Goal: Task Accomplishment & Management: Manage account settings

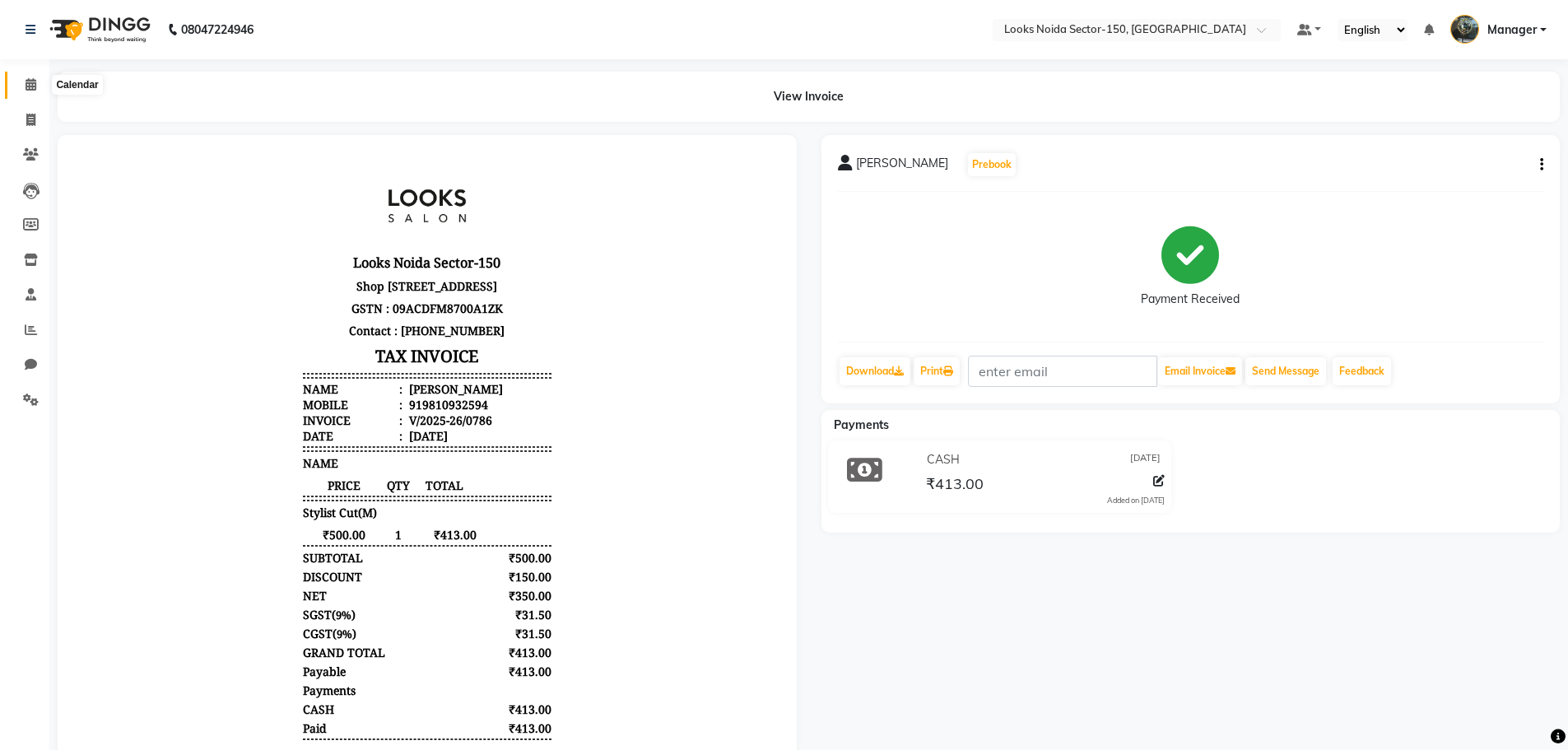
click at [39, 91] on span at bounding box center [31, 85] width 29 height 19
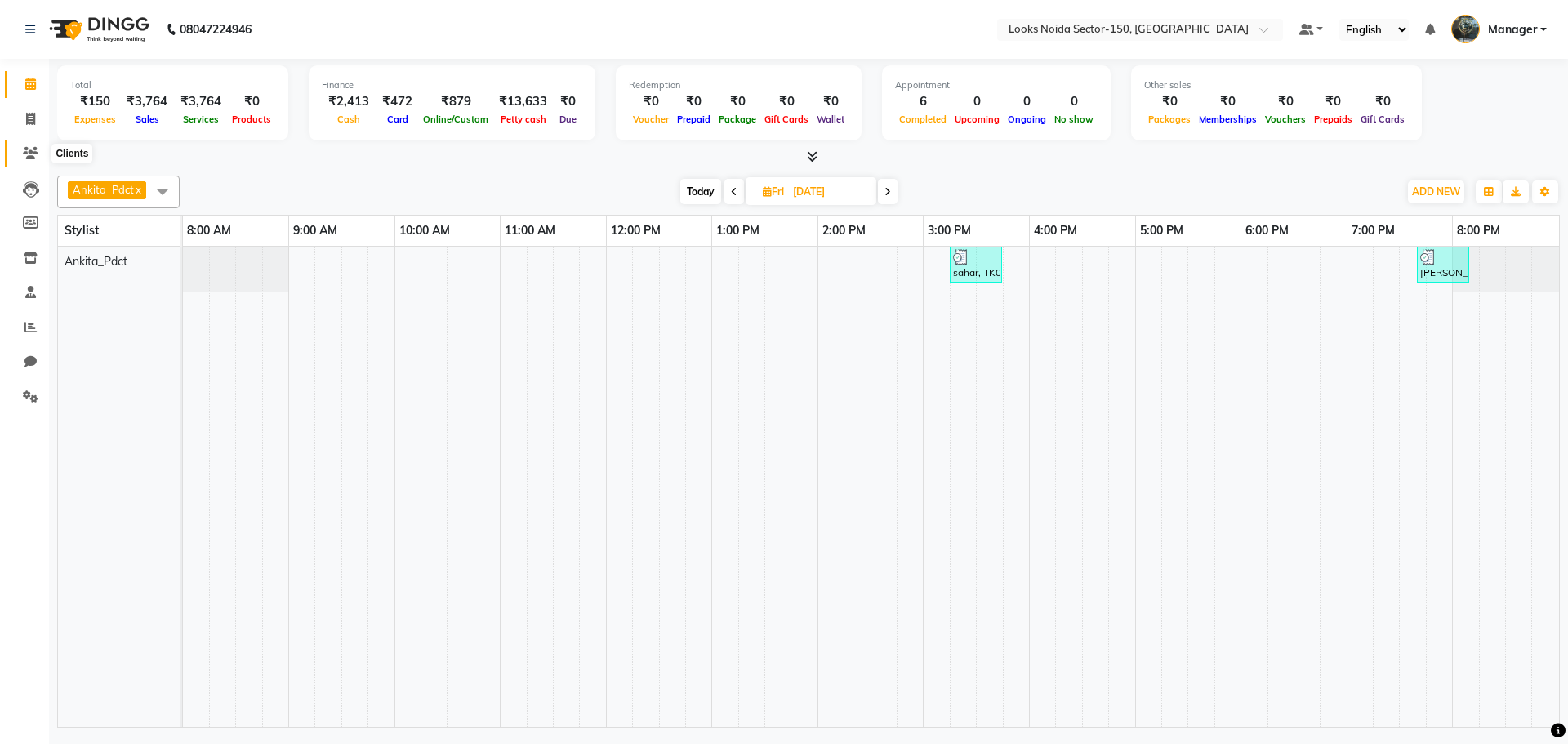
click at [39, 147] on span at bounding box center [31, 155] width 29 height 19
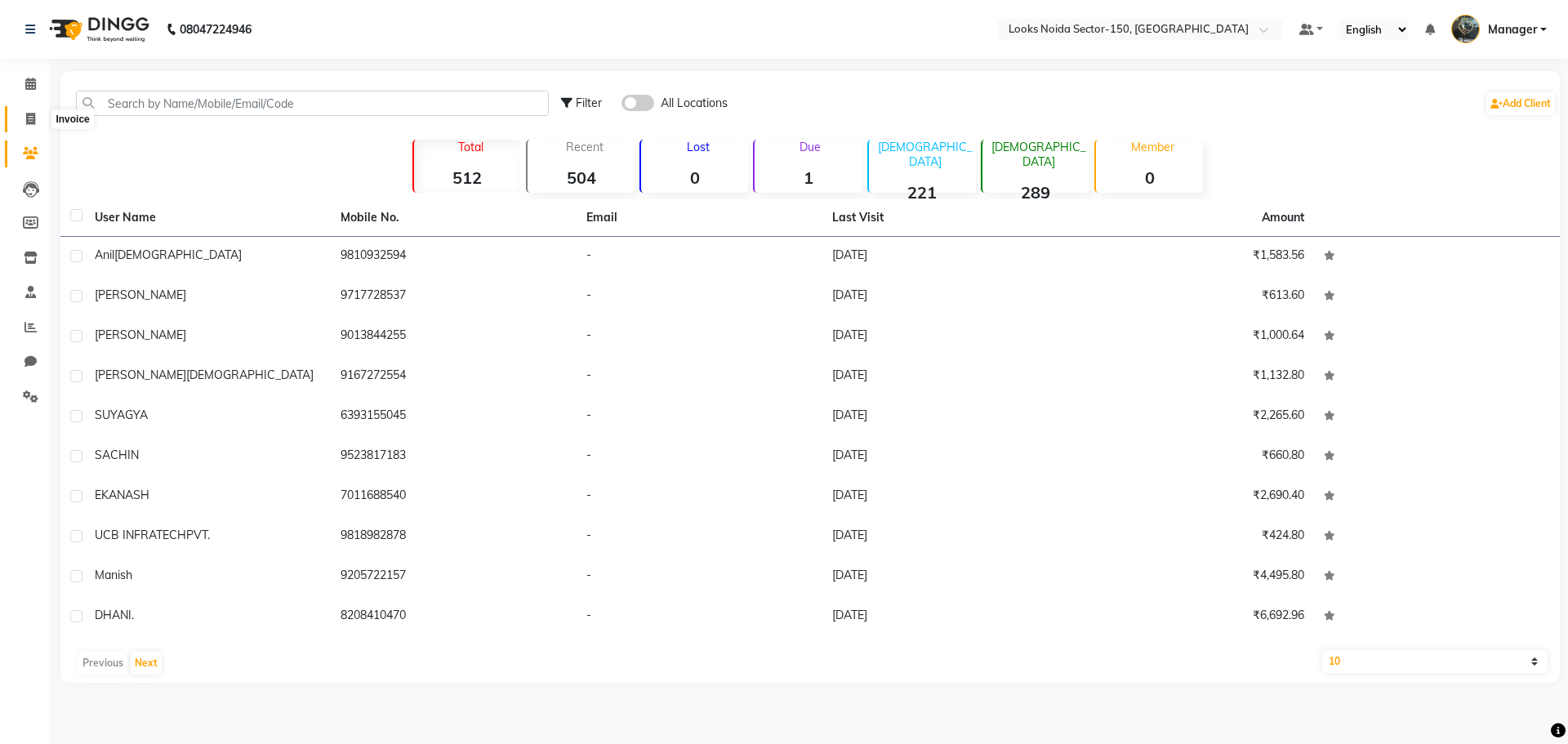
click at [20, 115] on span at bounding box center [31, 120] width 29 height 19
select select "service"
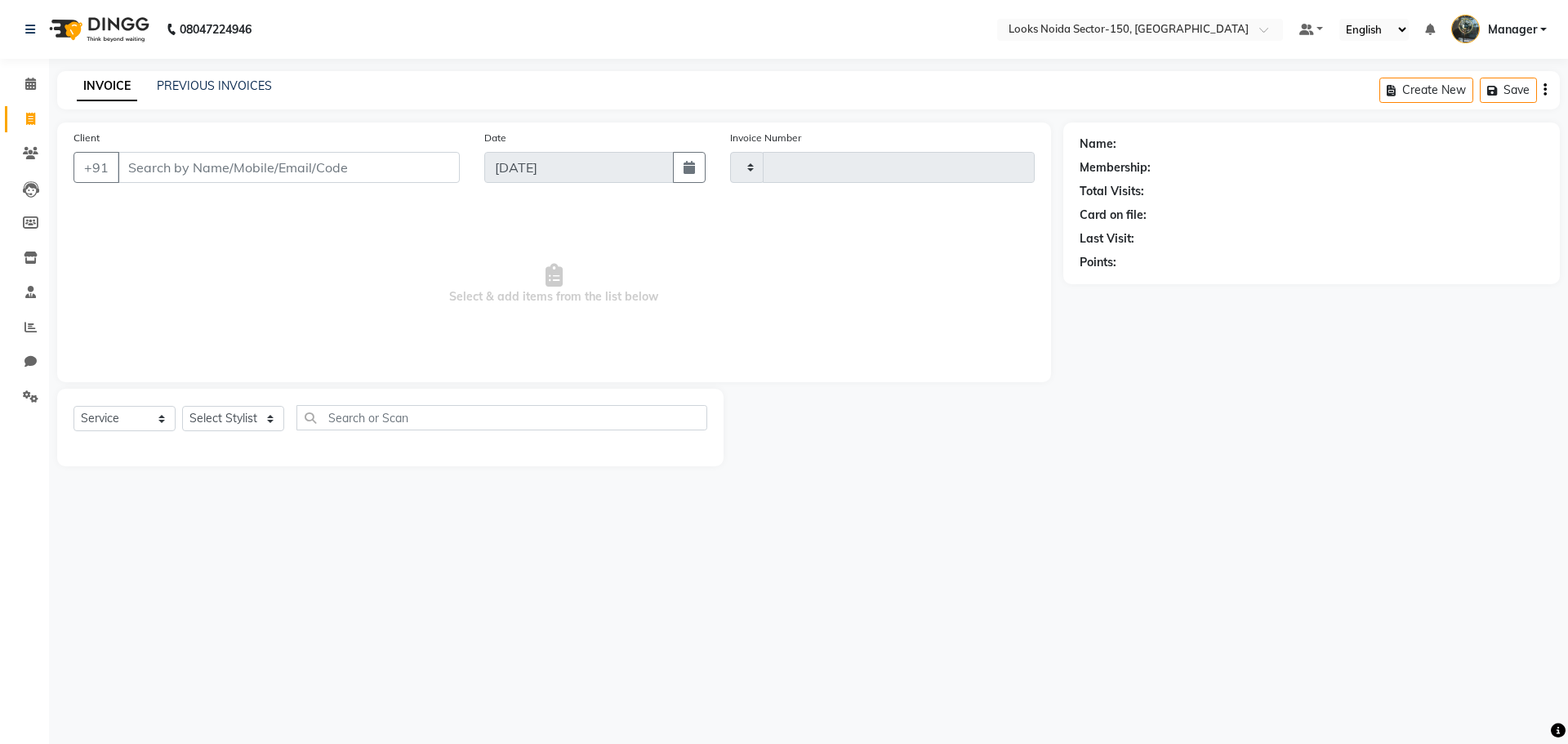
type input "0787"
select select "8587"
click at [29, 84] on icon at bounding box center [30, 84] width 11 height 12
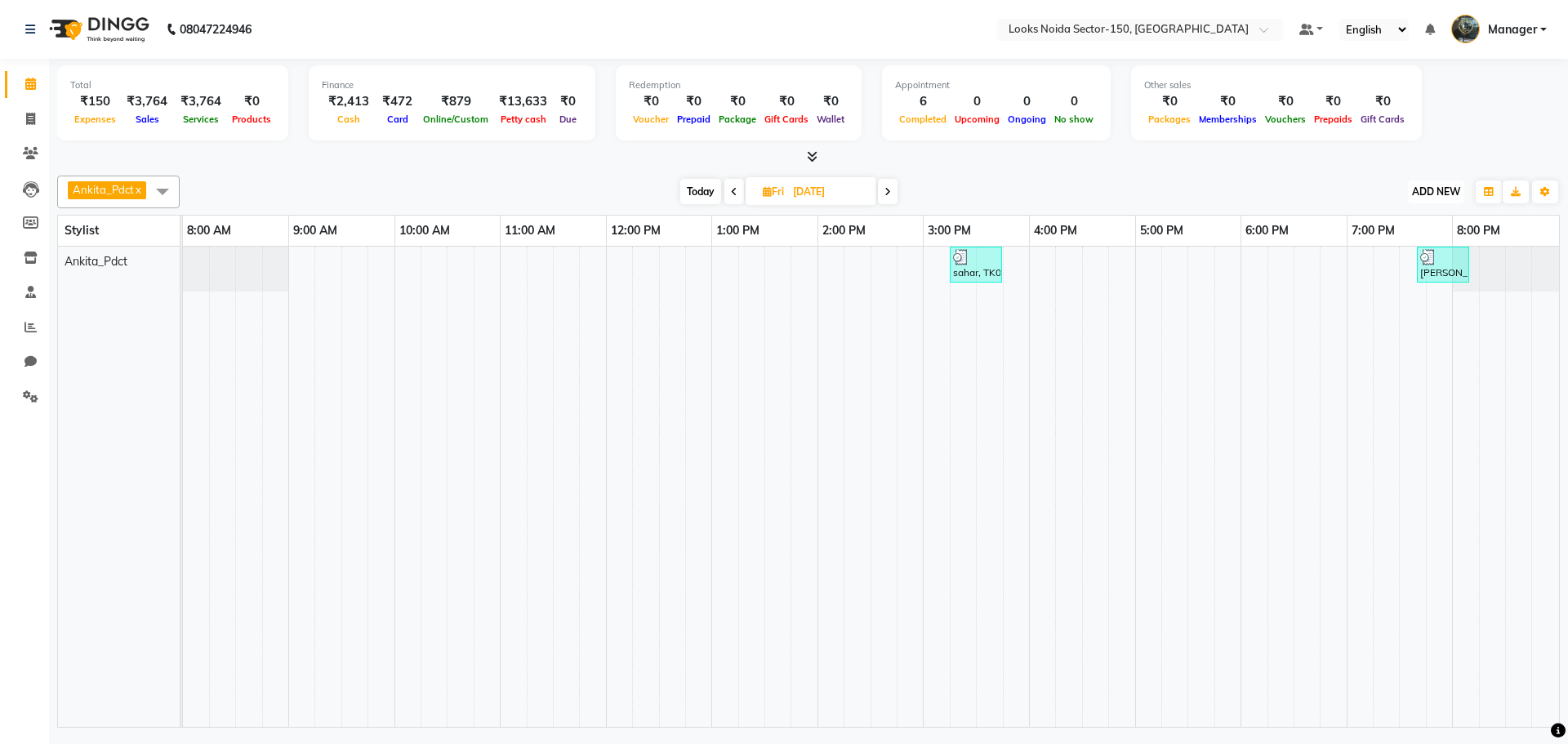
click at [1433, 185] on span "ADD NEW" at bounding box center [1435, 191] width 48 height 12
click at [1387, 261] on link "Add Expense" at bounding box center [1399, 265] width 129 height 21
select select "1"
select select "7800"
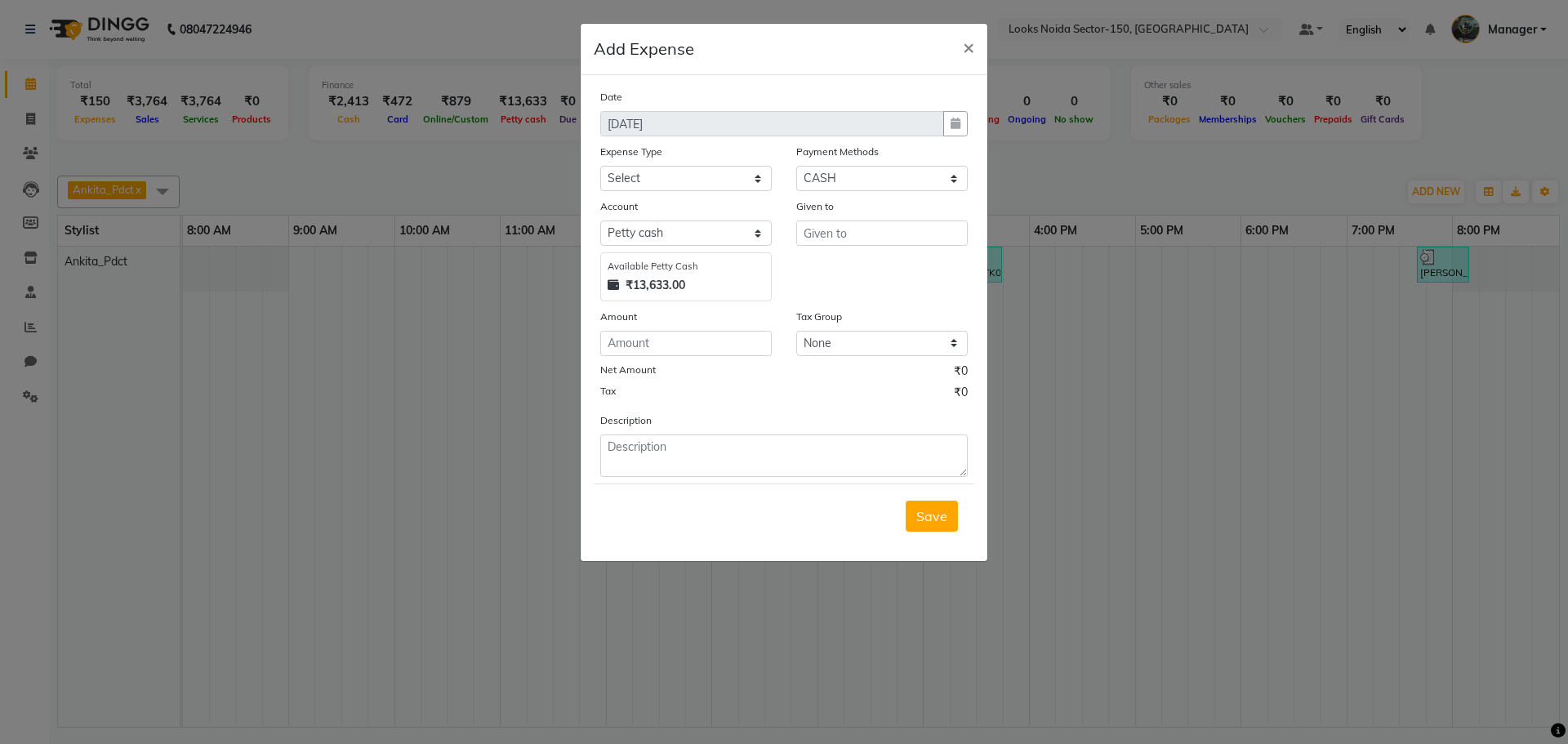
drag, startPoint x: 1352, startPoint y: 211, endPoint x: 1167, endPoint y: 204, distance: 185.1
click at [1351, 211] on ngb-modal-window "Add Expense × Date 01-09-2025 Expense Type Select Bank Deposit Blinkit Cash Han…" at bounding box center [784, 372] width 1568 height 744
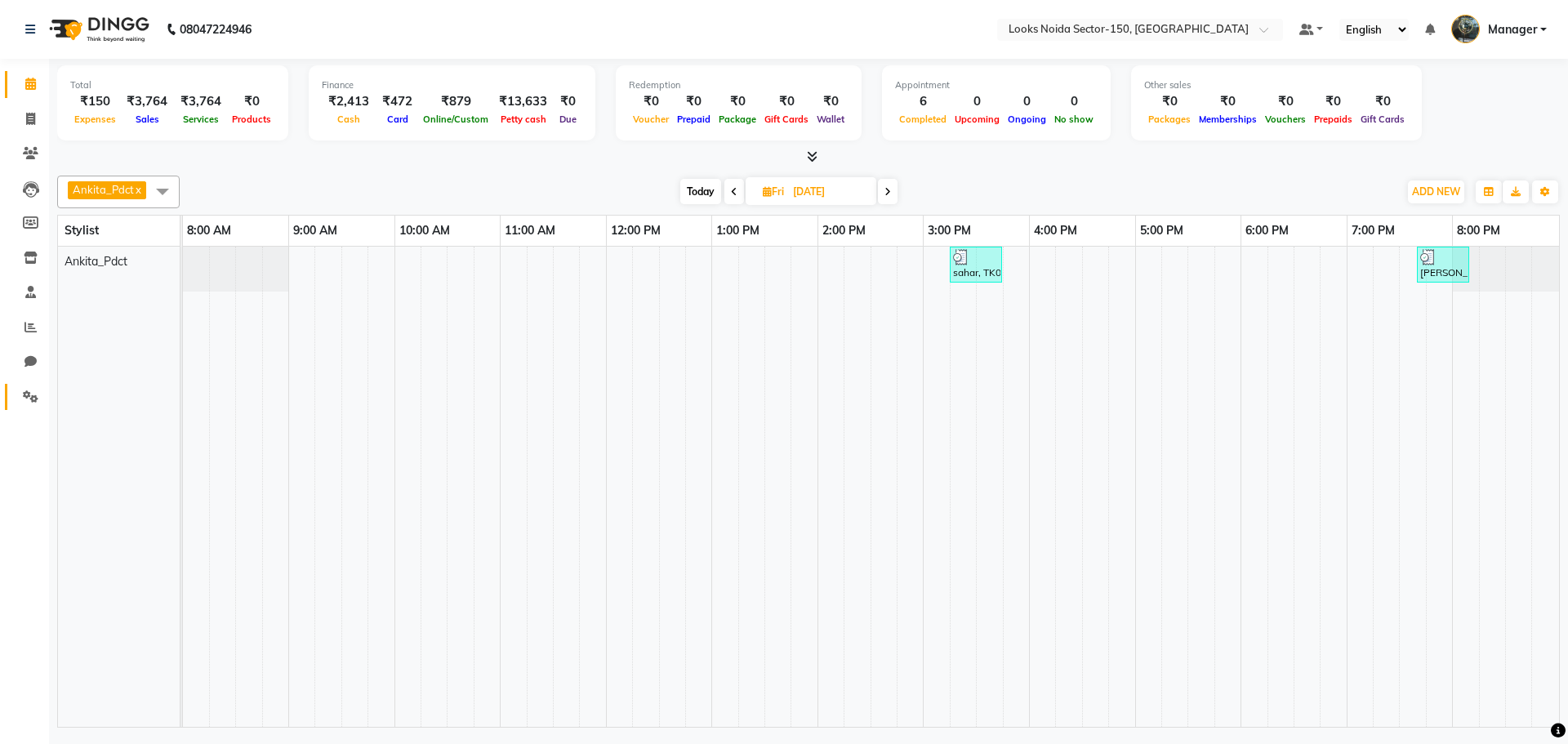
click at [36, 384] on link "Settings" at bounding box center [24, 397] width 39 height 27
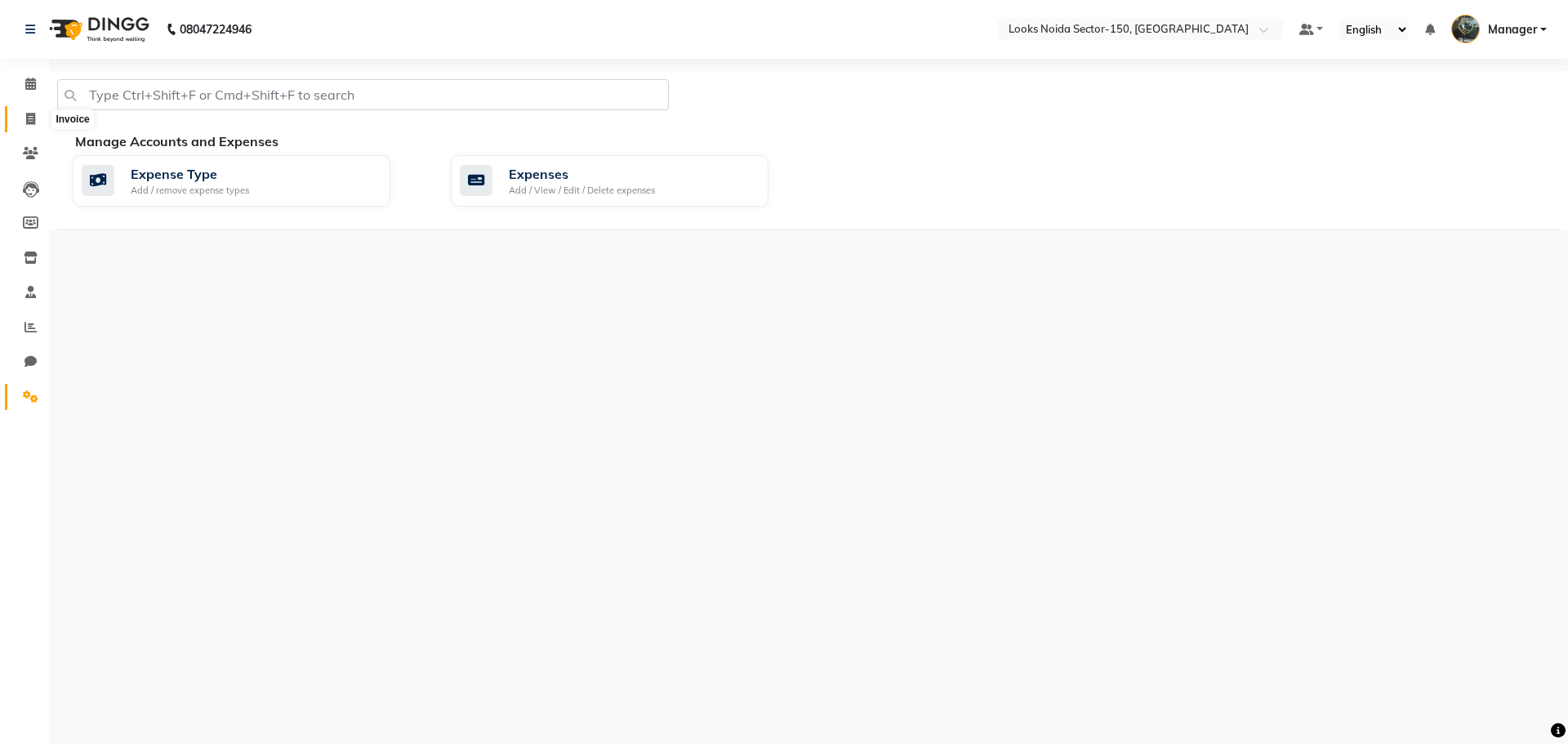
click at [35, 113] on icon at bounding box center [30, 118] width 9 height 12
select select "service"
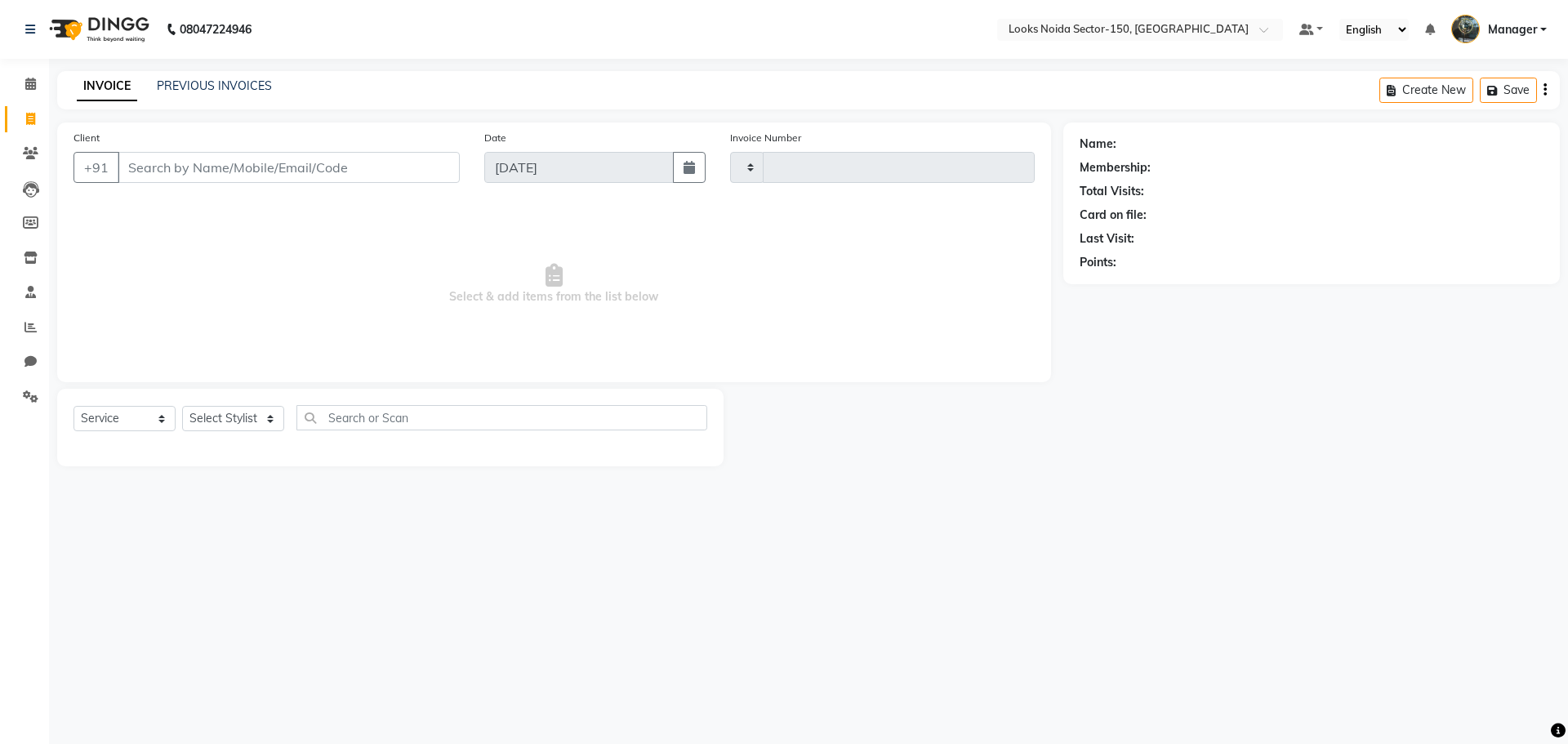
type input "0787"
select select "8587"
click at [205, 80] on link "PREVIOUS INVOICES" at bounding box center [214, 85] width 115 height 14
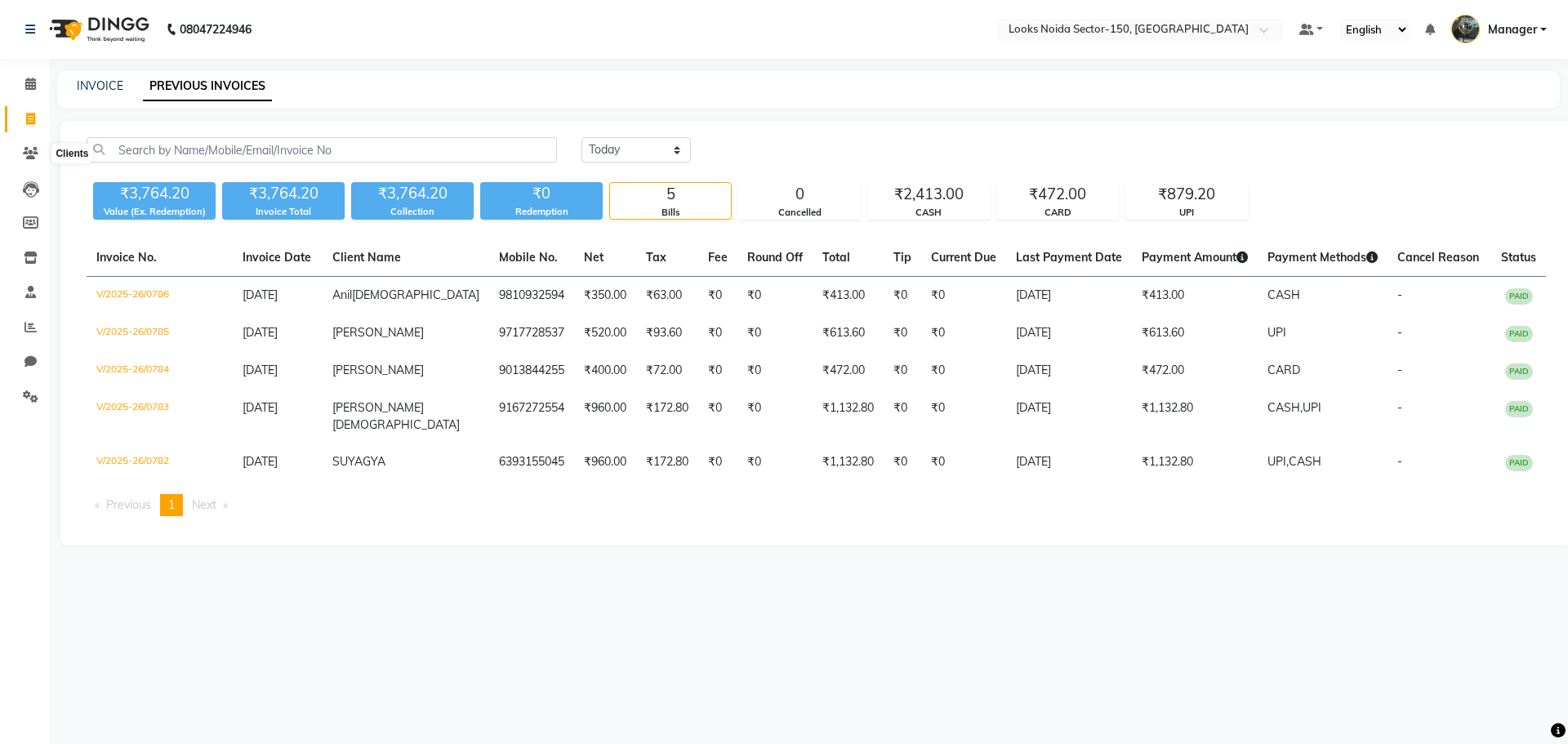
click at [26, 135] on li "Invoice" at bounding box center [24, 119] width 49 height 36
click at [32, 396] on icon at bounding box center [31, 396] width 15 height 12
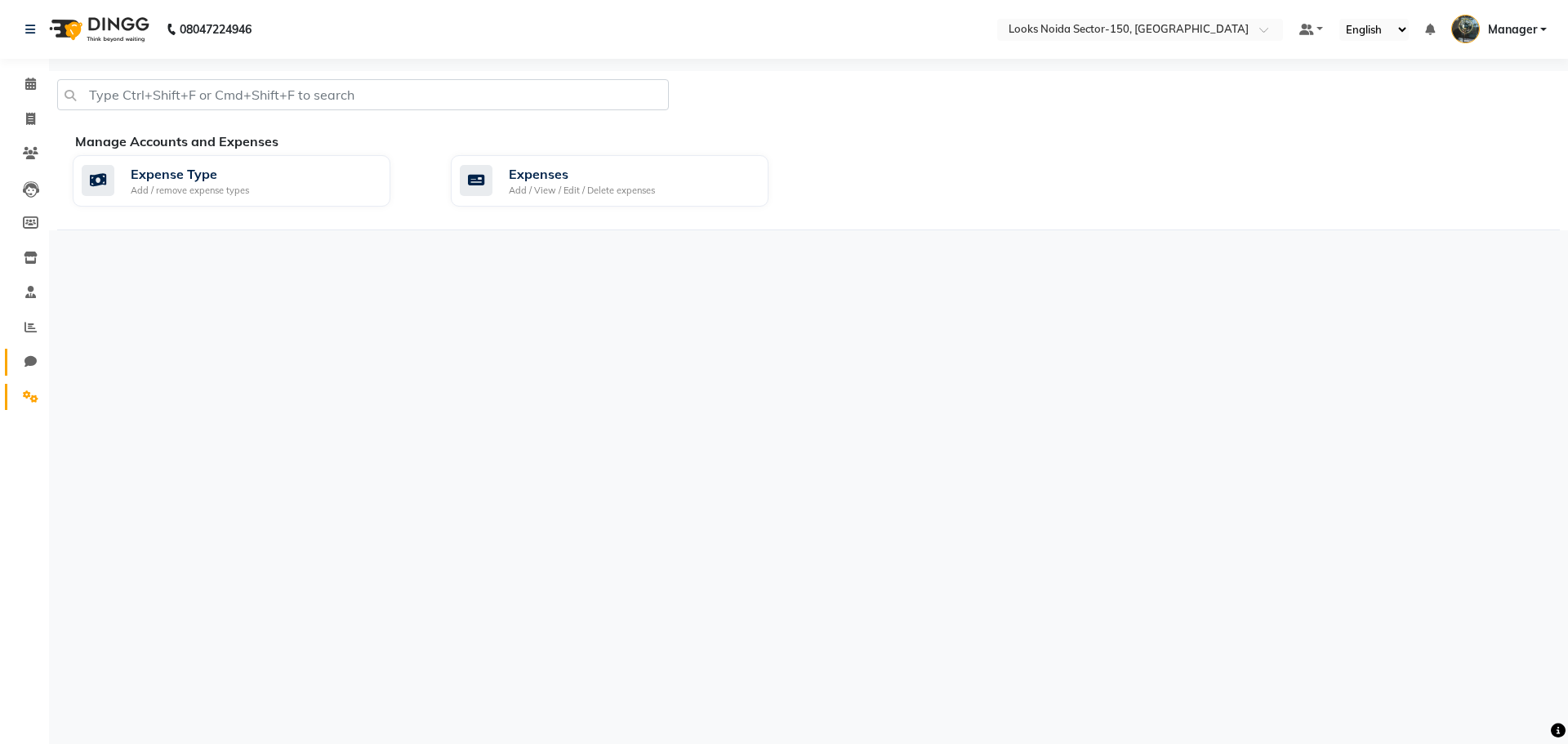
drag, startPoint x: 41, startPoint y: 348, endPoint x: 26, endPoint y: 331, distance: 22.7
click at [40, 348] on link "Chat" at bounding box center [24, 362] width 39 height 27
select select "100"
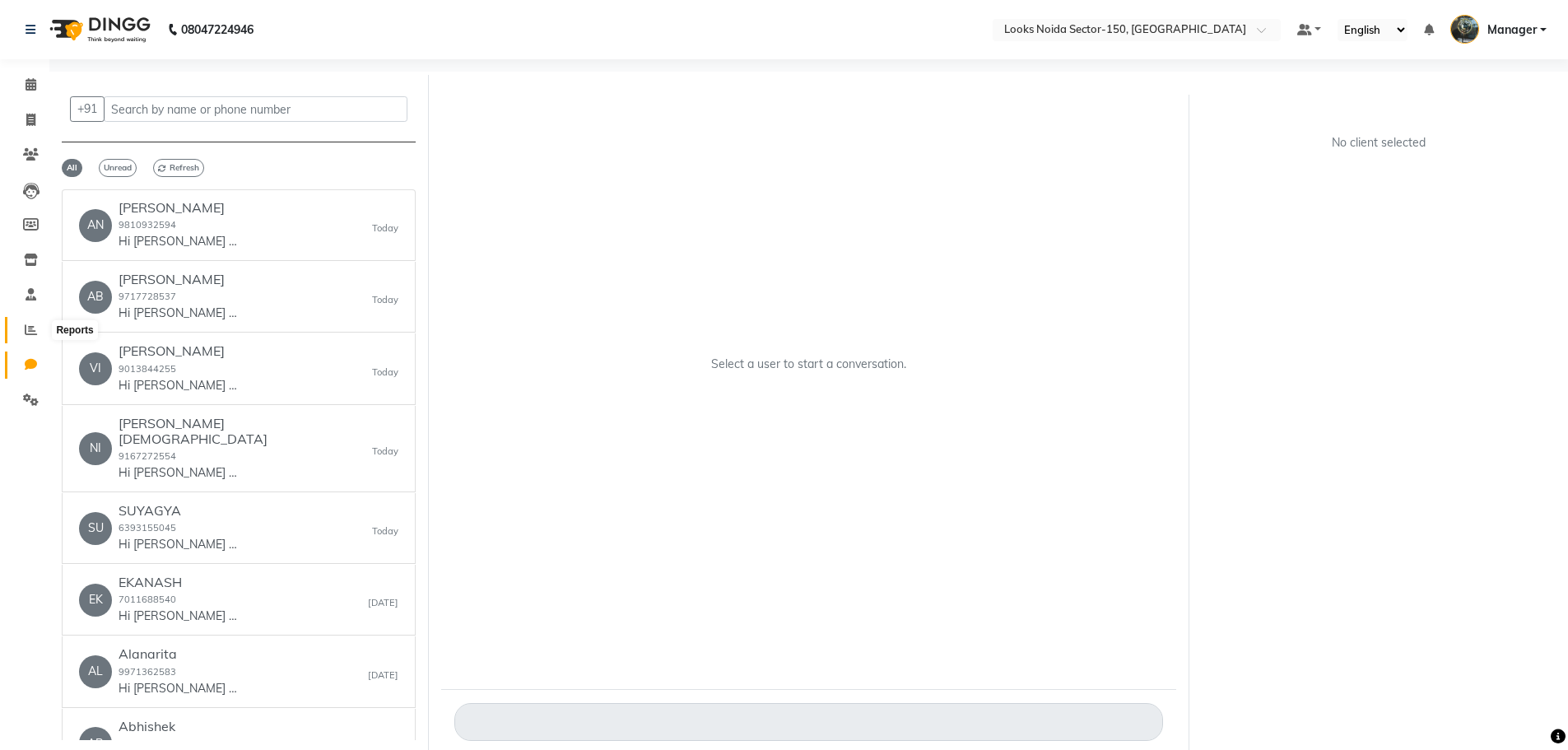
click at [24, 329] on span at bounding box center [31, 331] width 29 height 19
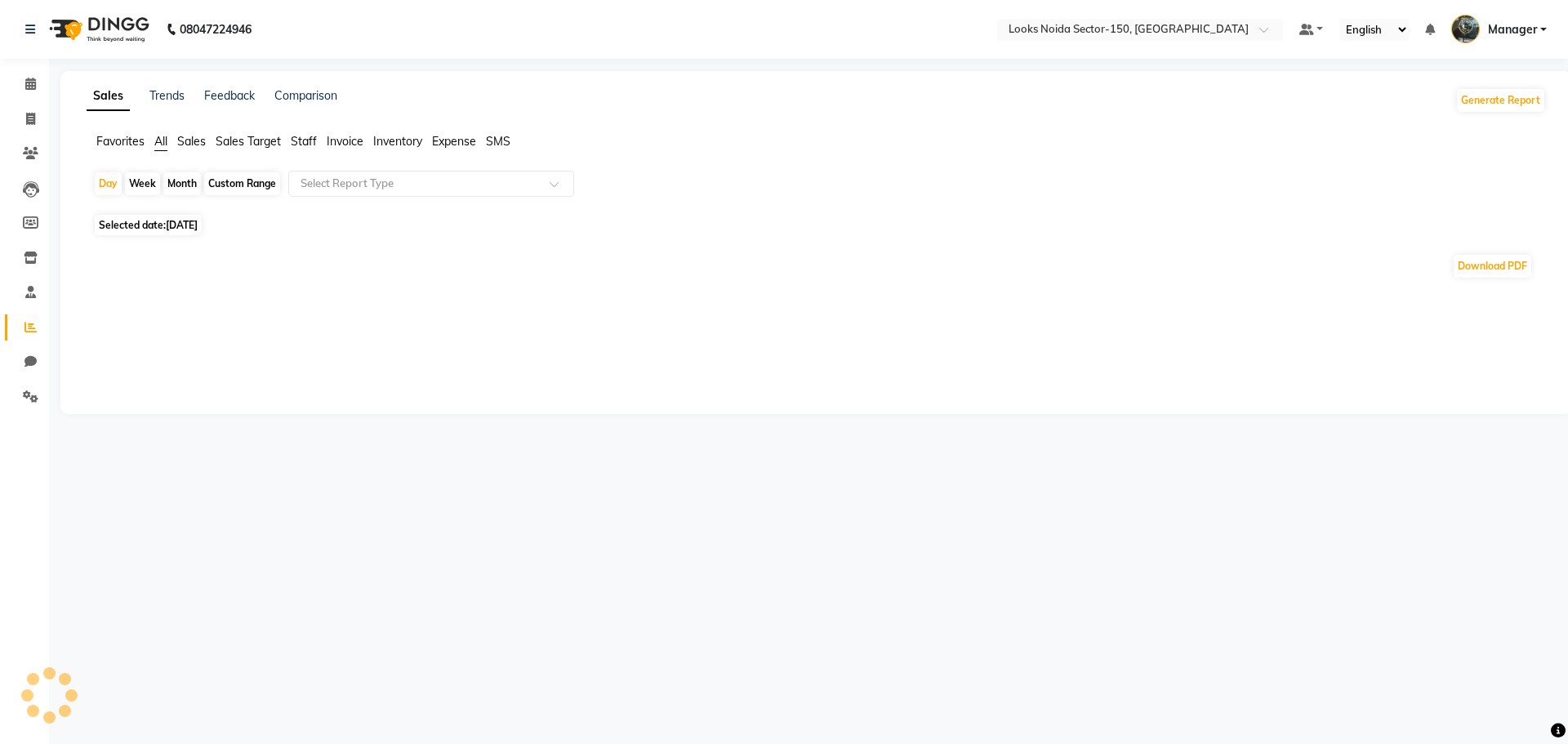
click at [304, 139] on span "Staff" at bounding box center [303, 140] width 26 height 14
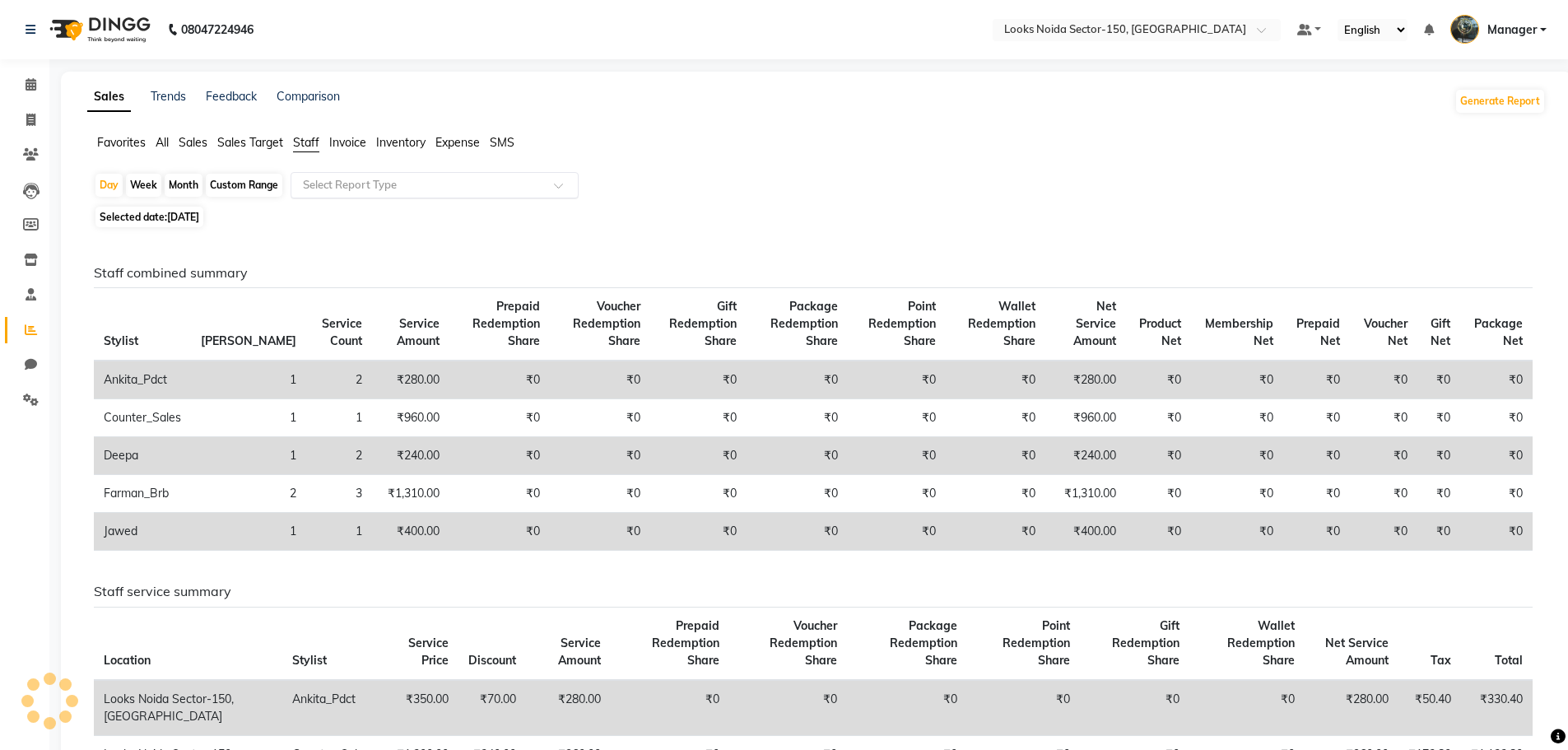
click at [349, 179] on input "text" at bounding box center [418, 185] width 237 height 16
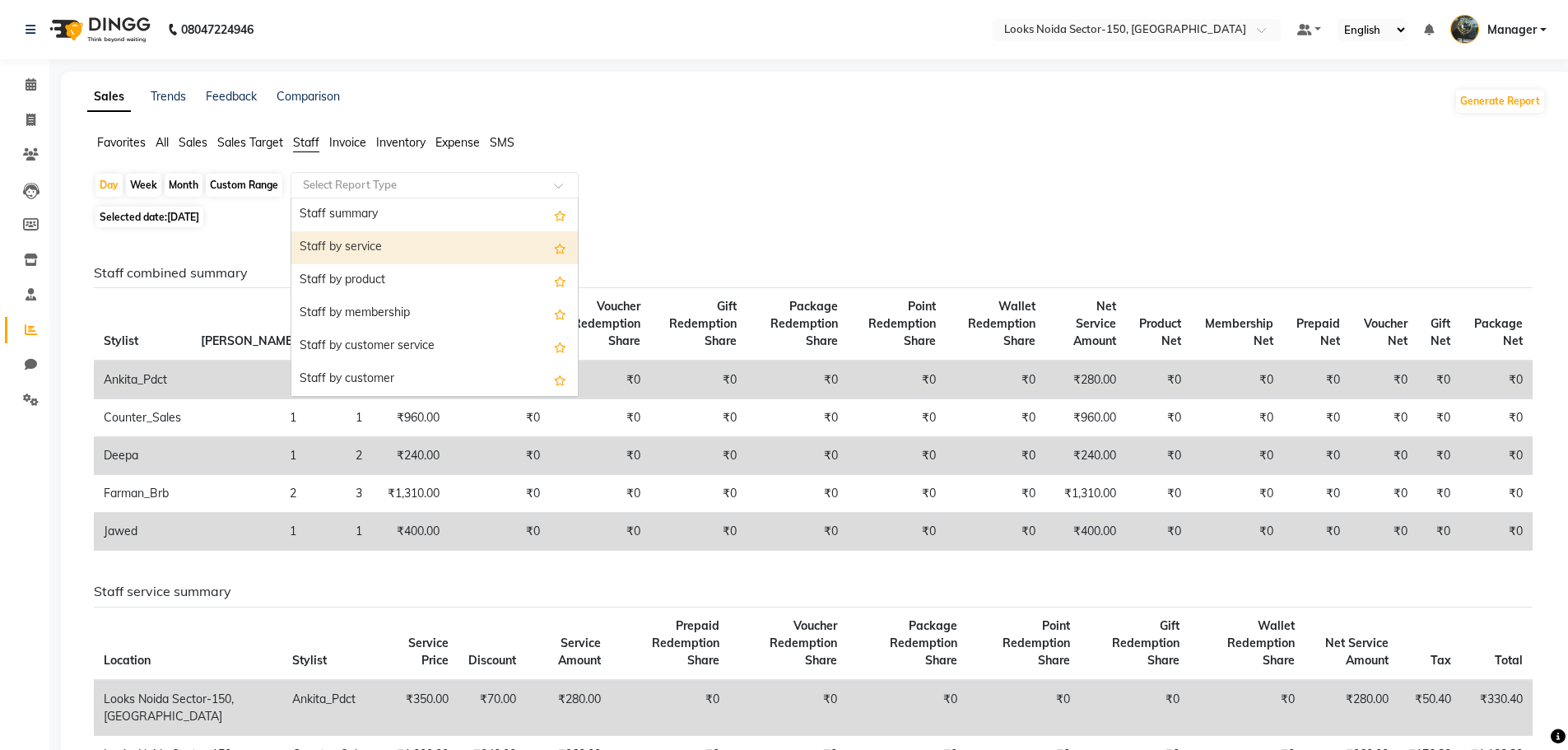
click at [361, 249] on div "Staff by service" at bounding box center [435, 248] width 286 height 33
select select "full_report"
select select "pdf"
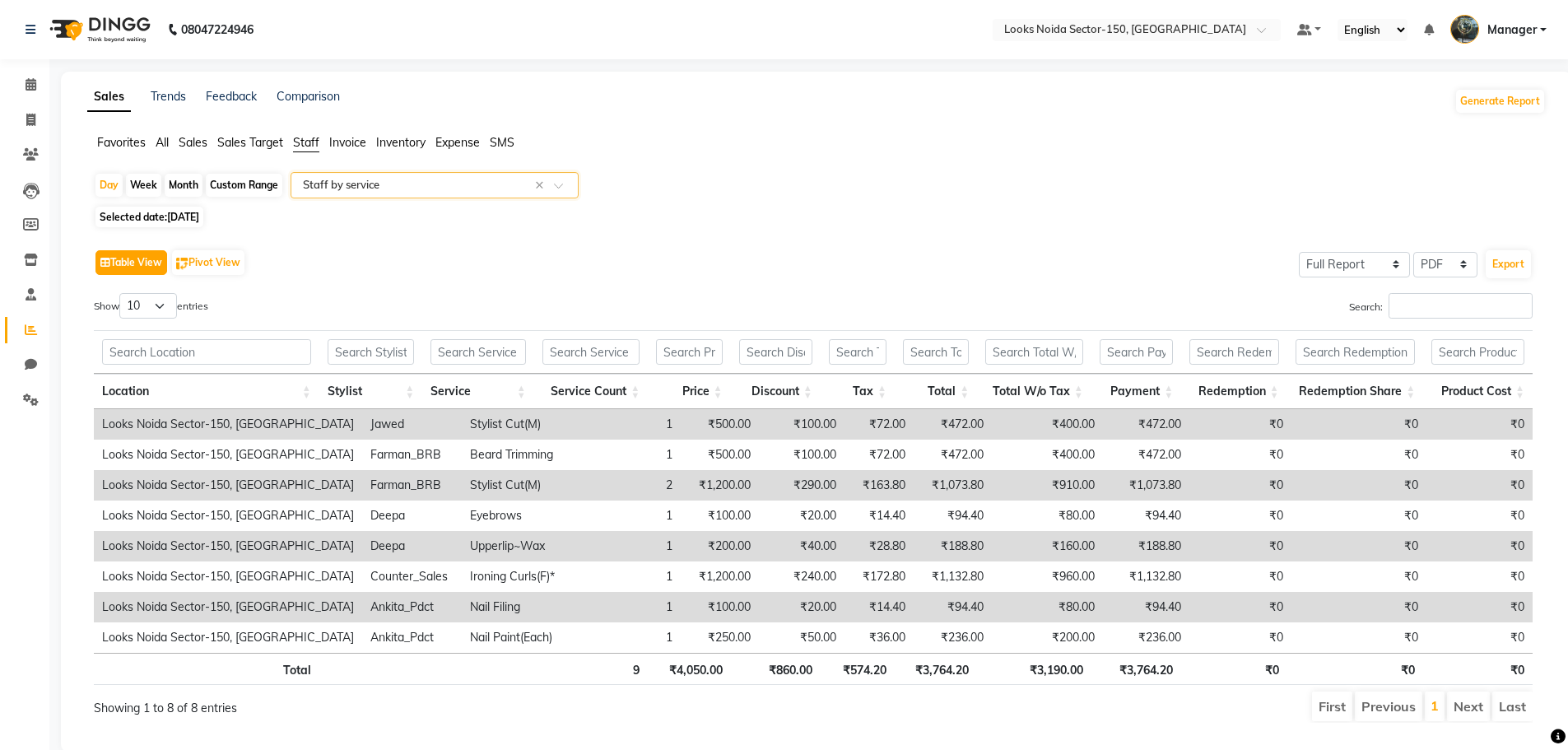
click at [140, 262] on button "Table View" at bounding box center [132, 263] width 72 height 25
click at [108, 174] on div "Day" at bounding box center [109, 185] width 27 height 23
select select "9"
select select "2025"
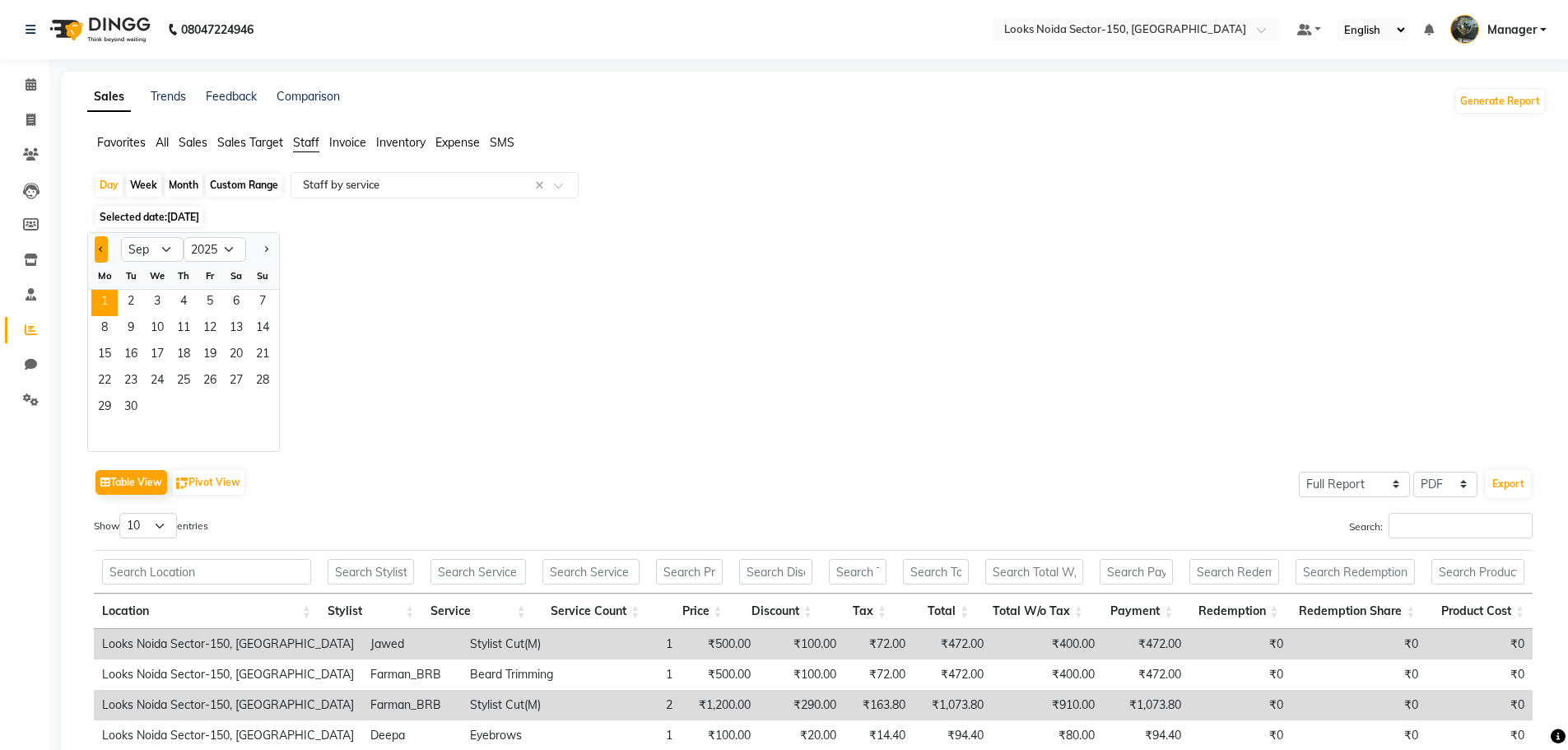
click at [104, 247] on button "Previous month" at bounding box center [102, 249] width 14 height 26
select select "8"
click at [258, 391] on span "24" at bounding box center [262, 381] width 26 height 26
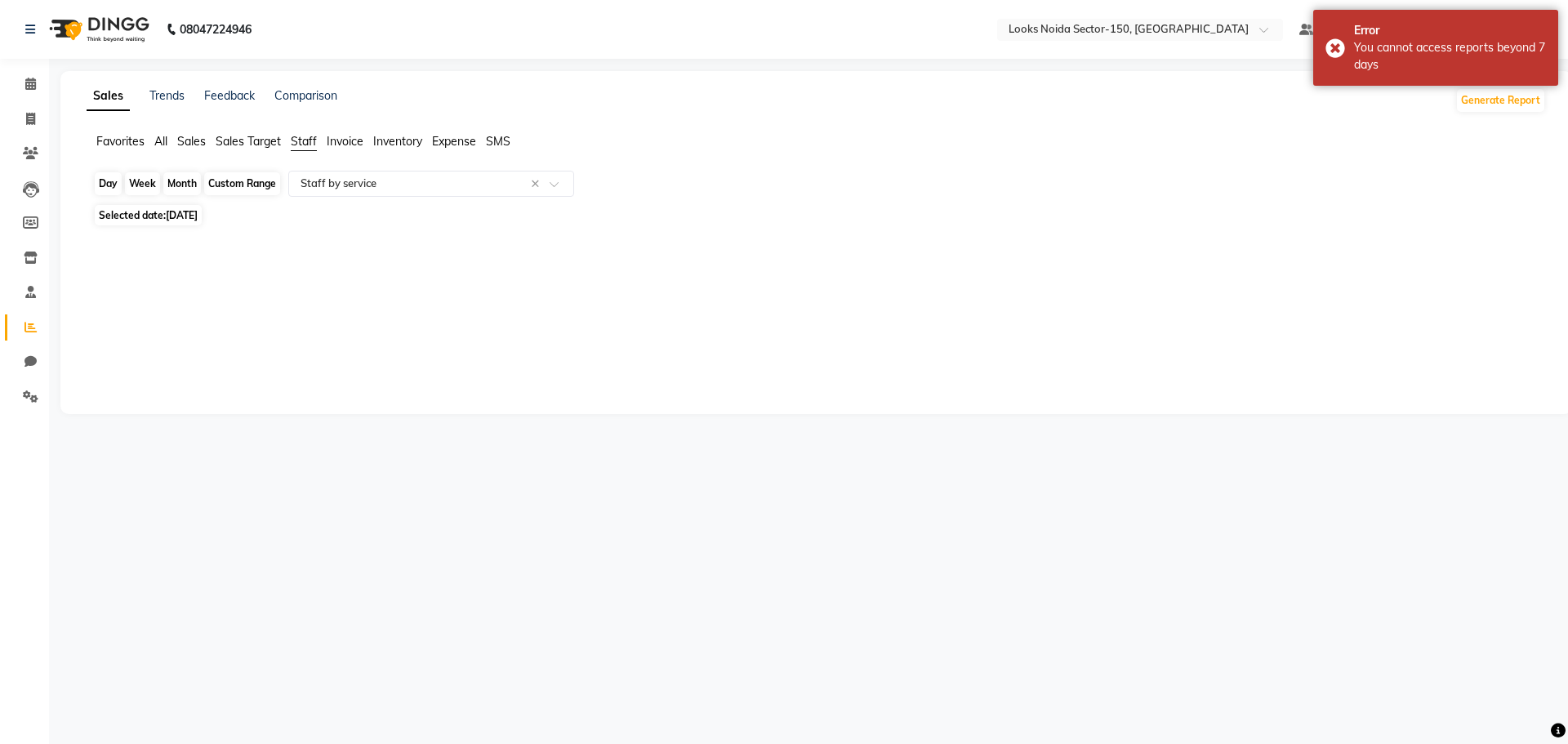
click at [96, 181] on div "Day" at bounding box center [109, 183] width 27 height 23
select select "8"
select select "2025"
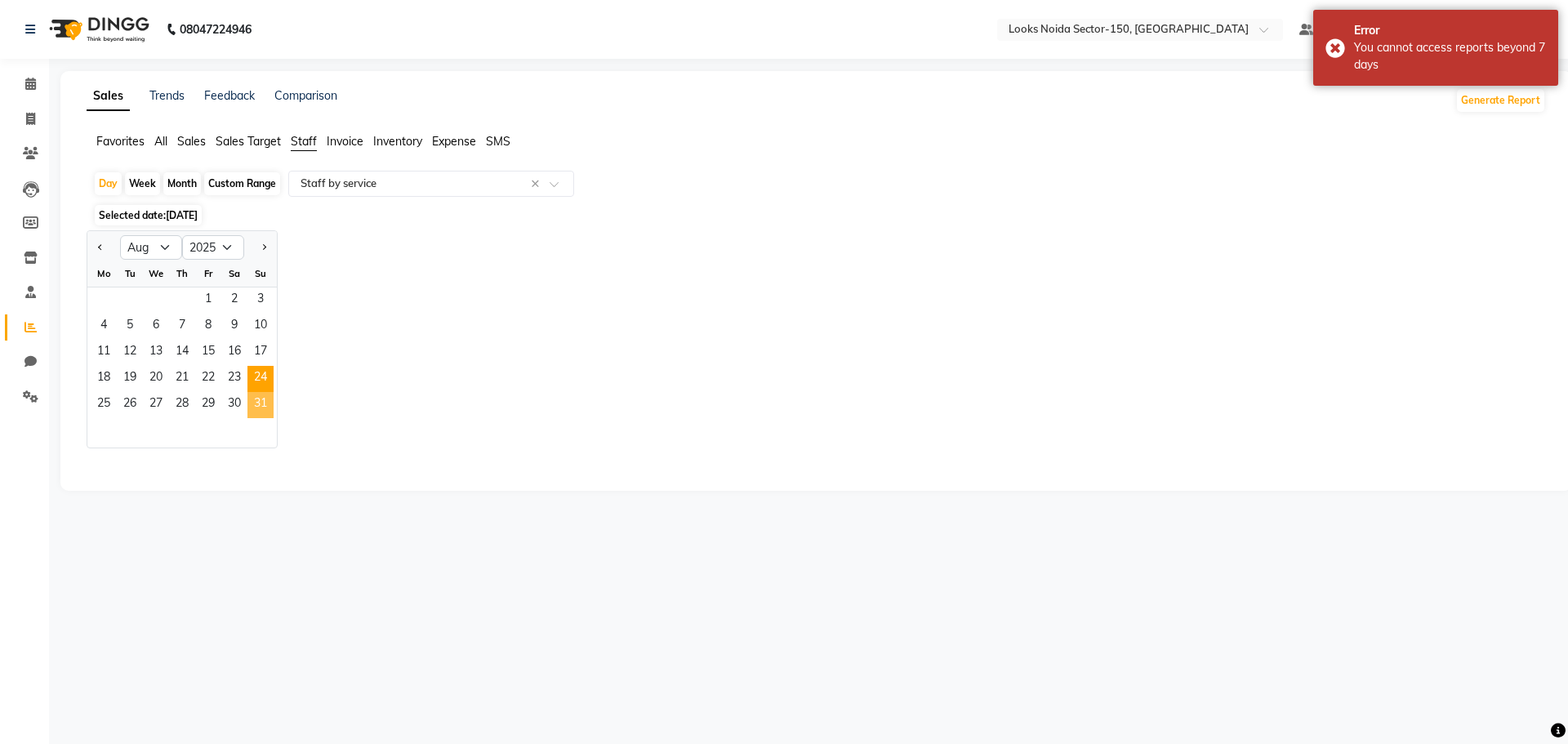
click at [260, 397] on span "31" at bounding box center [260, 404] width 26 height 26
select select "full_report"
select select "pdf"
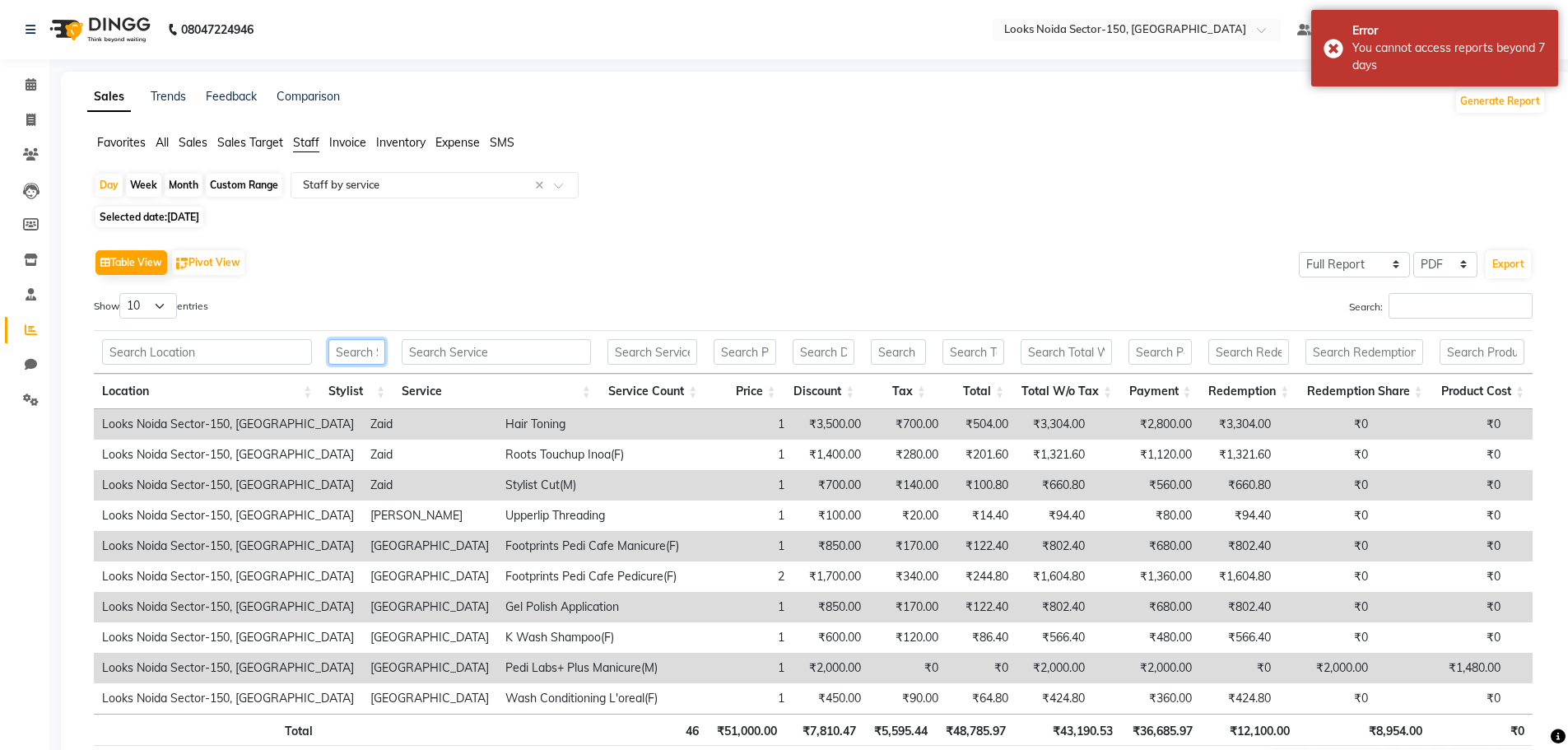
click at [366, 359] on input "text" at bounding box center [356, 351] width 57 height 25
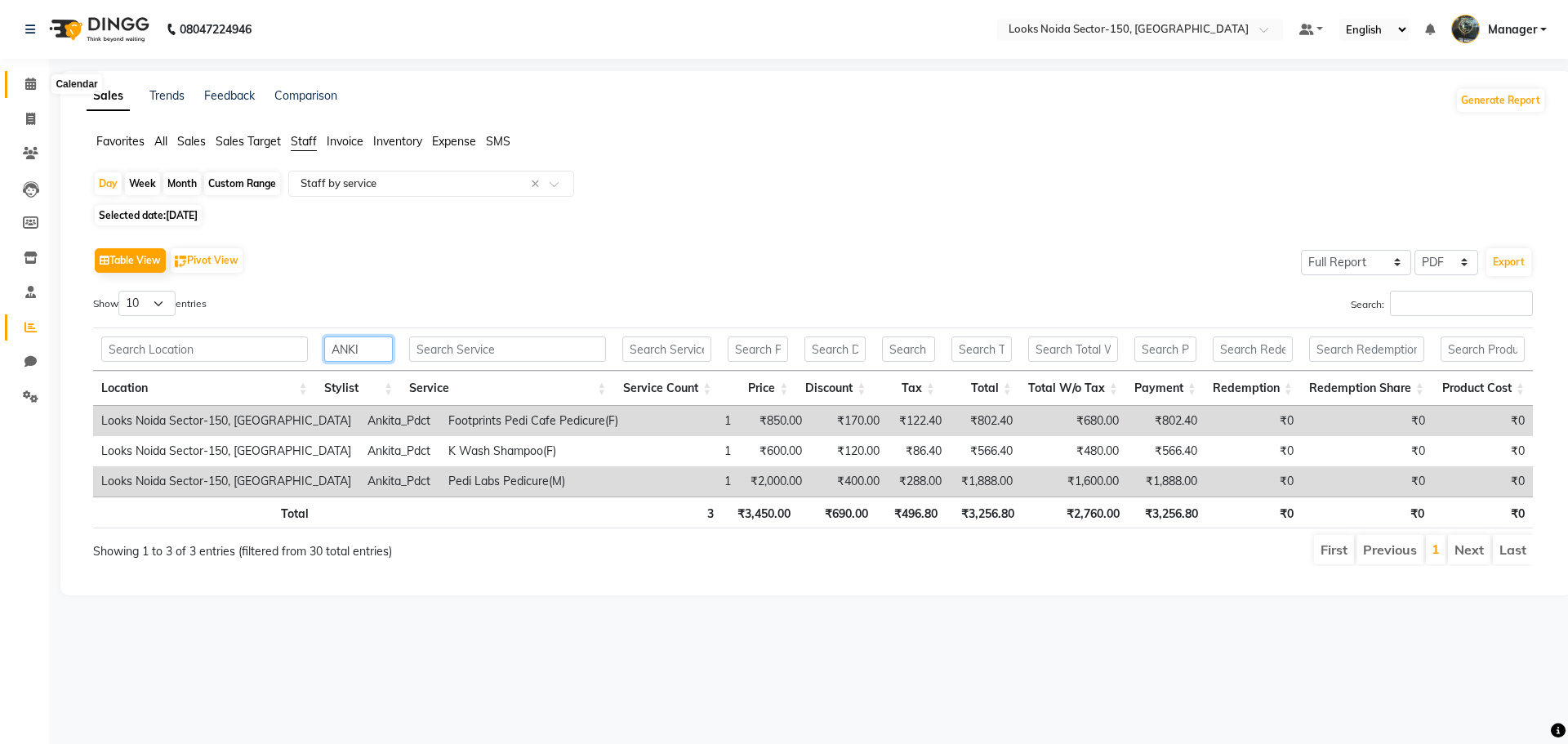
type input "ANKI"
click at [35, 83] on icon at bounding box center [30, 84] width 11 height 12
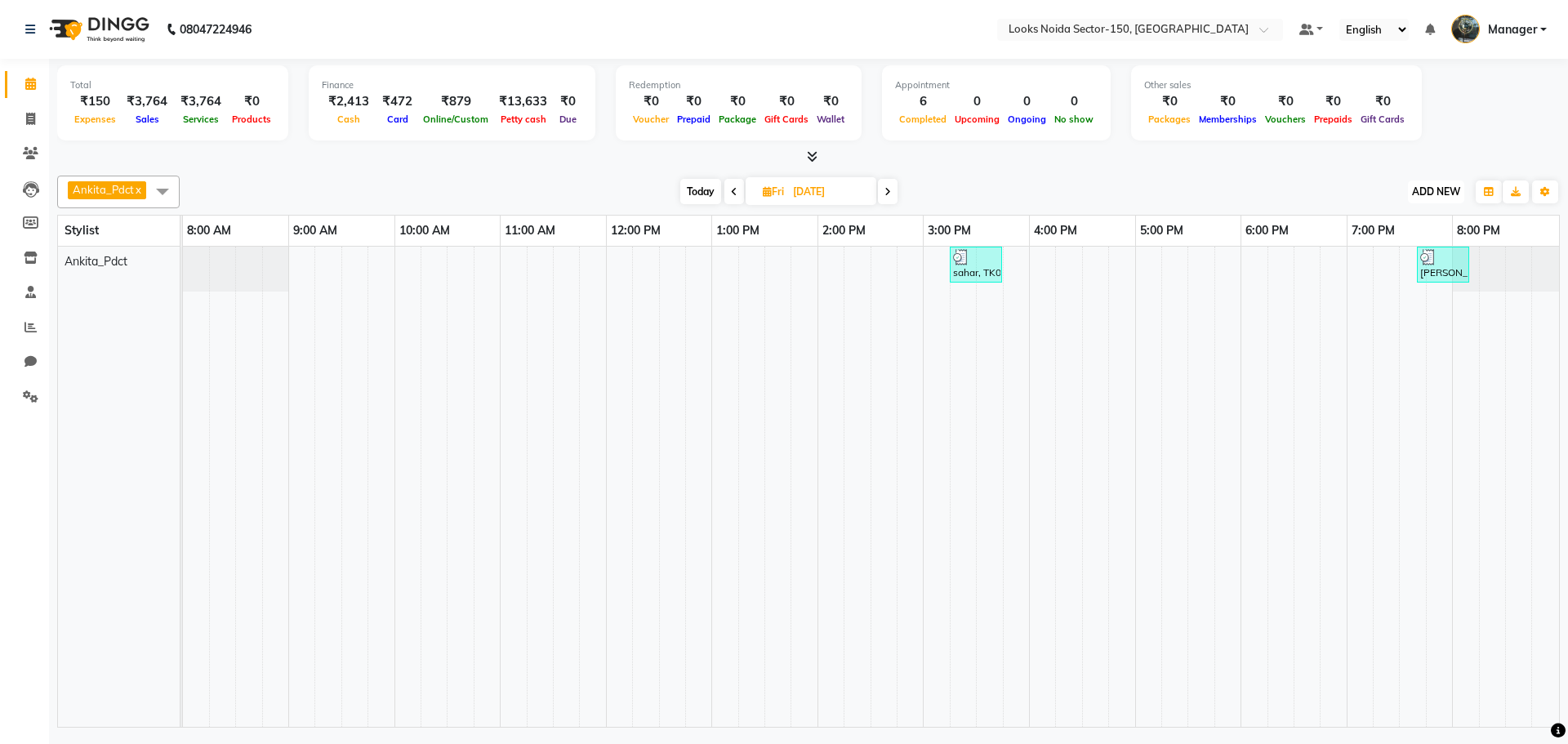
click at [1417, 188] on span "ADD NEW" at bounding box center [1435, 191] width 48 height 12
click at [1380, 269] on link "Add Expense" at bounding box center [1399, 265] width 129 height 21
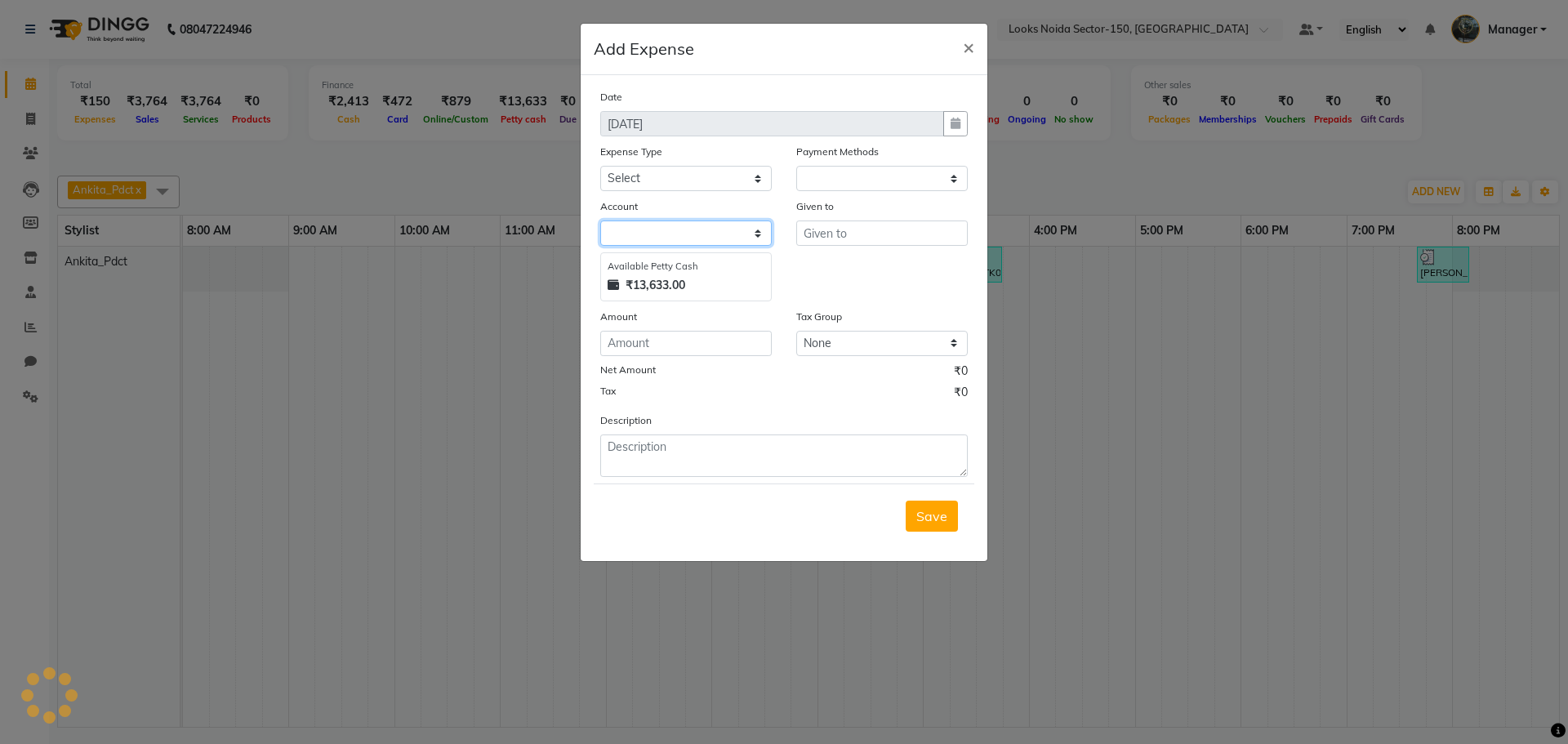
click at [683, 238] on select at bounding box center [686, 233] width 172 height 25
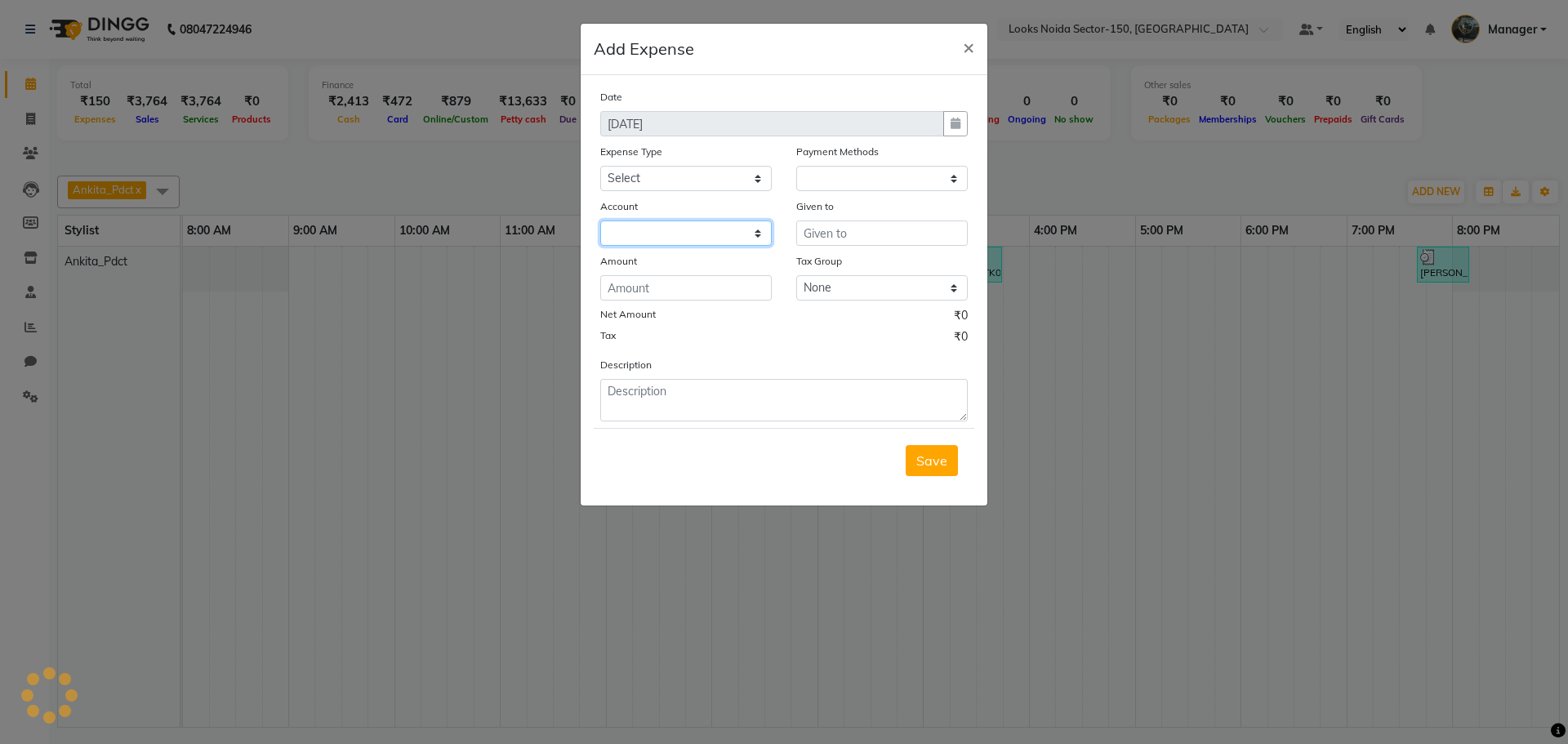
select select "1"
select select "7800"
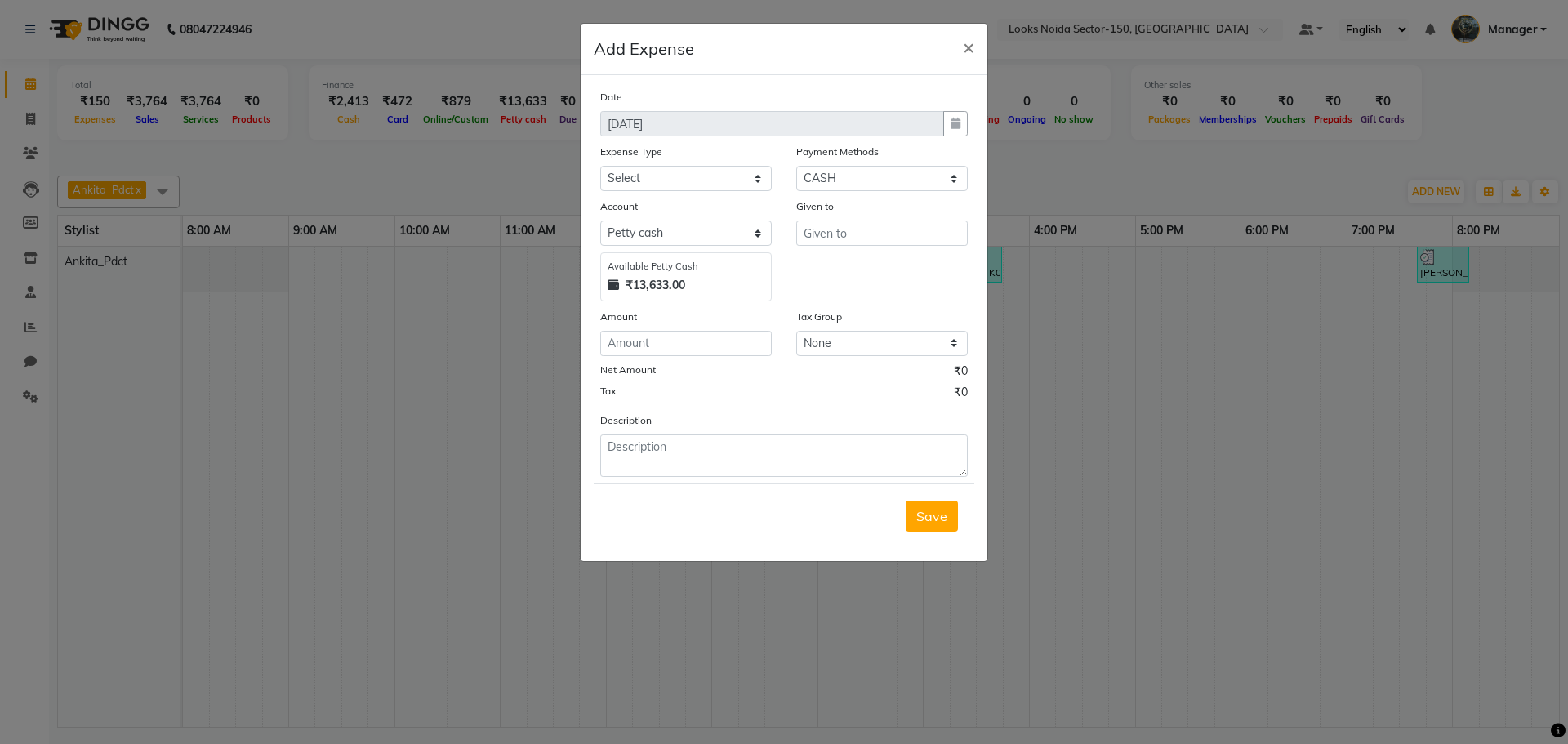
click at [887, 305] on div "Date 01-09-2025 Expense Type Select Bank Deposit Blinkit Cash Handover CLIENT C…" at bounding box center [784, 282] width 368 height 389
click at [975, 44] on button "×" at bounding box center [968, 47] width 37 height 46
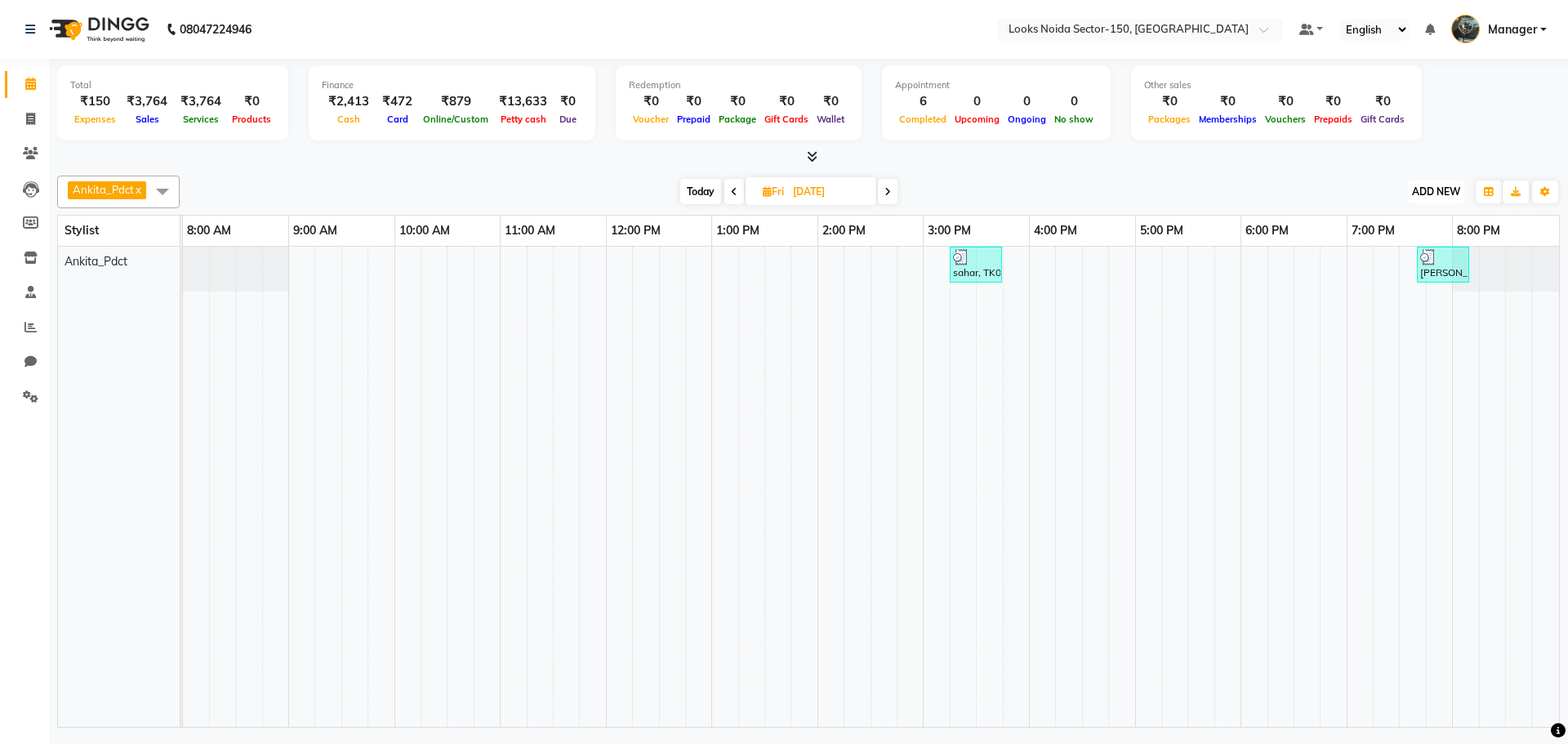
click at [1440, 183] on button "ADD NEW Toggle Dropdown" at bounding box center [1435, 192] width 57 height 23
click at [1411, 271] on link "Add Expense" at bounding box center [1399, 265] width 129 height 21
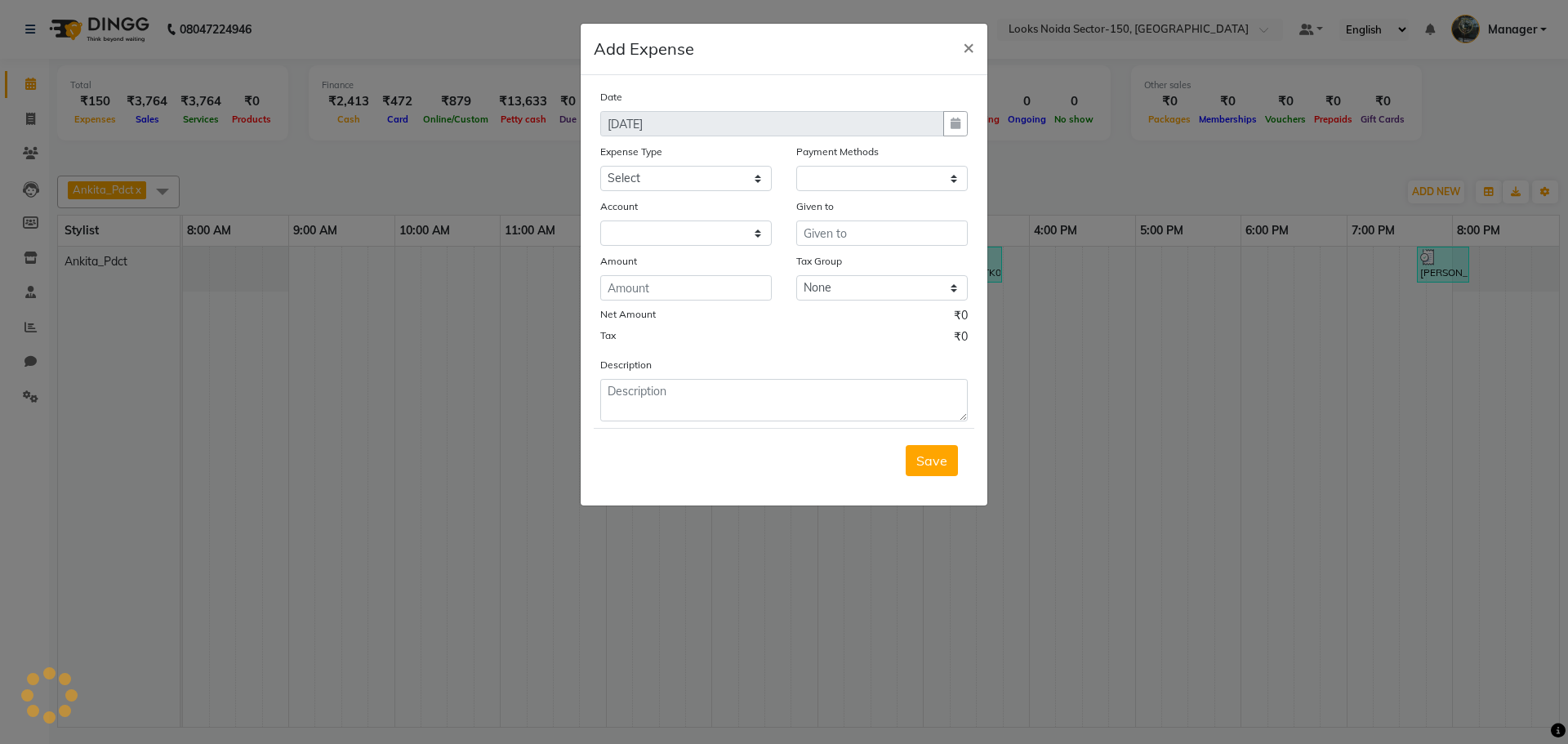
select select "1"
select select "7800"
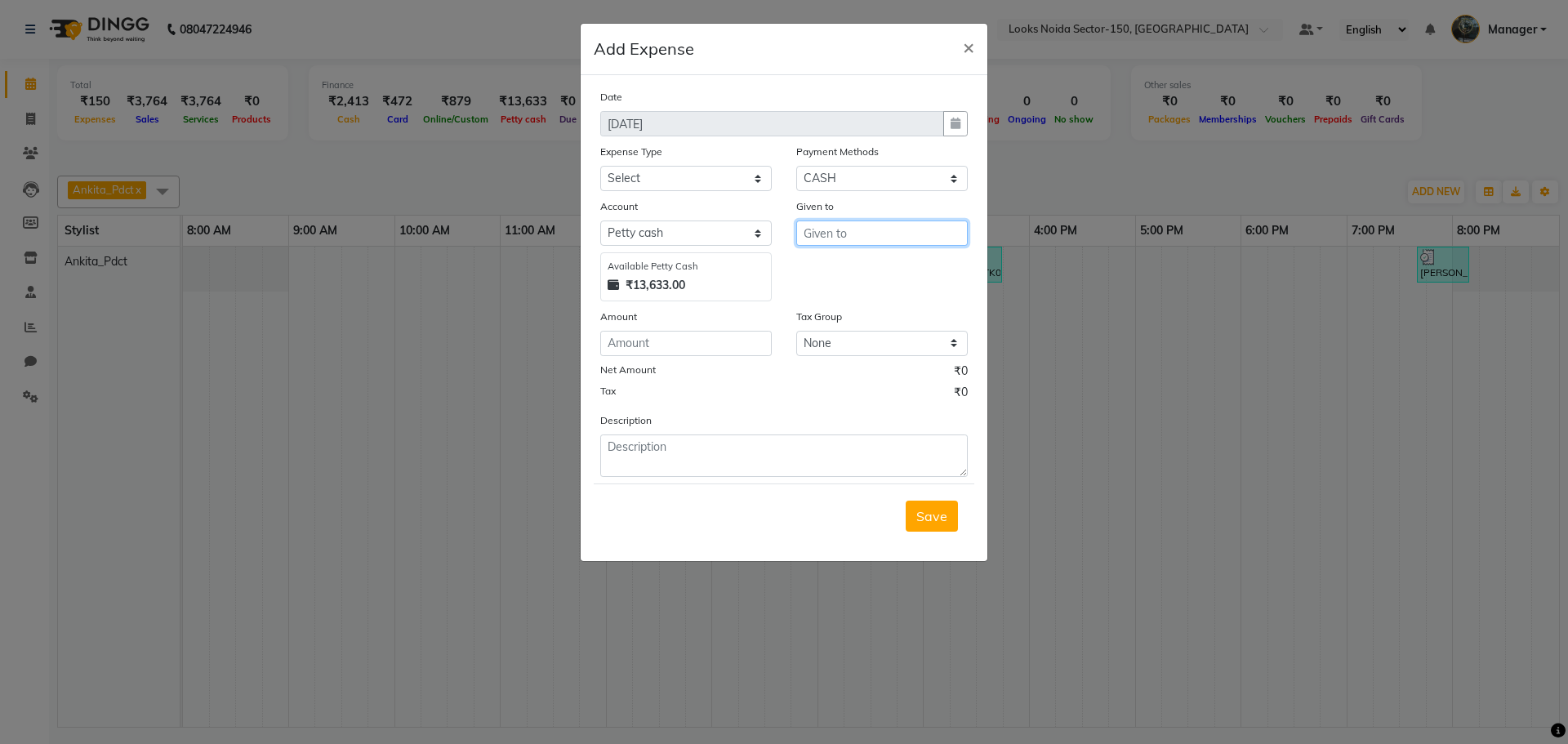
click at [849, 239] on input "text" at bounding box center [881, 233] width 172 height 25
click at [867, 292] on ngb-highlight "C ounter_Sales" at bounding box center [860, 294] width 88 height 16
type input "Counter_Sales"
click at [655, 175] on select "Select Bank Deposit Blinkit Cash Handover CLIENT Client ordered food Client Ref…" at bounding box center [686, 179] width 172 height 25
select select "24170"
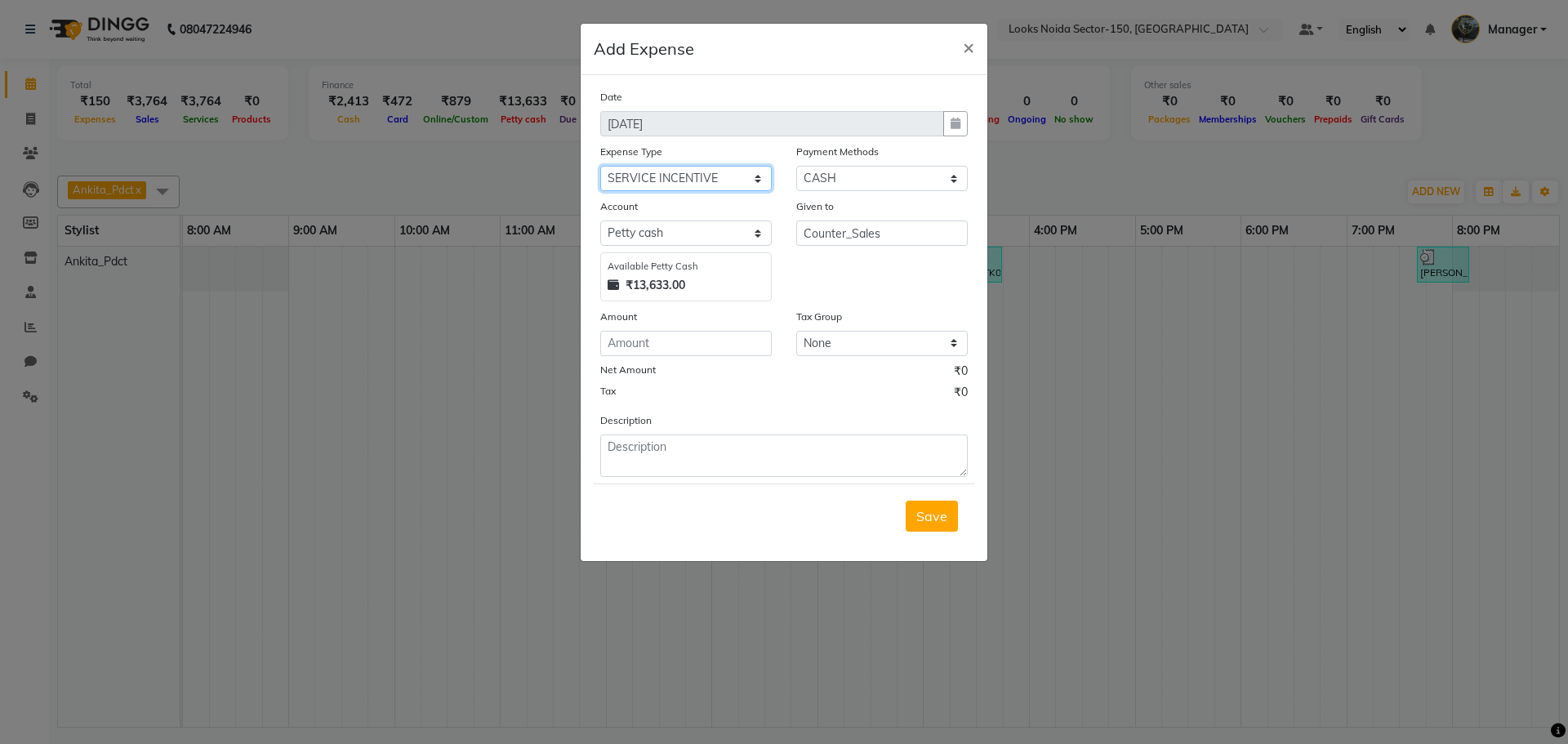
click at [600, 166] on select "Select Bank Deposit Blinkit Cash Handover CLIENT Client ordered food Client Ref…" at bounding box center [686, 179] width 172 height 25
click at [674, 347] on input "number" at bounding box center [686, 343] width 172 height 25
type input "120"
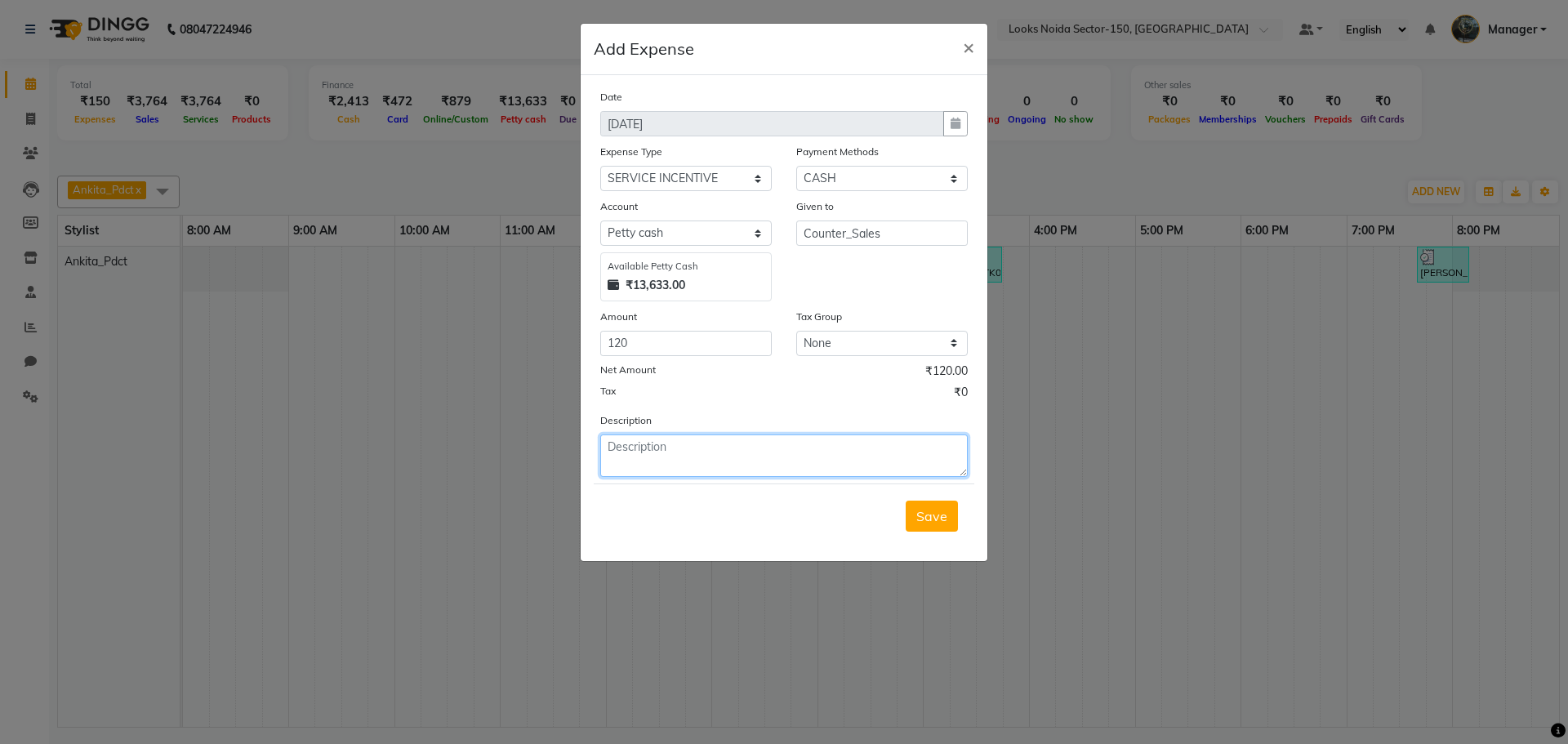
click at [674, 437] on textarea at bounding box center [784, 455] width 368 height 42
type textarea "YEST INC GIVEN TO [PERSON_NAME]"
click at [914, 507] on button "Save" at bounding box center [931, 516] width 52 height 31
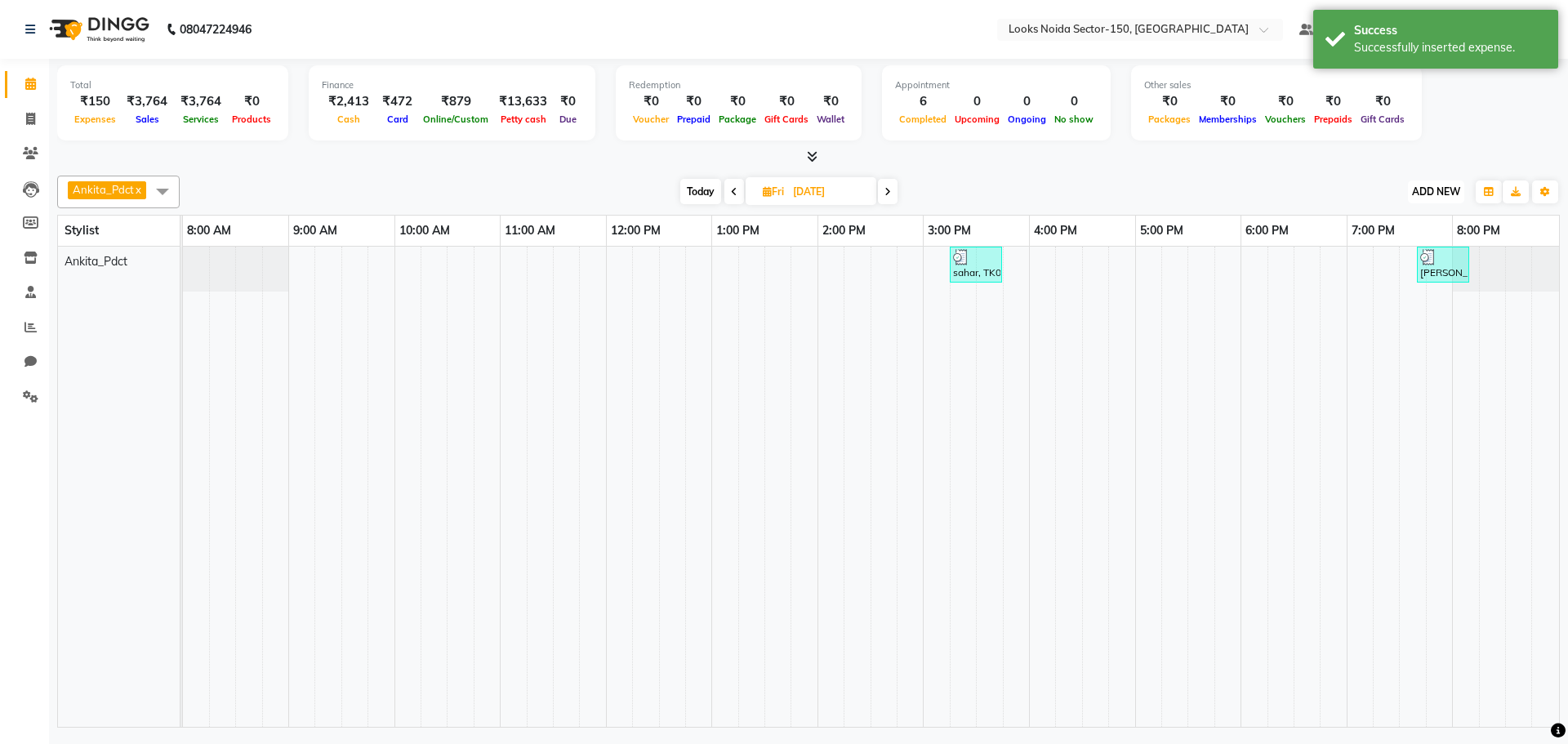
click at [1432, 194] on span "ADD NEW" at bounding box center [1435, 191] width 48 height 12
click at [1406, 258] on link "Add Expense" at bounding box center [1399, 265] width 129 height 21
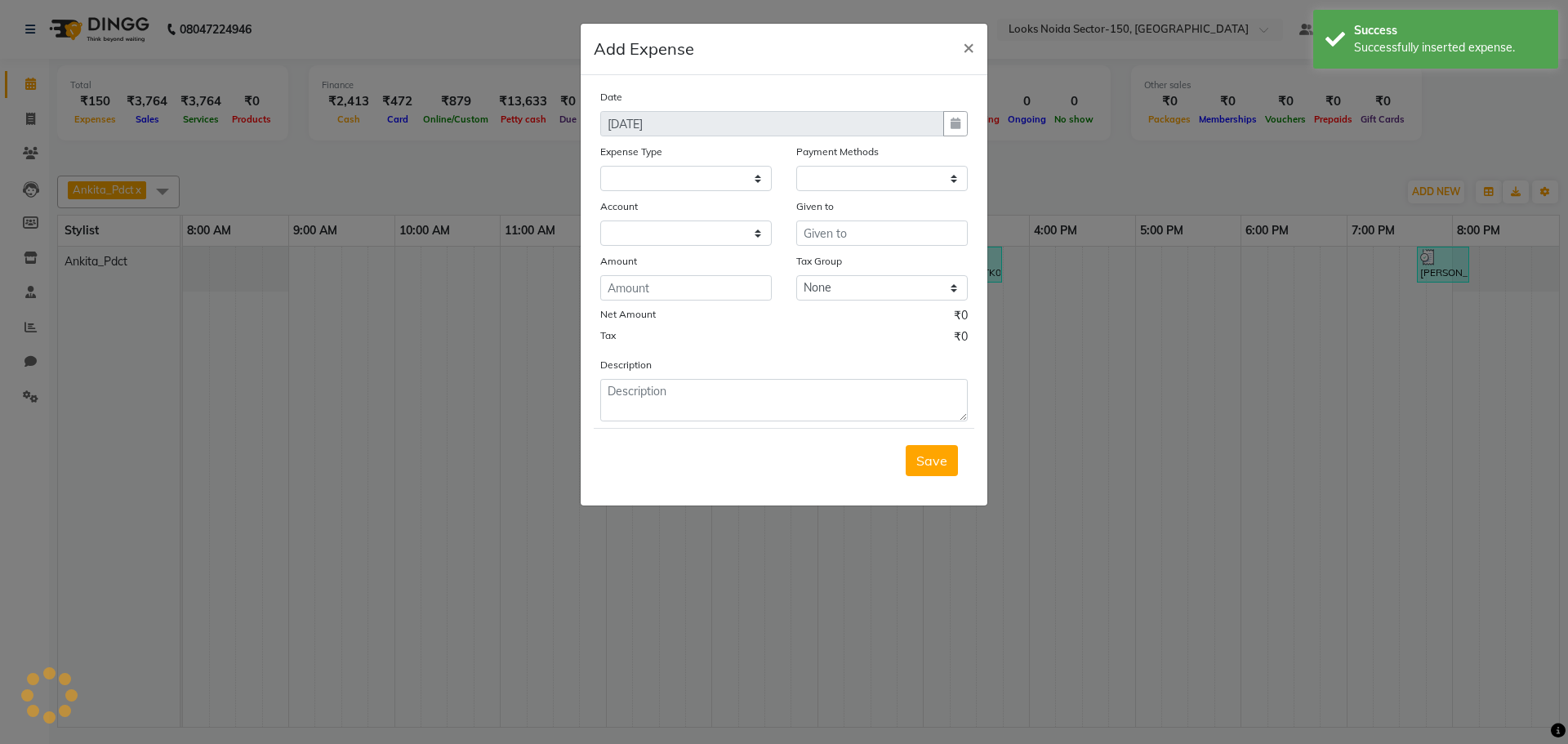
select select
select select "1"
select select "7800"
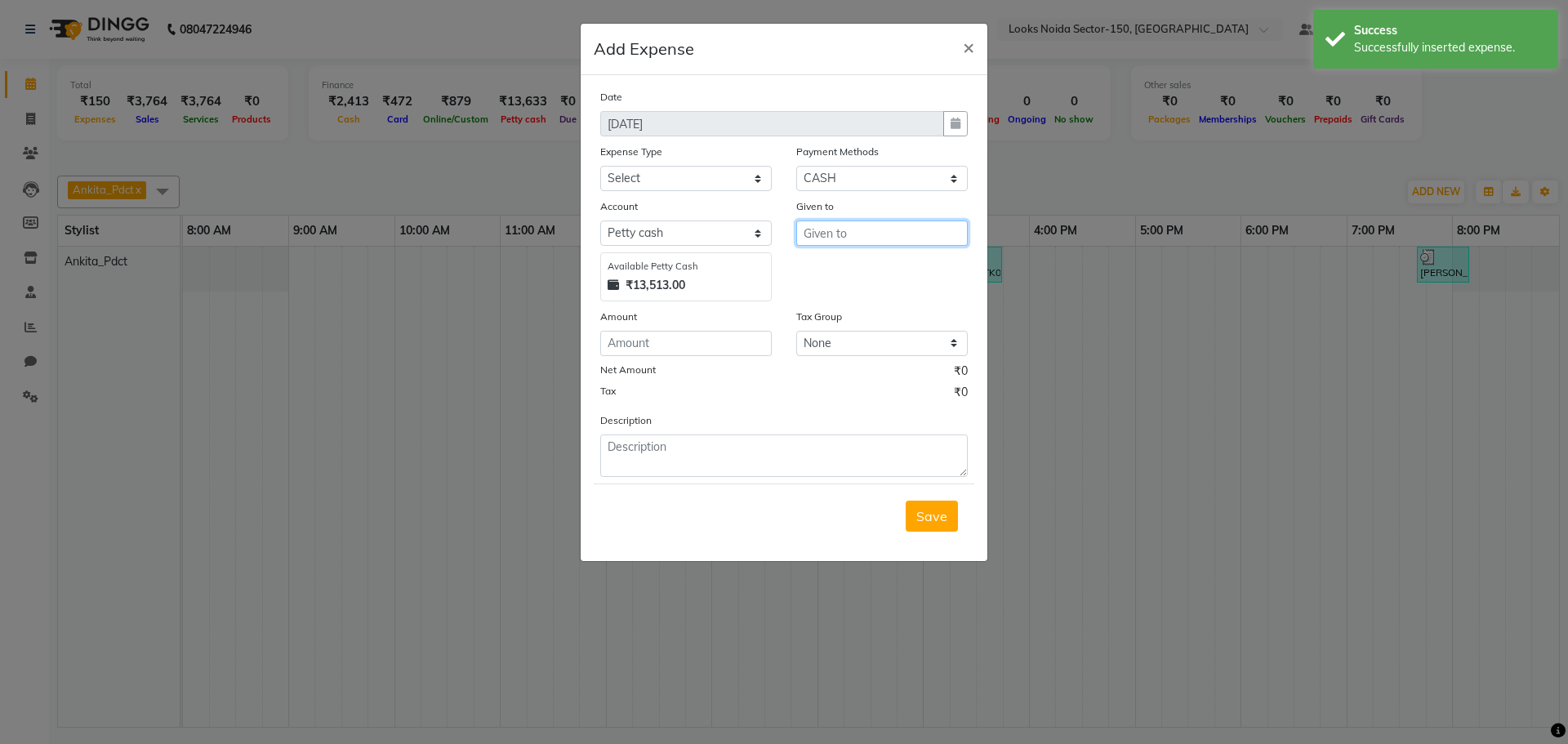
click at [911, 239] on input "text" at bounding box center [881, 233] width 172 height 25
click at [842, 292] on ngb-highlight "C ounter_Sales" at bounding box center [860, 294] width 88 height 16
type input "Counter_Sales"
click at [647, 179] on select "Select Bank Deposit Blinkit Cash Handover CLIENT Client ordered food Client Ref…" at bounding box center [686, 179] width 172 height 25
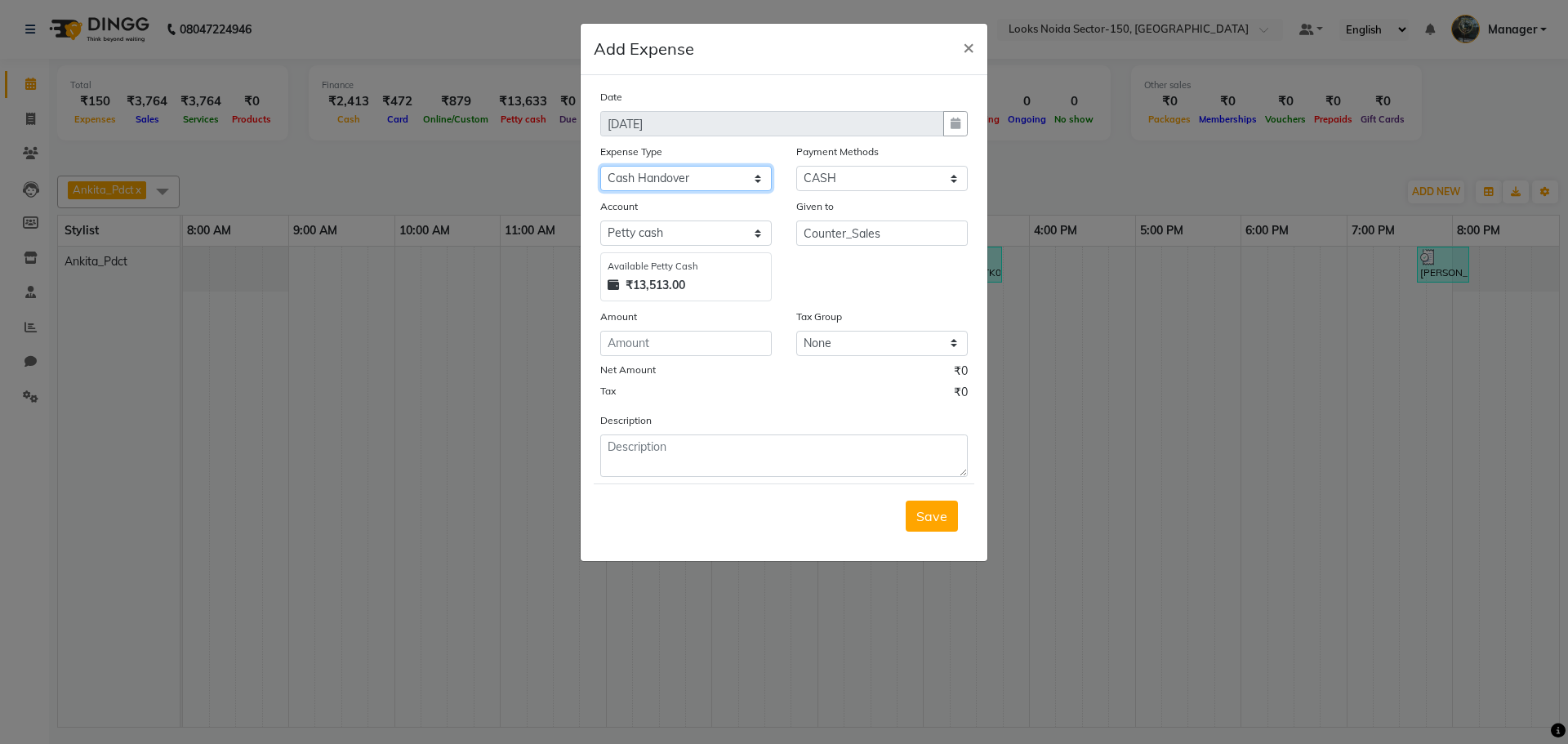
click at [694, 181] on select "Select Bank Deposit Blinkit Cash Handover CLIENT Client ordered food Client Ref…" at bounding box center [686, 179] width 172 height 25
select select "19731"
click at [600, 166] on select "Select Bank Deposit Blinkit Cash Handover CLIENT Client ordered food Client Ref…" at bounding box center [686, 179] width 172 height 25
click at [676, 339] on input "number" at bounding box center [686, 343] width 172 height 25
type input "5000"
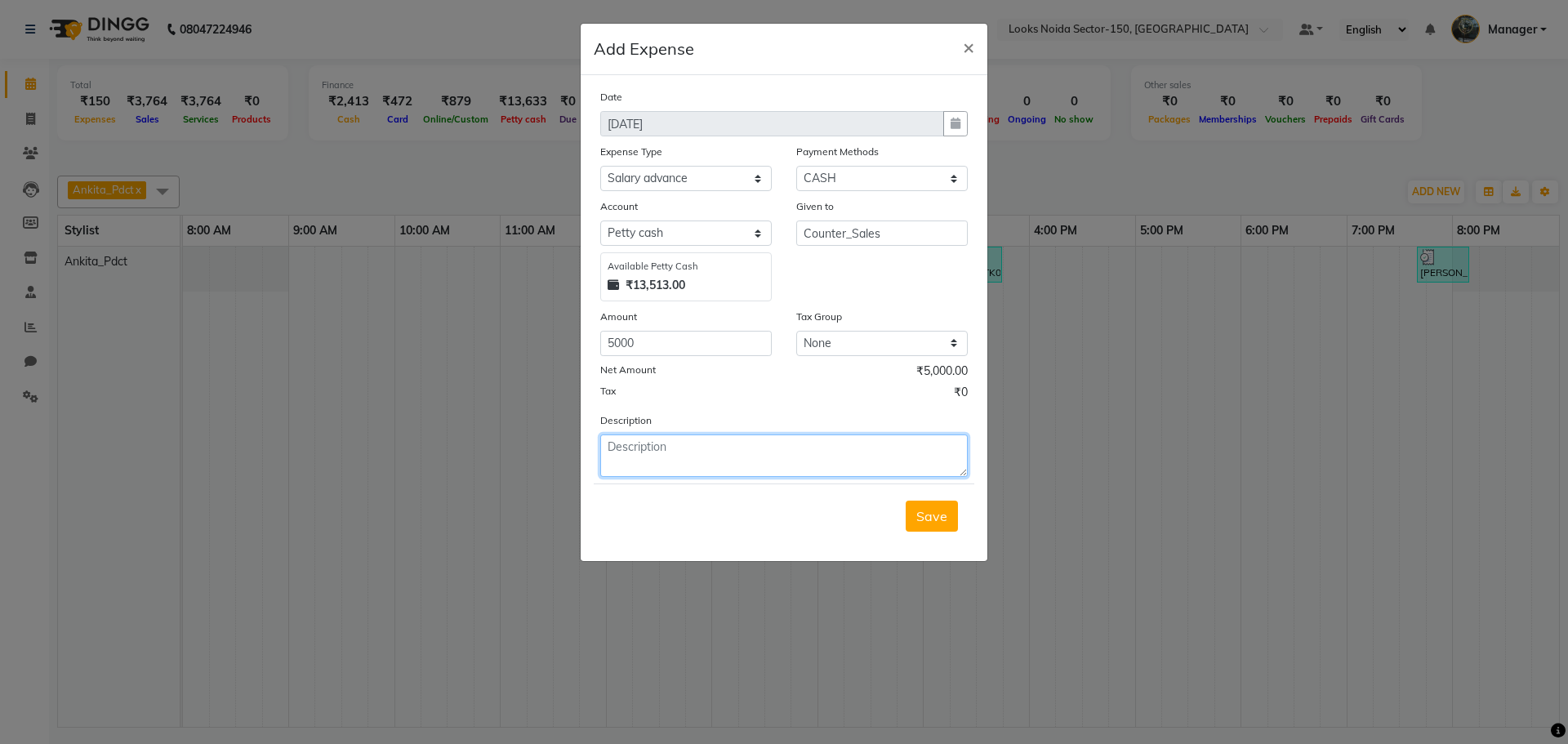
click at [696, 449] on textarea at bounding box center [784, 455] width 368 height 42
type textarea "advance to ankita."
click at [932, 517] on span "Save" at bounding box center [931, 516] width 31 height 16
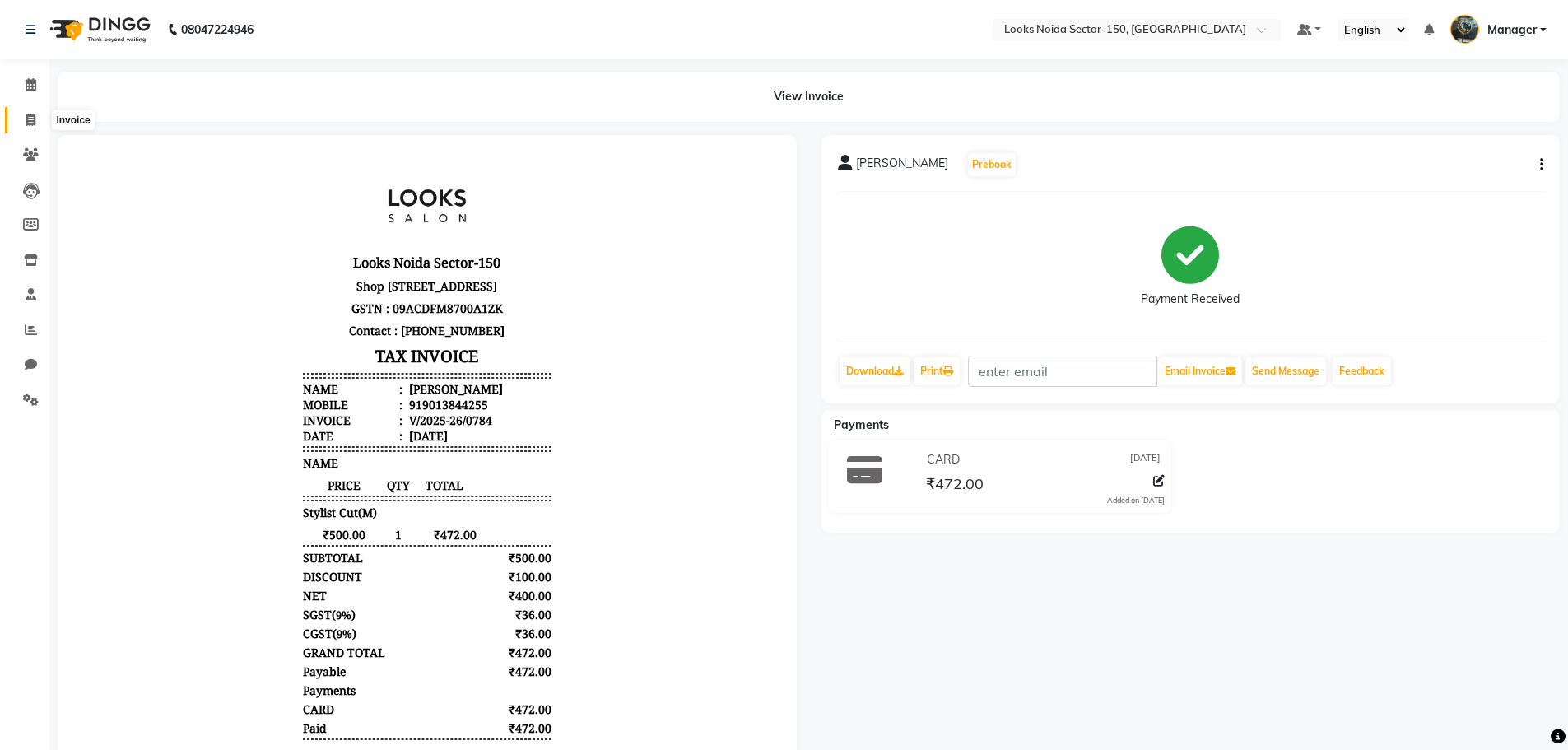
click at [29, 116] on icon at bounding box center [30, 119] width 9 height 13
select select "8587"
select select "service"
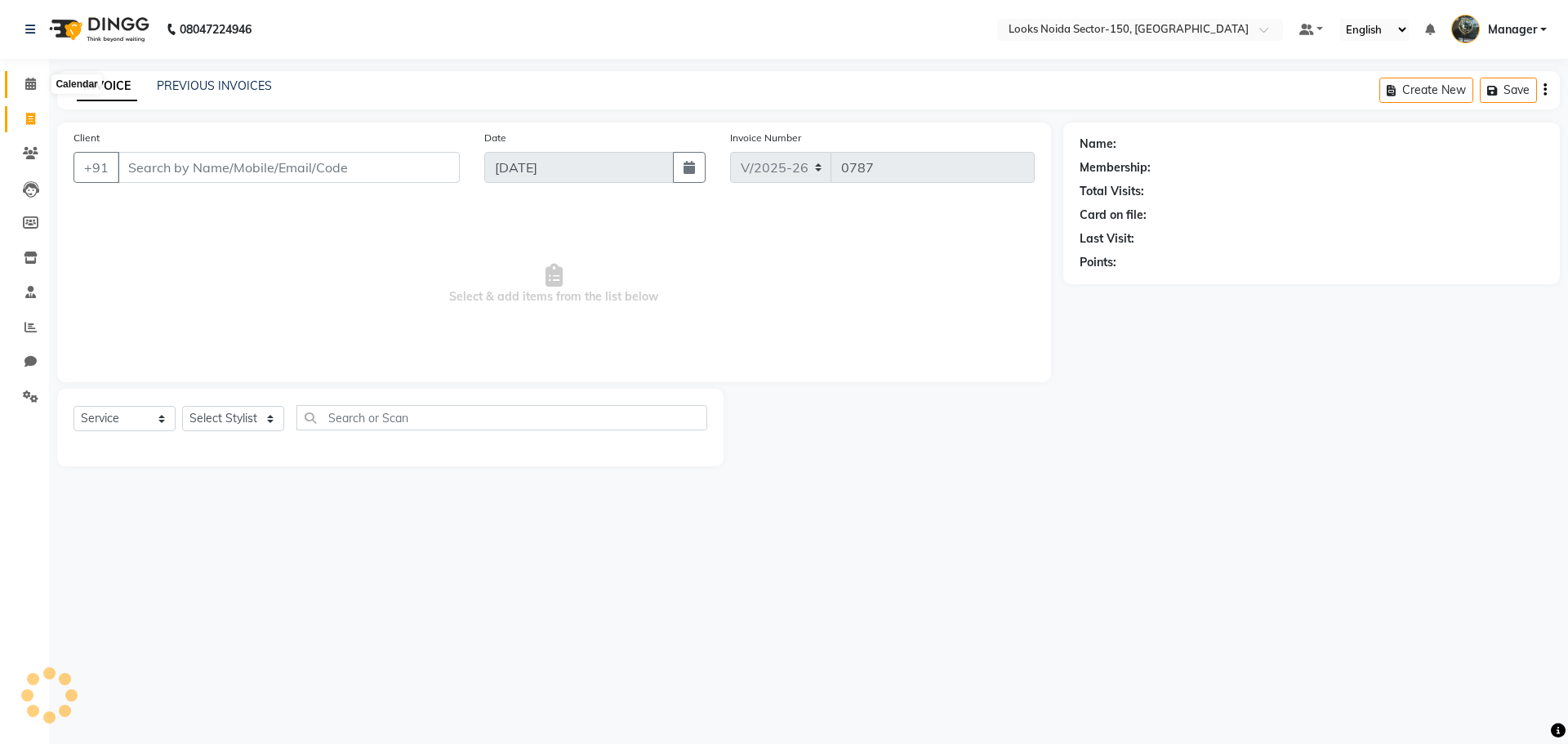
click at [38, 83] on span at bounding box center [31, 84] width 29 height 19
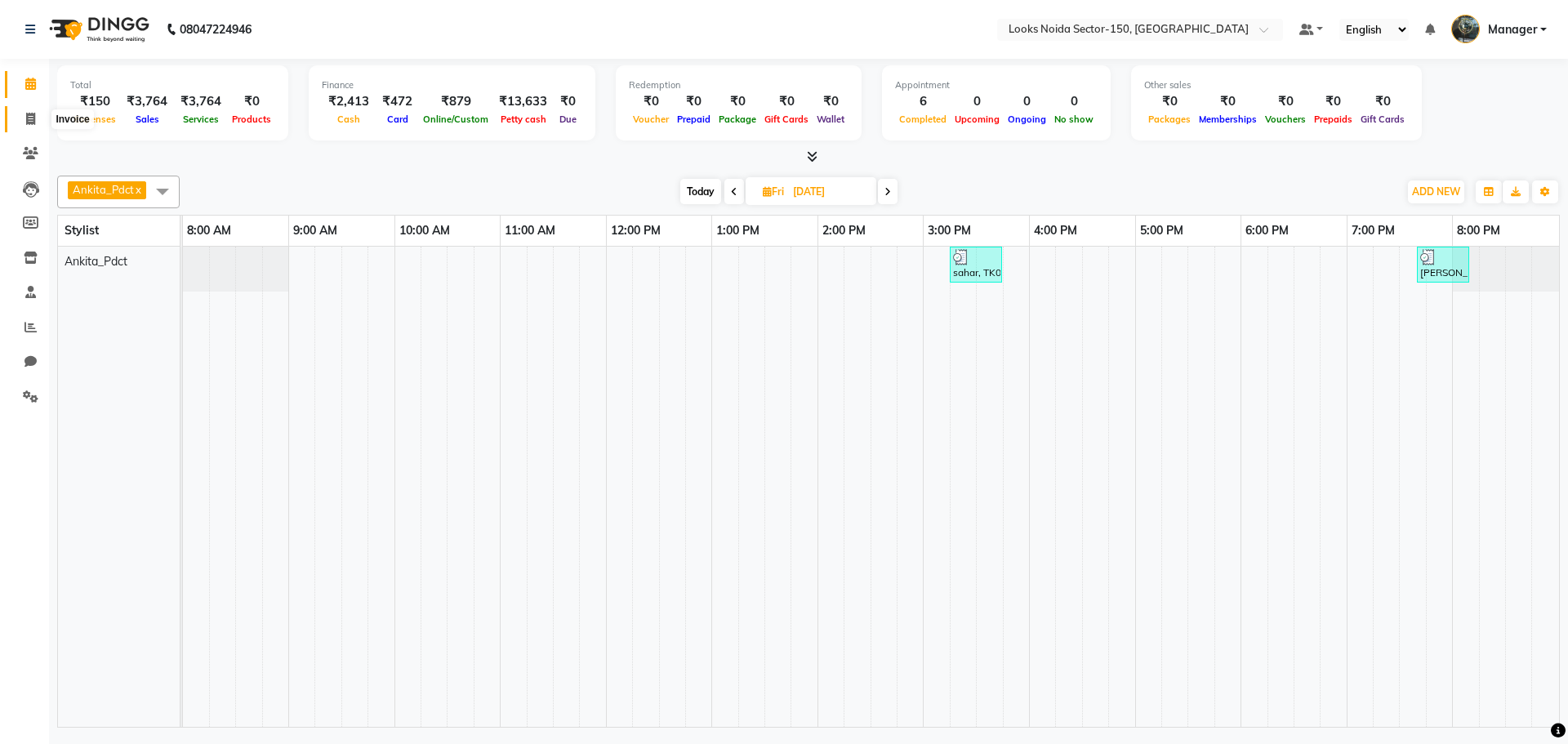
click at [35, 113] on icon at bounding box center [30, 118] width 9 height 12
select select "8587"
select select "service"
click at [31, 118] on icon at bounding box center [30, 118] width 9 height 12
select select "service"
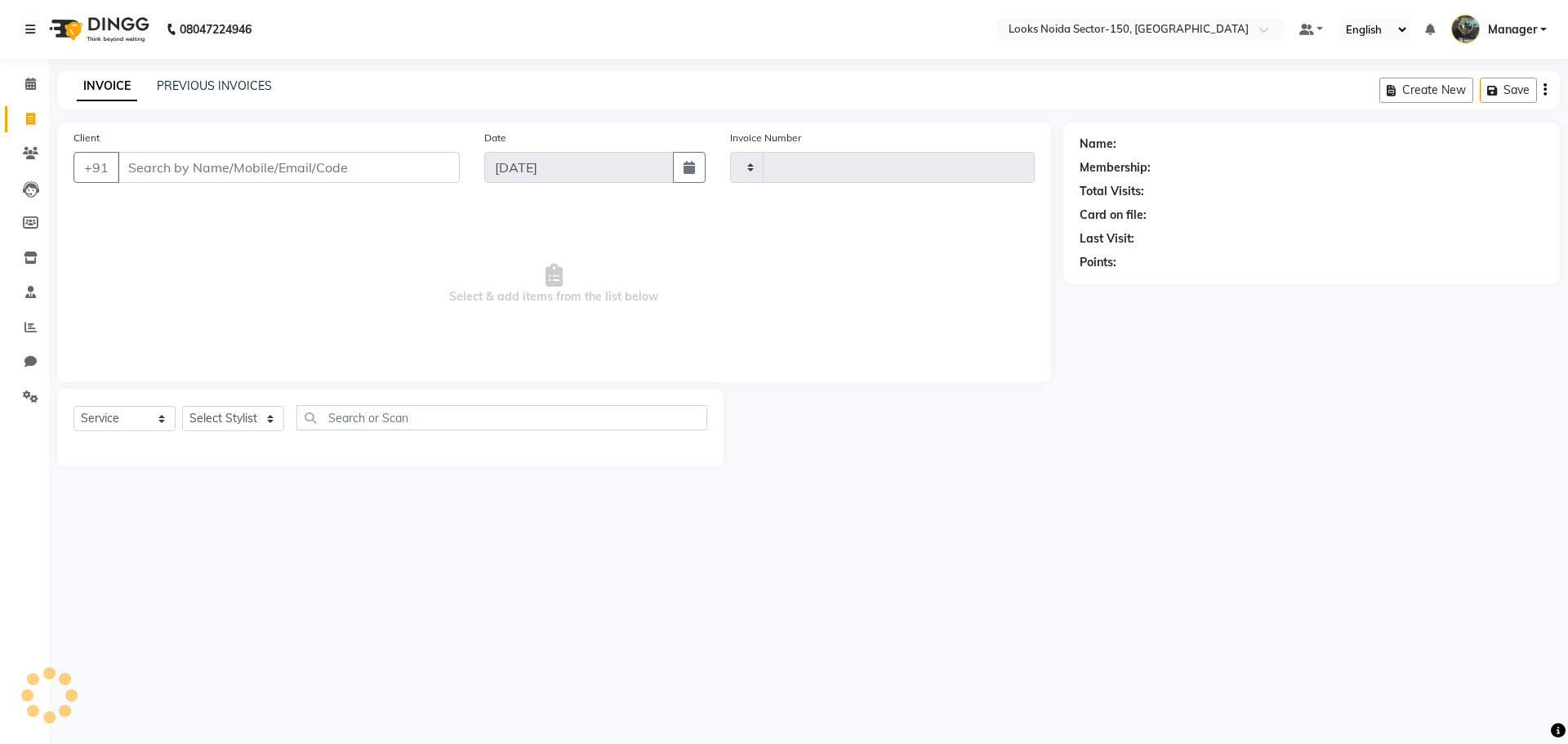
type input "0787"
select select "8587"
click at [25, 153] on icon at bounding box center [31, 153] width 15 height 12
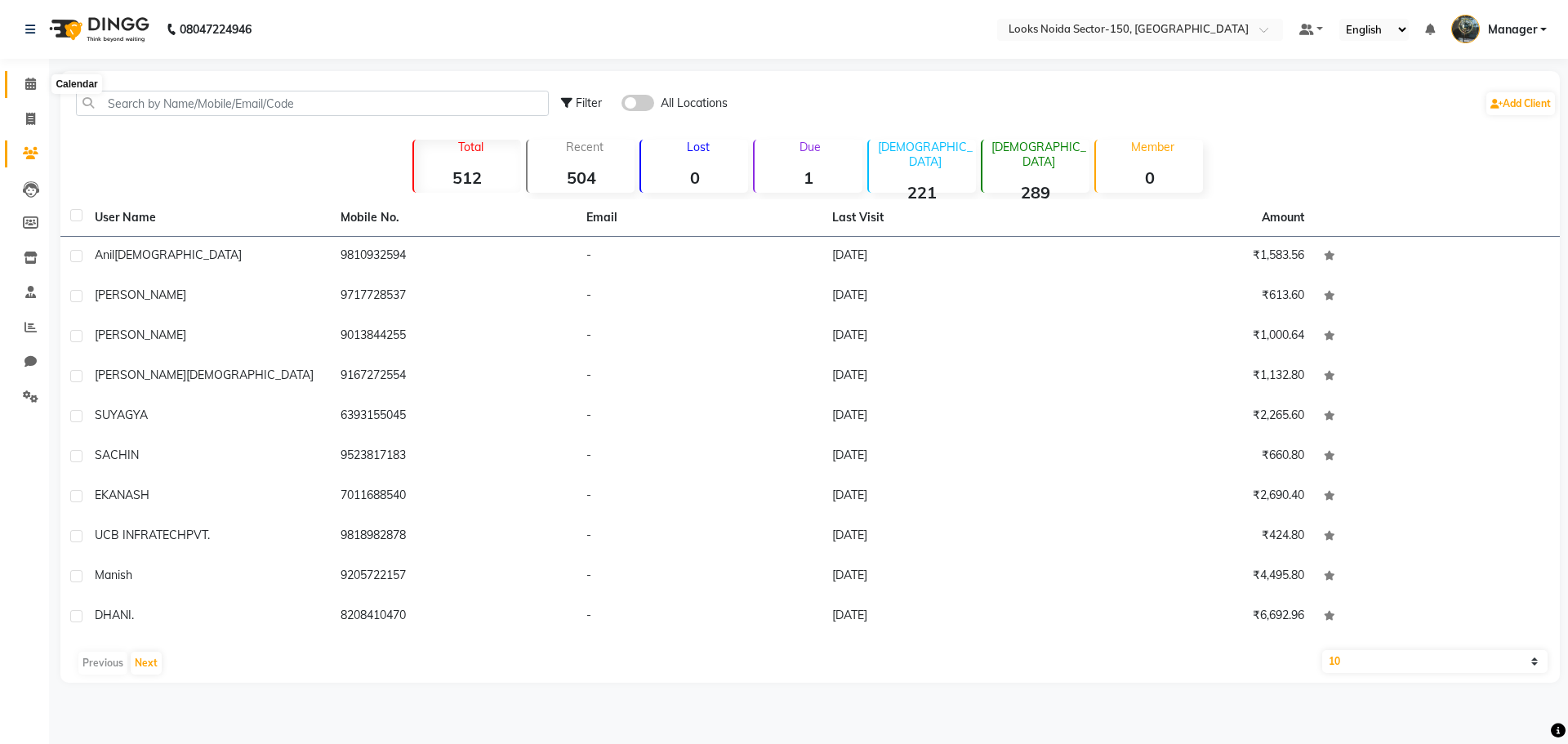
click at [23, 86] on span at bounding box center [31, 84] width 29 height 19
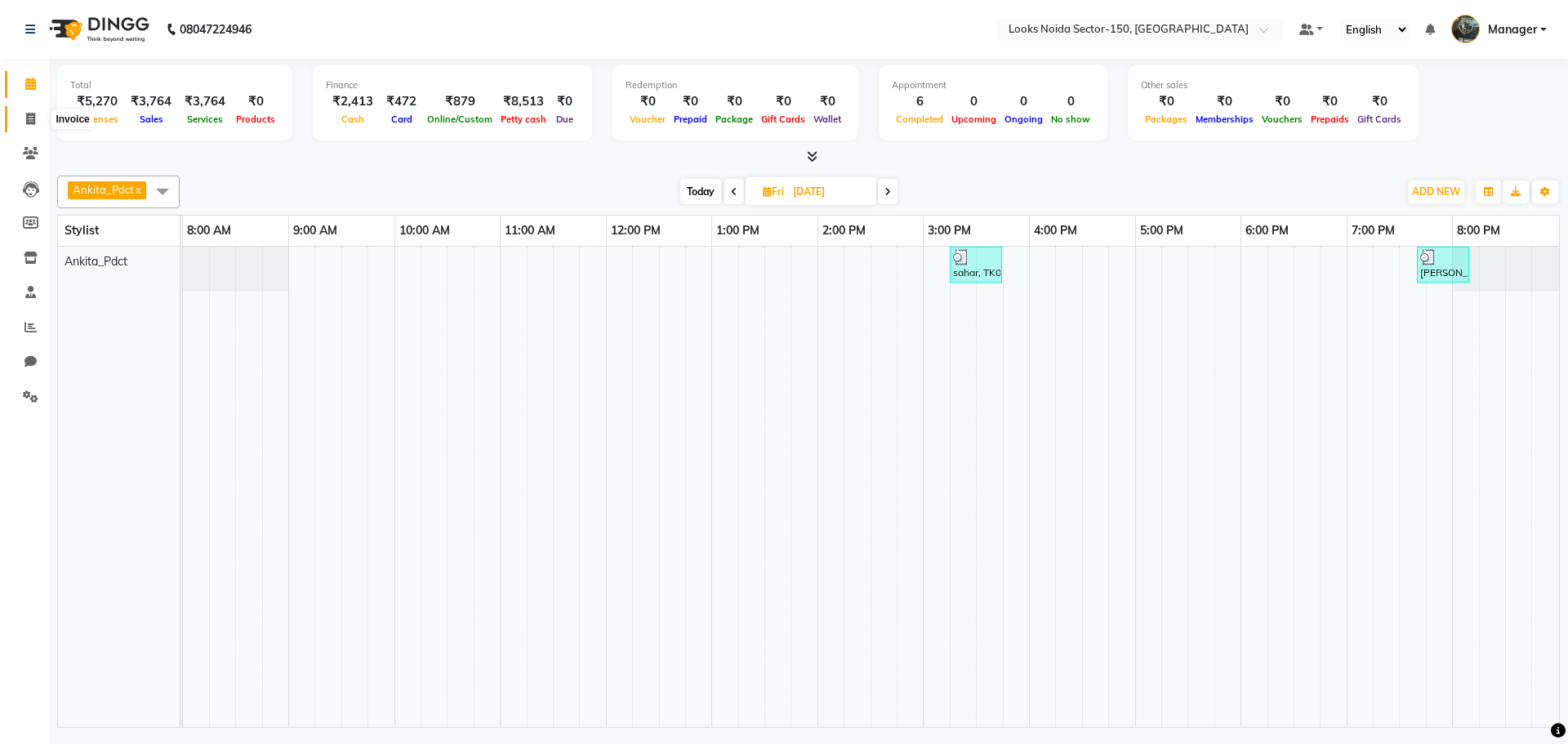
click at [30, 118] on icon at bounding box center [30, 118] width 9 height 12
select select "8587"
select select "service"
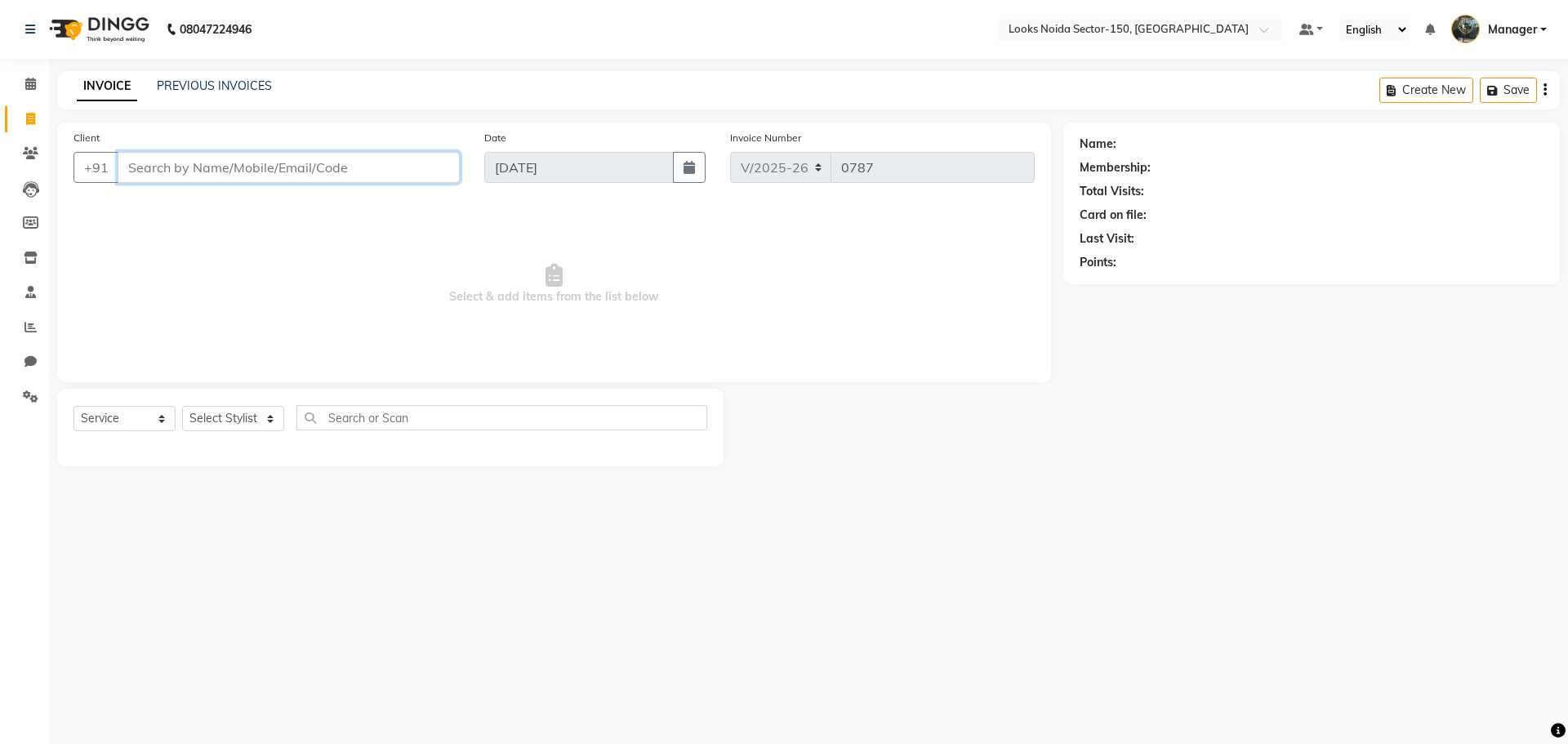
click at [377, 165] on input "Client" at bounding box center [288, 167] width 342 height 31
type input "8"
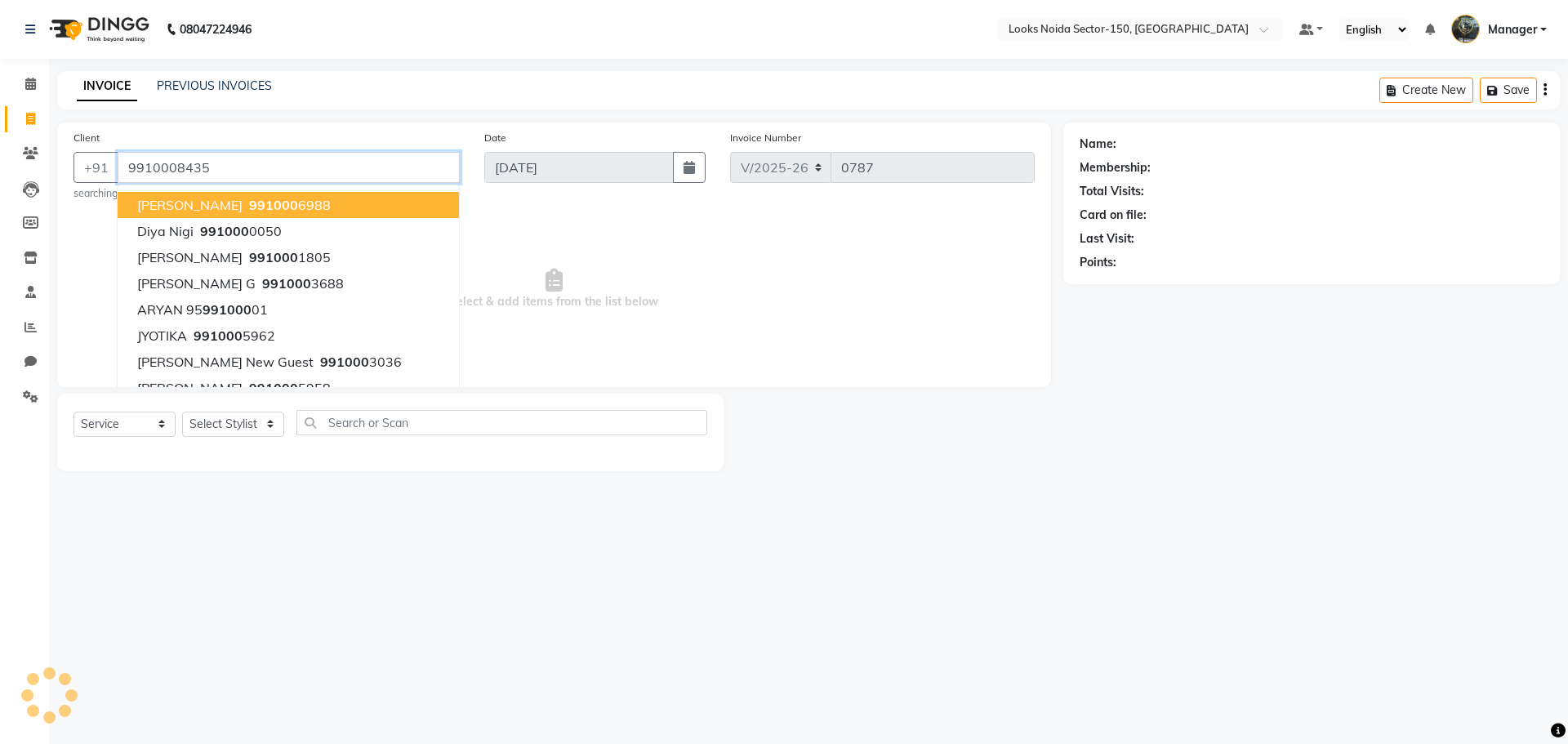
type input "9910008435"
select select "1: Object"
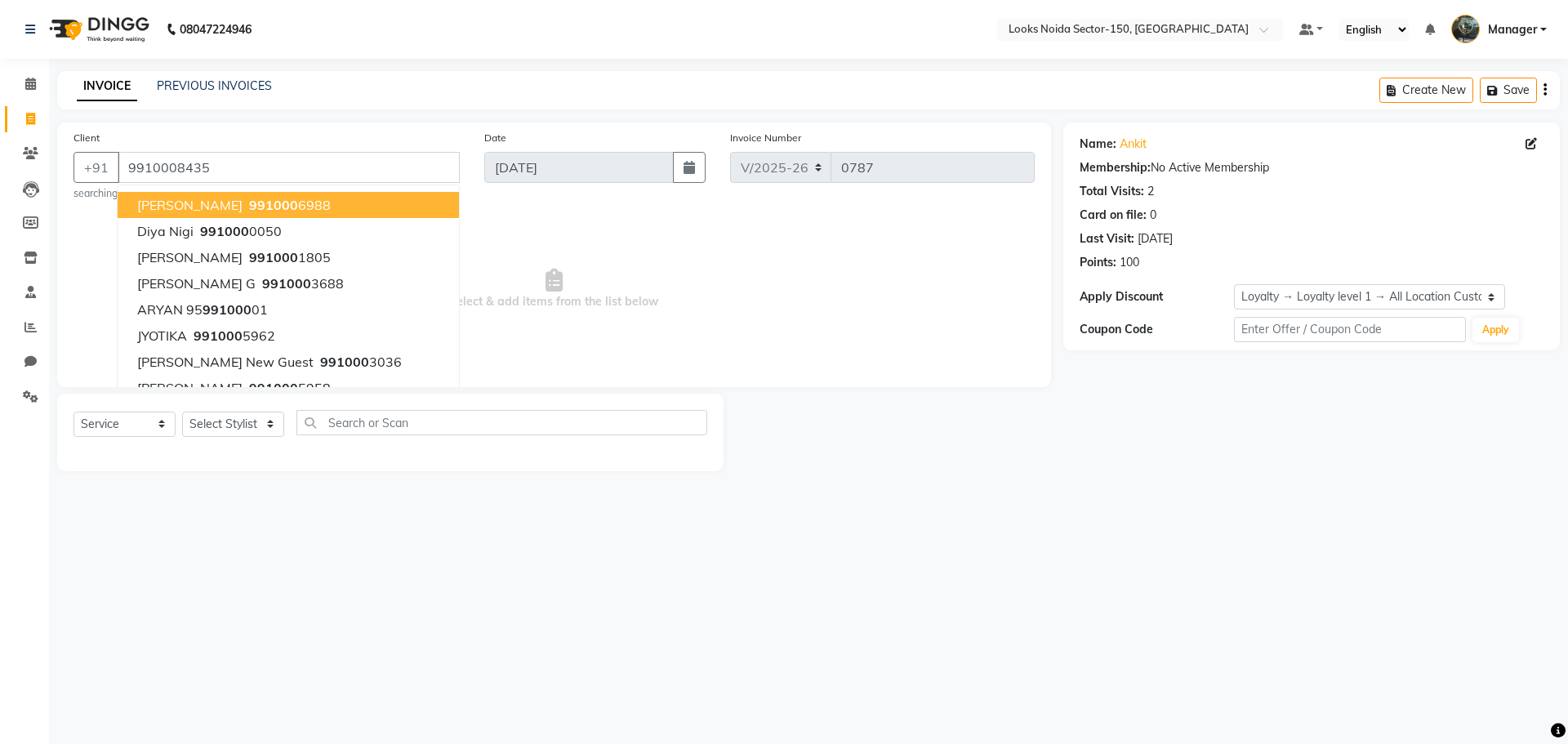
click at [898, 441] on div at bounding box center [893, 432] width 340 height 78
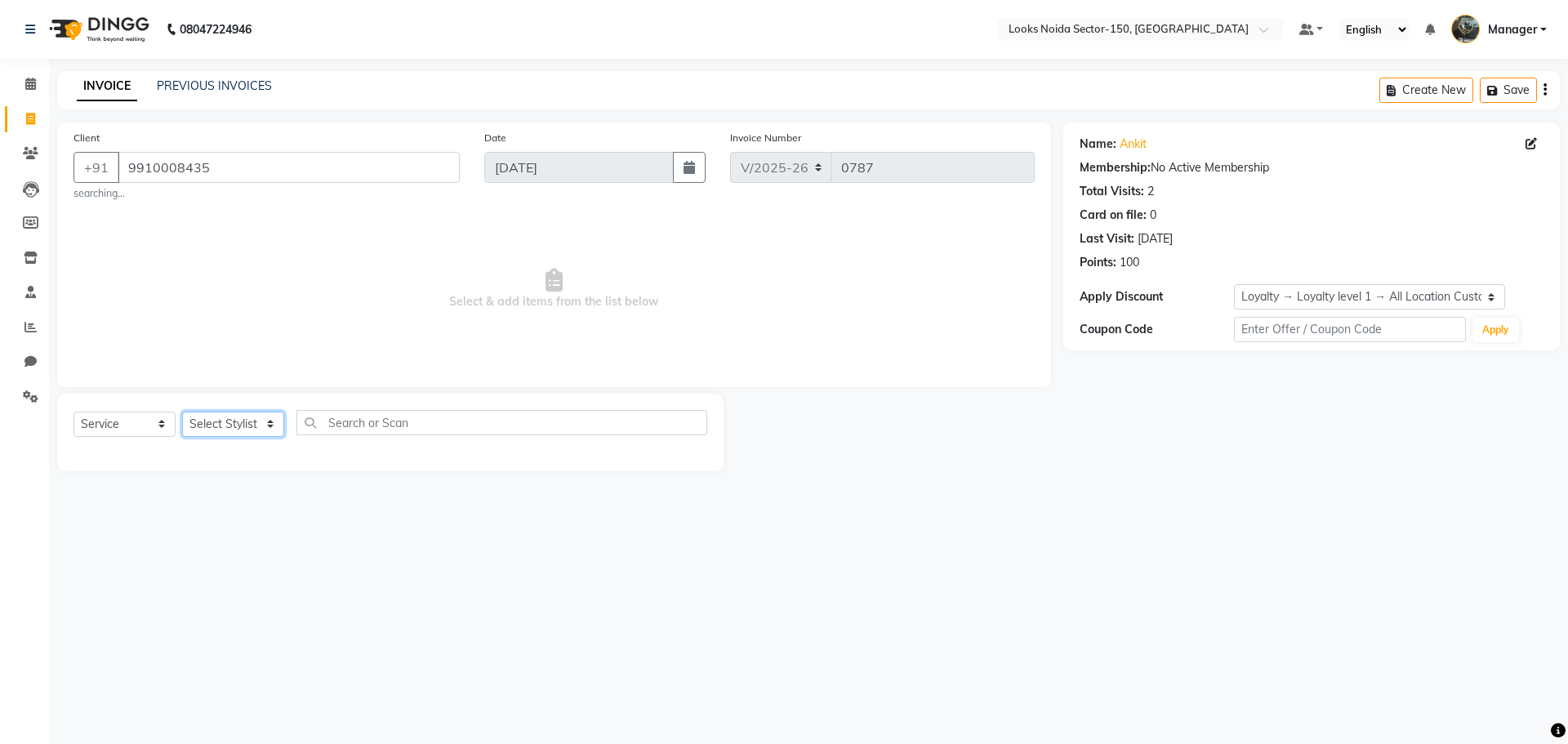
click at [261, 426] on select "Select Stylist Amir_BRB Ankita_Pdct Arshad Counter_Sales Deepa Farman_BRB Jawed…" at bounding box center [233, 424] width 102 height 25
select select "85538"
click at [182, 412] on select "Select Stylist Amir_BRB Ankita_Pdct Arshad Counter_Sales Deepa Farman_BRB Jawed…" at bounding box center [233, 424] width 102 height 25
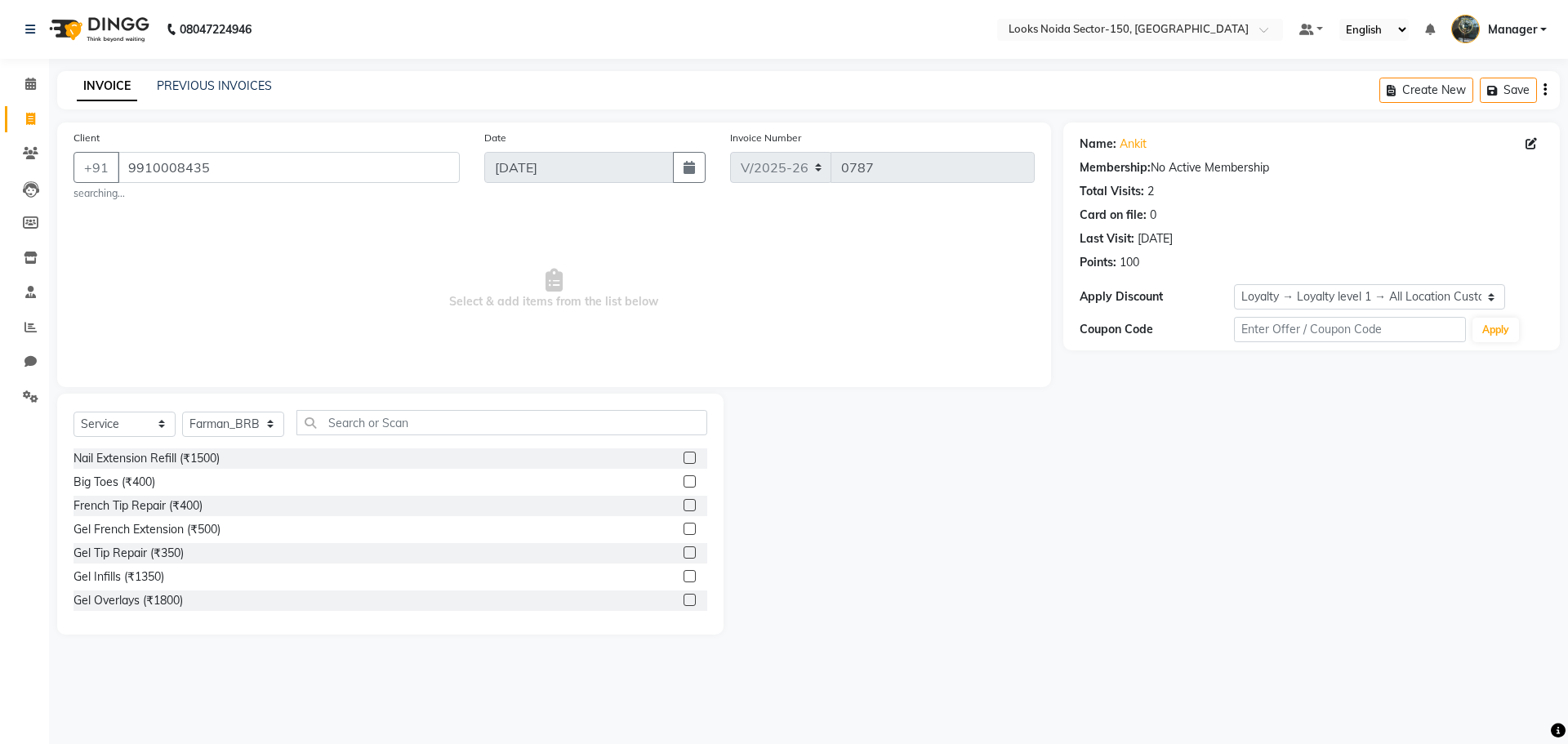
click at [555, 568] on div "Gel Infills (₹1350)" at bounding box center [391, 576] width 634 height 20
click at [739, 568] on div at bounding box center [893, 514] width 340 height 241
click at [416, 419] on input "text" at bounding box center [502, 422] width 411 height 25
type input "cut"
click at [692, 478] on div at bounding box center [695, 482] width 24 height 20
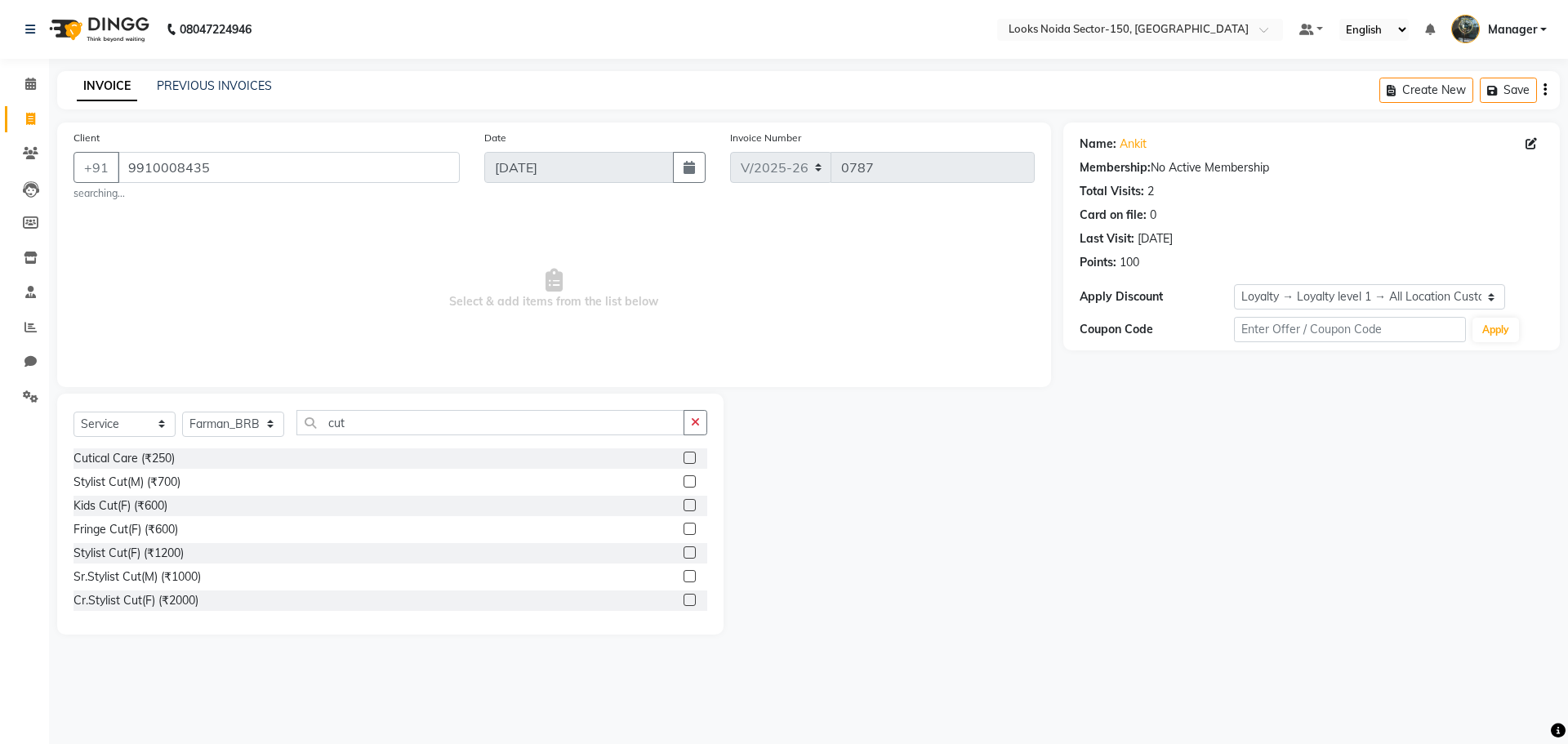
click at [684, 477] on label at bounding box center [689, 481] width 12 height 12
click at [684, 477] on input "checkbox" at bounding box center [688, 482] width 11 height 11
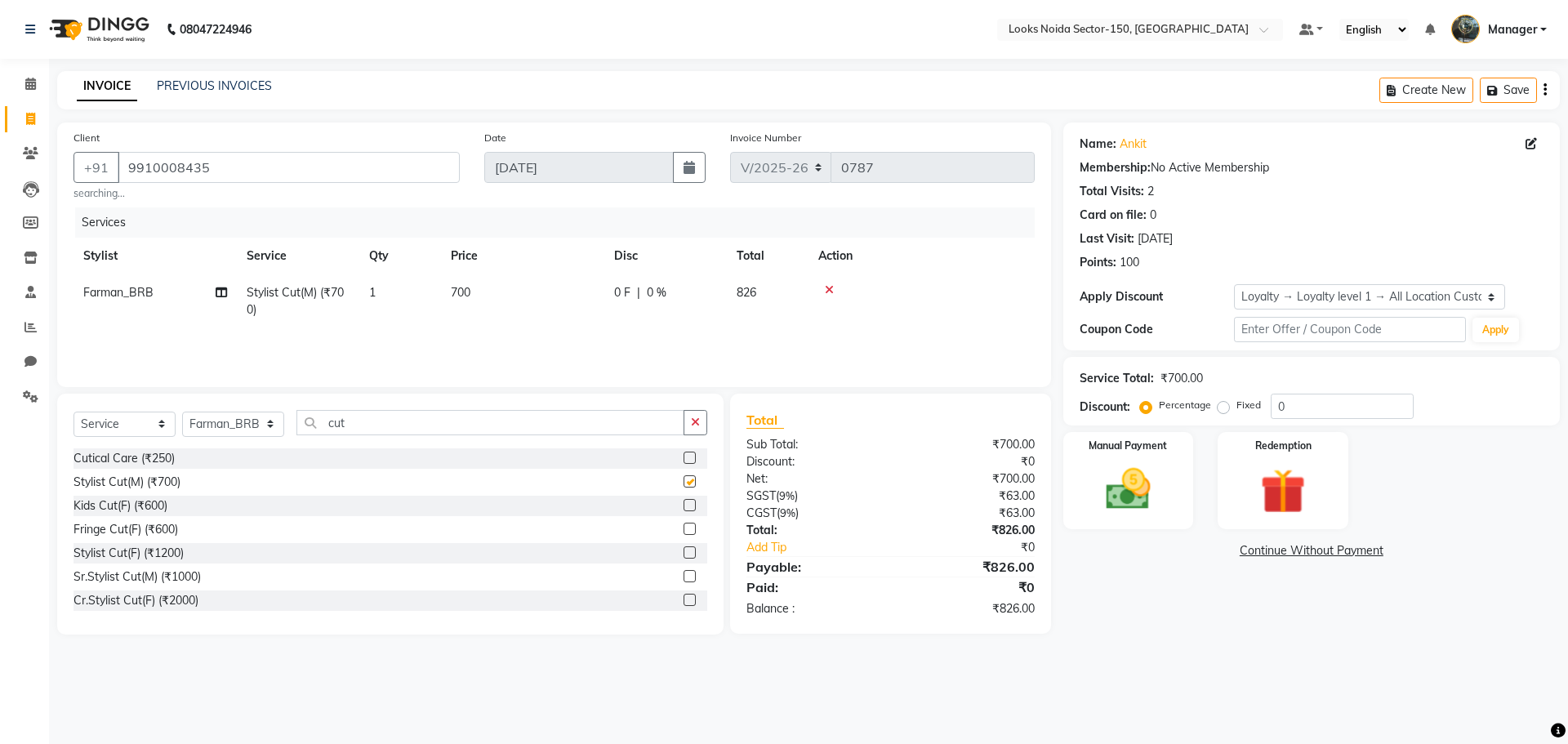
checkbox input "false"
click at [475, 277] on td "700" at bounding box center [522, 301] width 163 height 54
select select "85538"
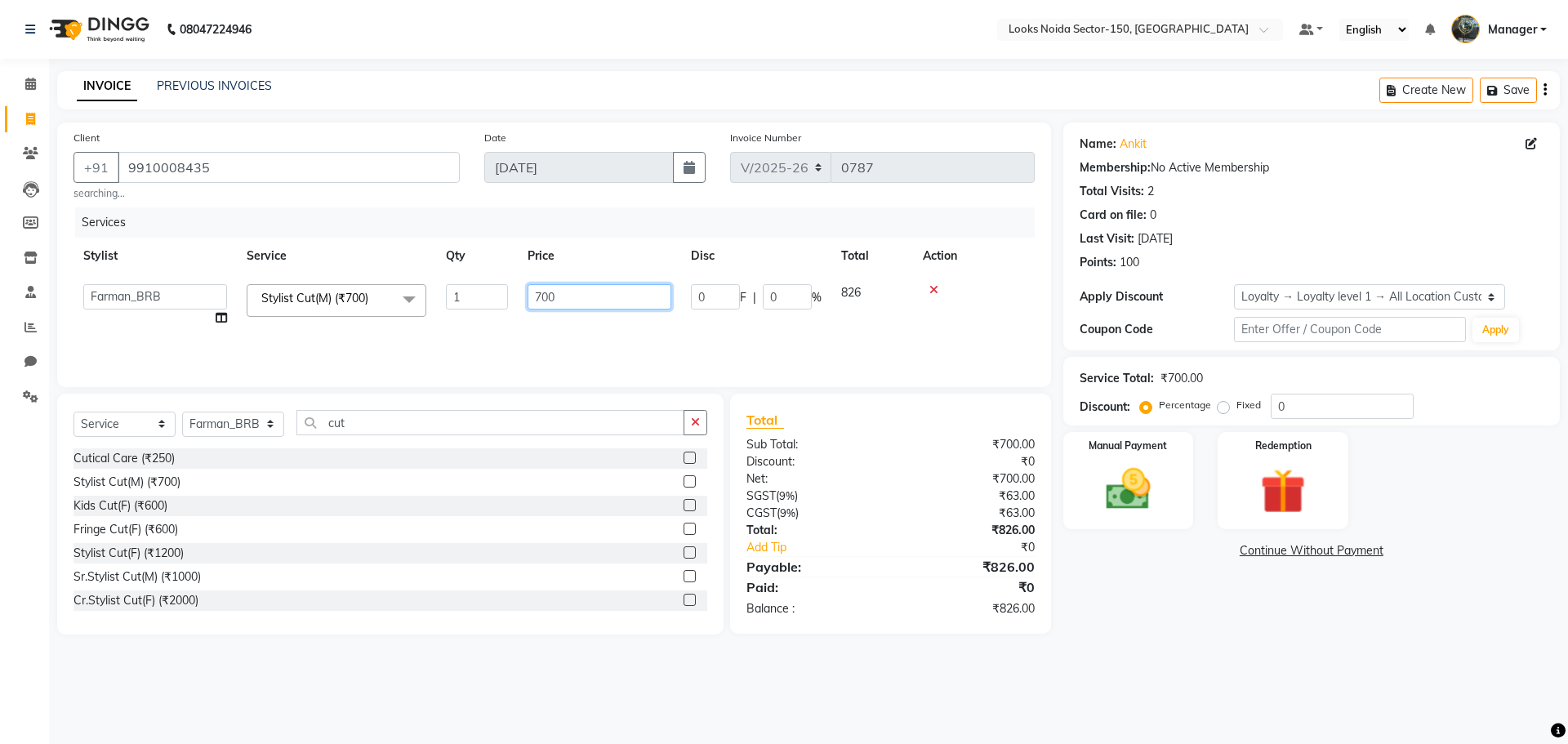
click at [585, 301] on input "700" at bounding box center [599, 297] width 144 height 25
type input "7"
type input "500"
click at [1297, 412] on input "0" at bounding box center [1341, 406] width 143 height 25
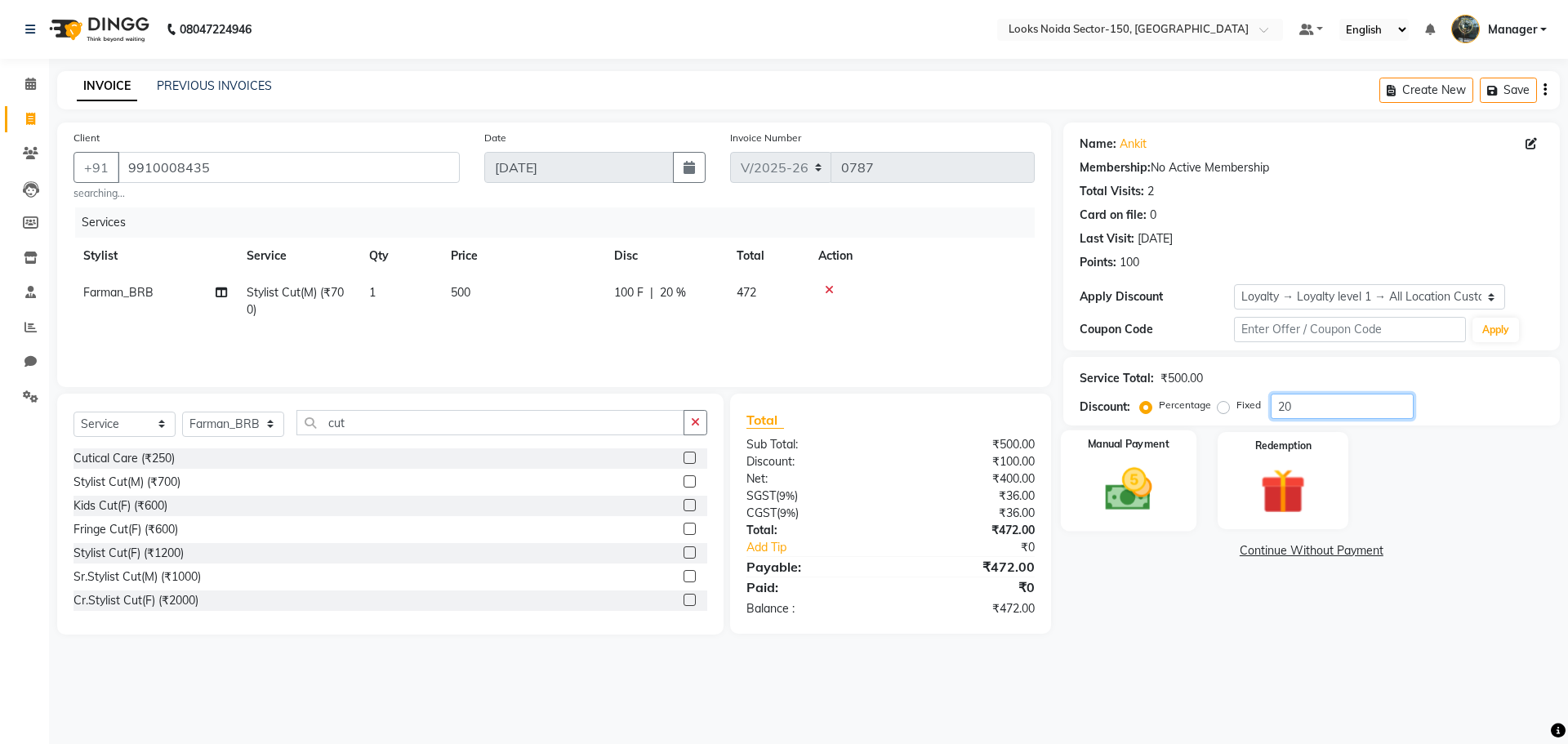
type input "20"
click at [1157, 453] on div "Manual Payment" at bounding box center [1127, 480] width 135 height 101
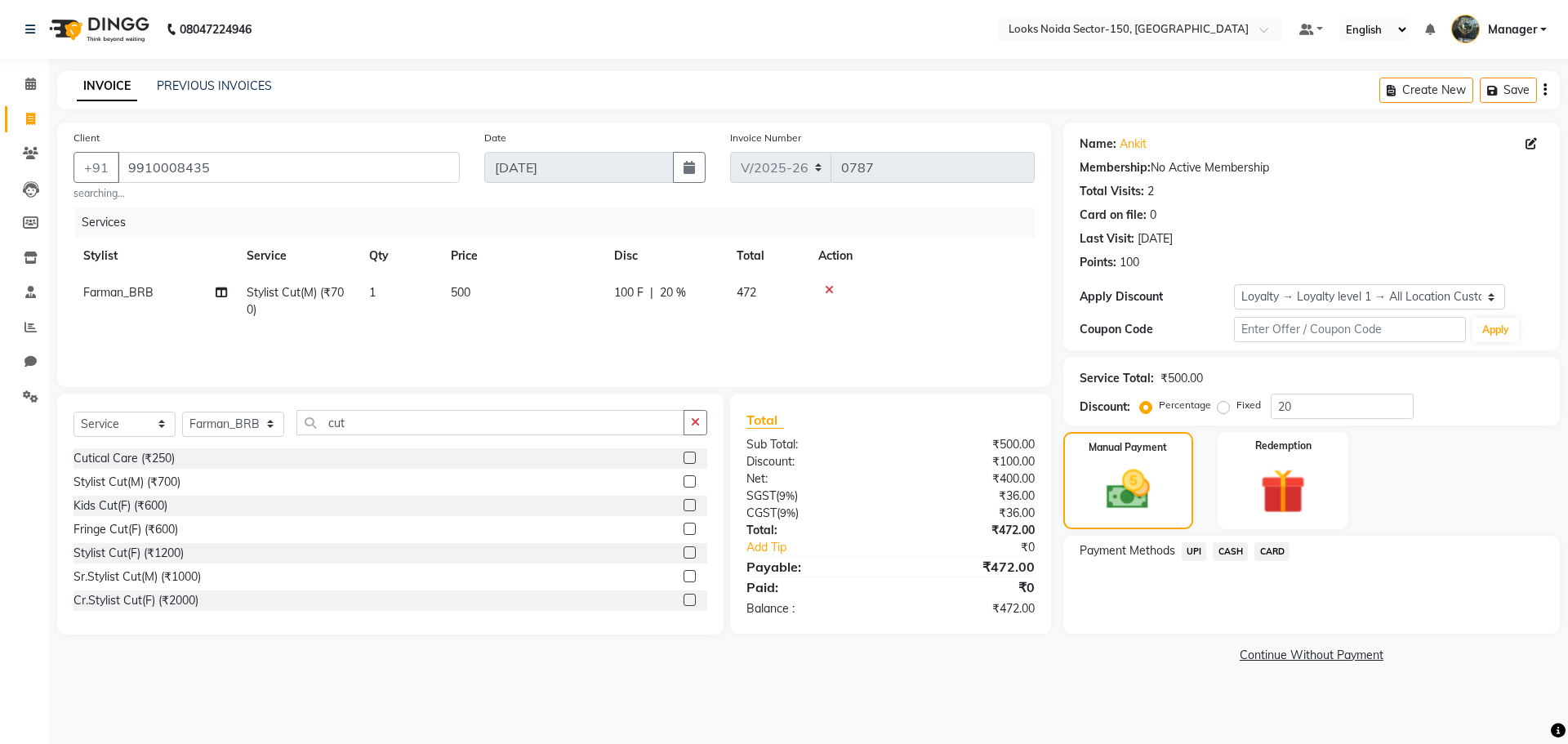
click at [1197, 551] on span "UPI" at bounding box center [1194, 552] width 25 height 19
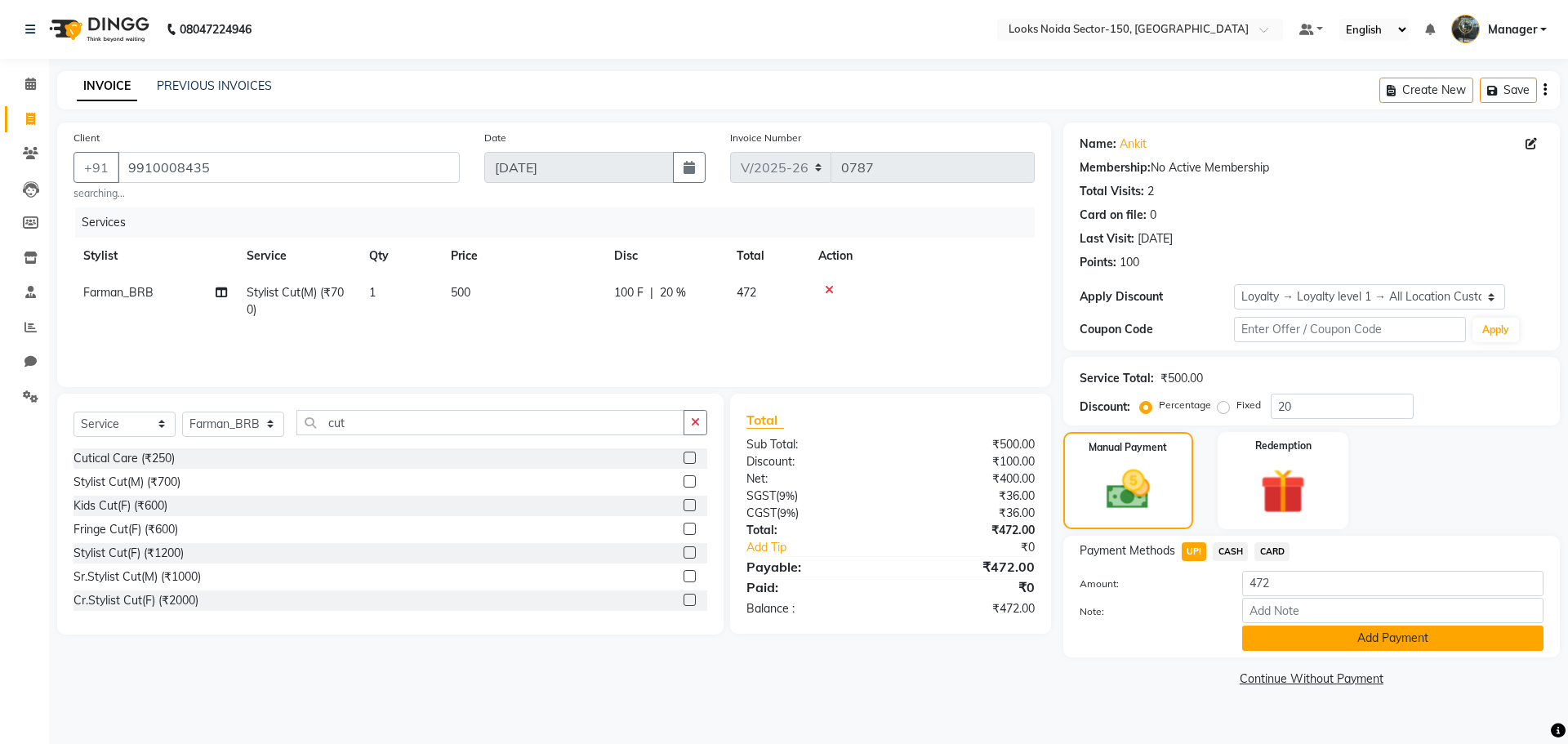
click at [1340, 645] on button "Add Payment" at bounding box center [1393, 637] width 302 height 25
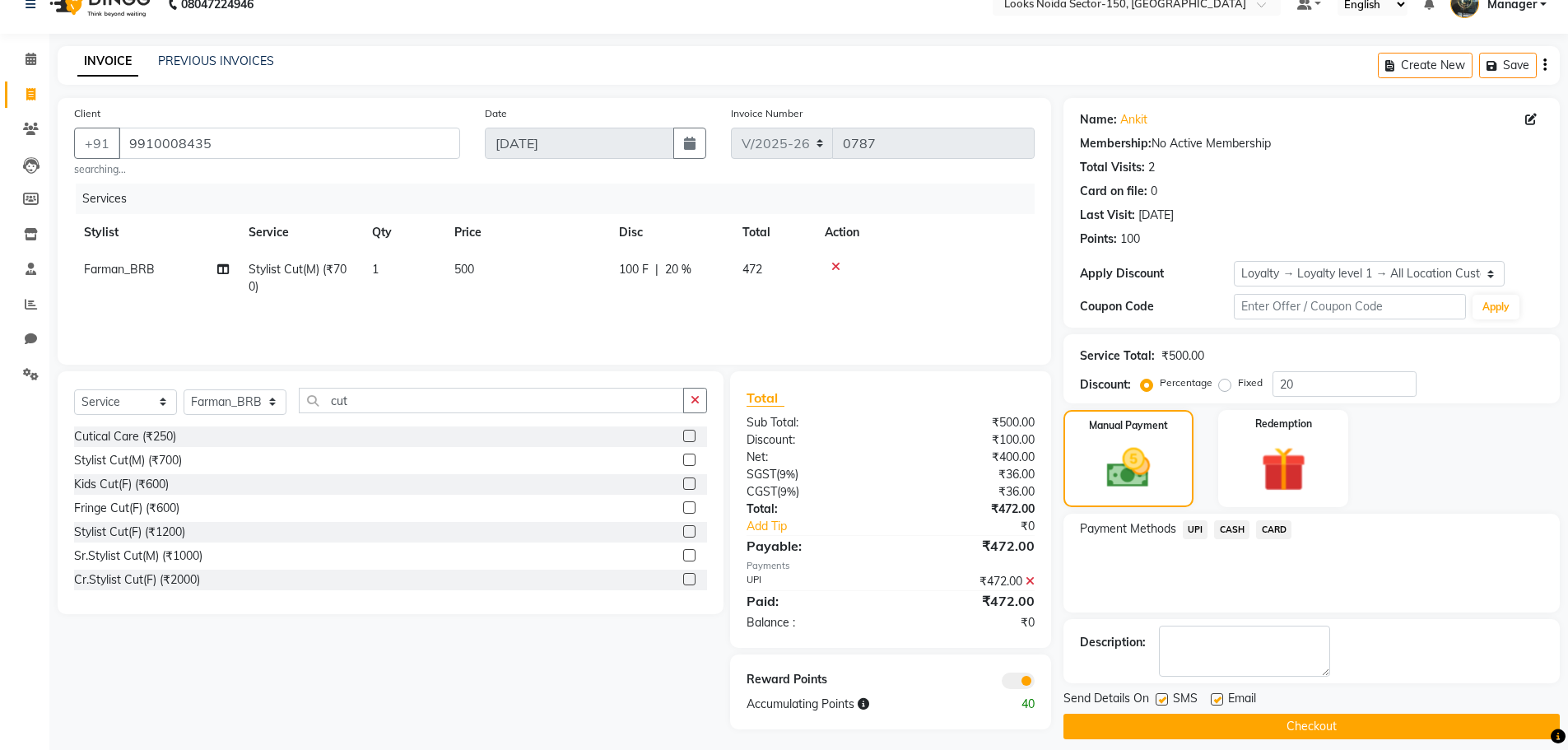
scroll to position [40, 0]
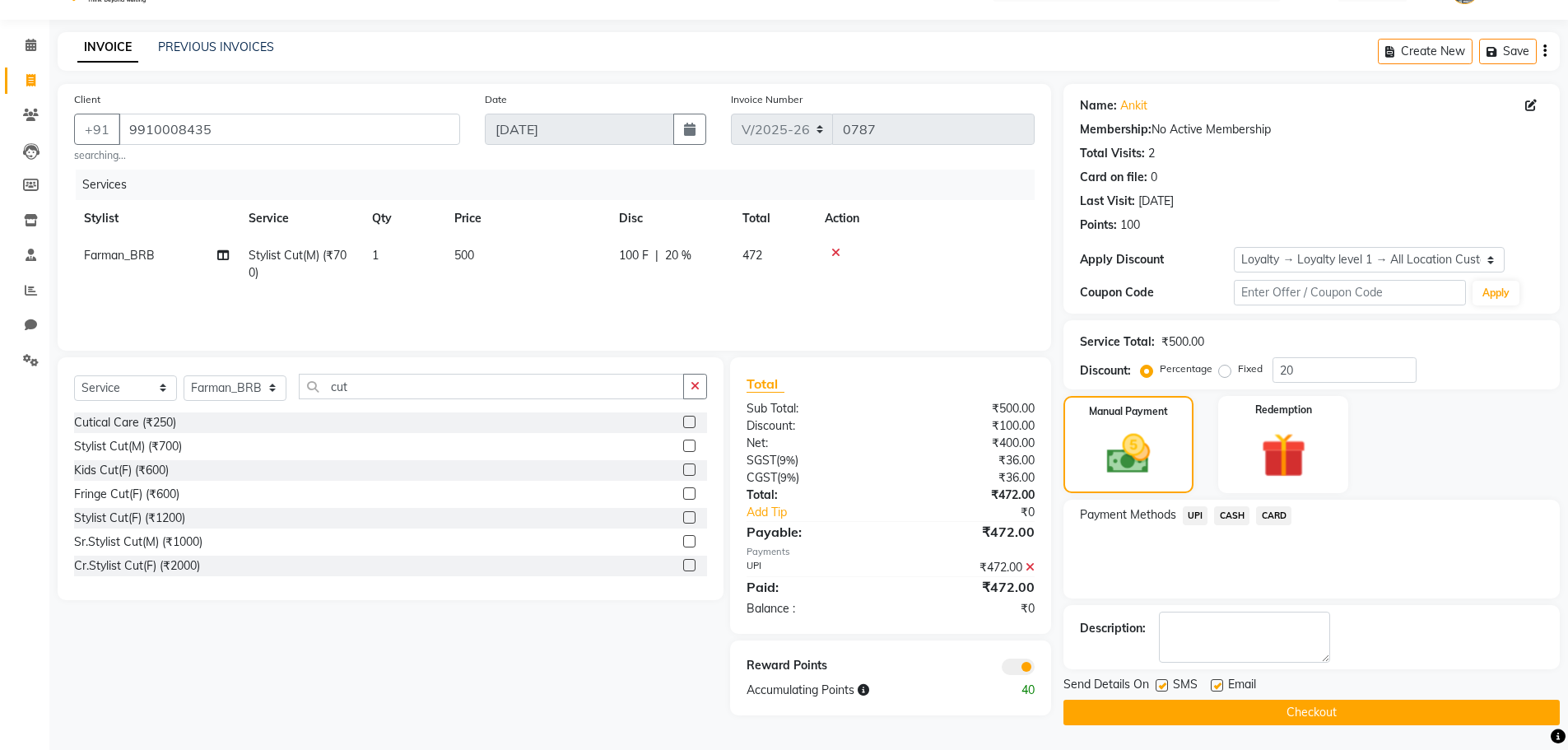
click at [1027, 660] on span at bounding box center [1018, 666] width 33 height 16
click at [1035, 669] on input "checkbox" at bounding box center [1035, 669] width 0 height 0
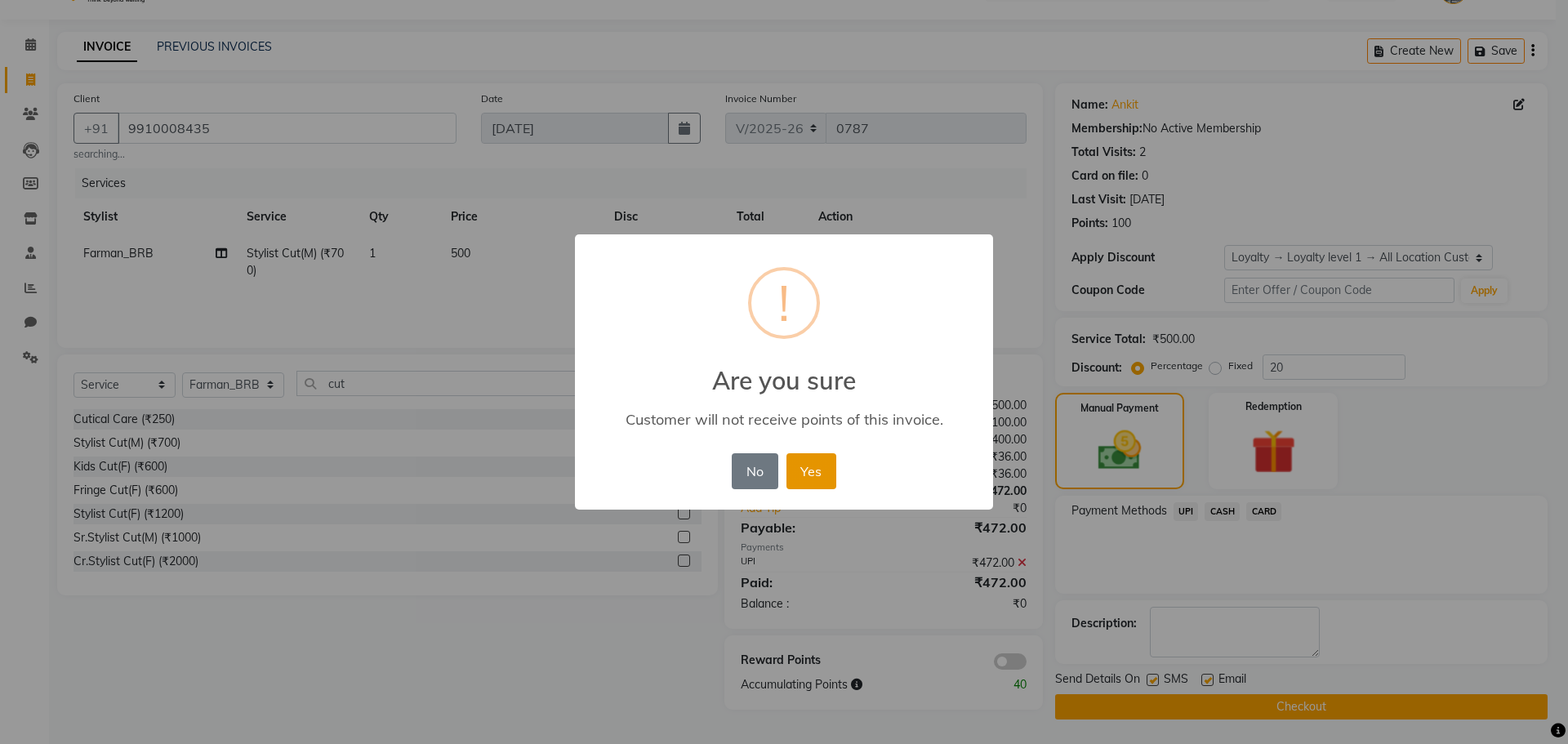
click at [832, 475] on button "Yes" at bounding box center [811, 470] width 50 height 36
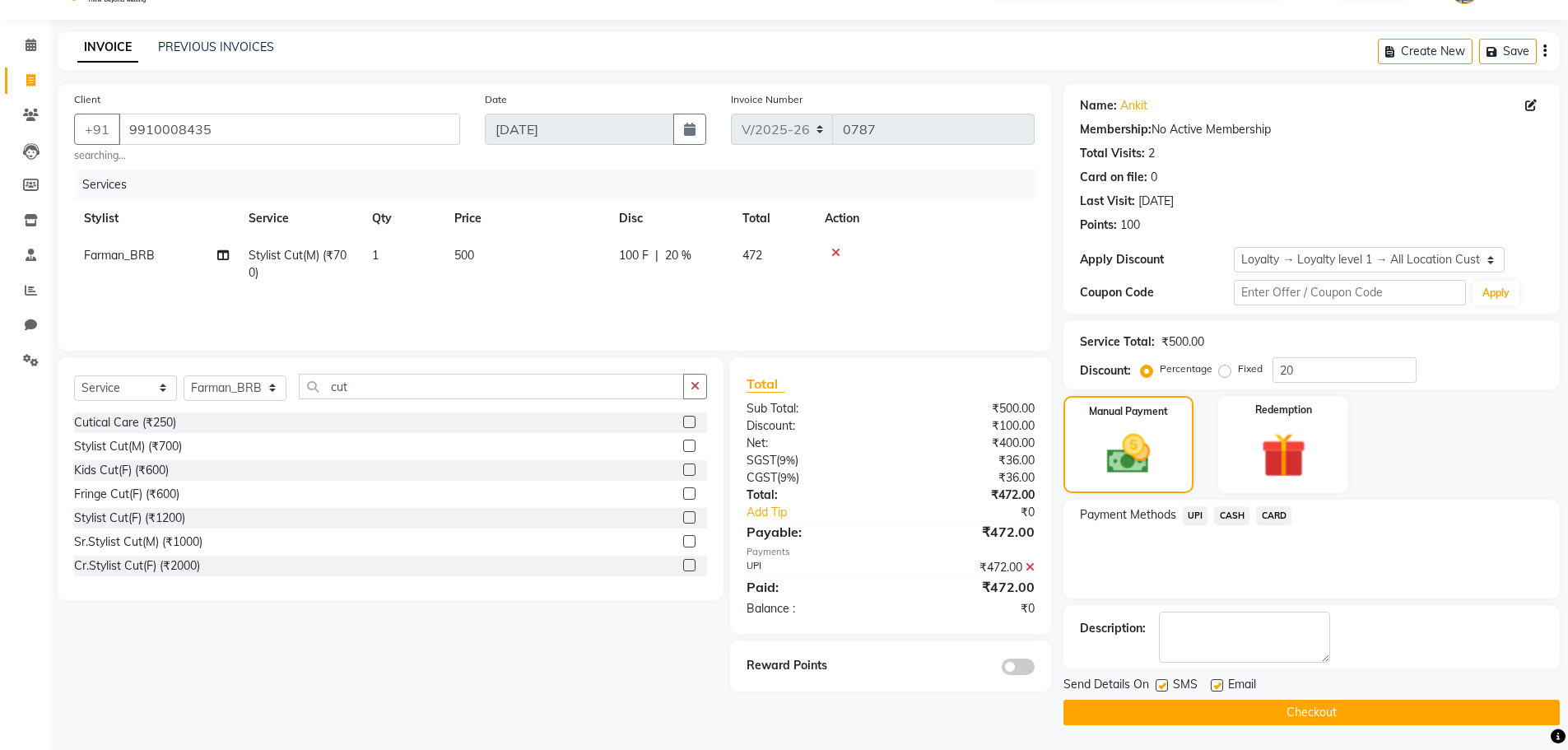
click at [1143, 707] on button "Checkout" at bounding box center [1312, 712] width 497 height 25
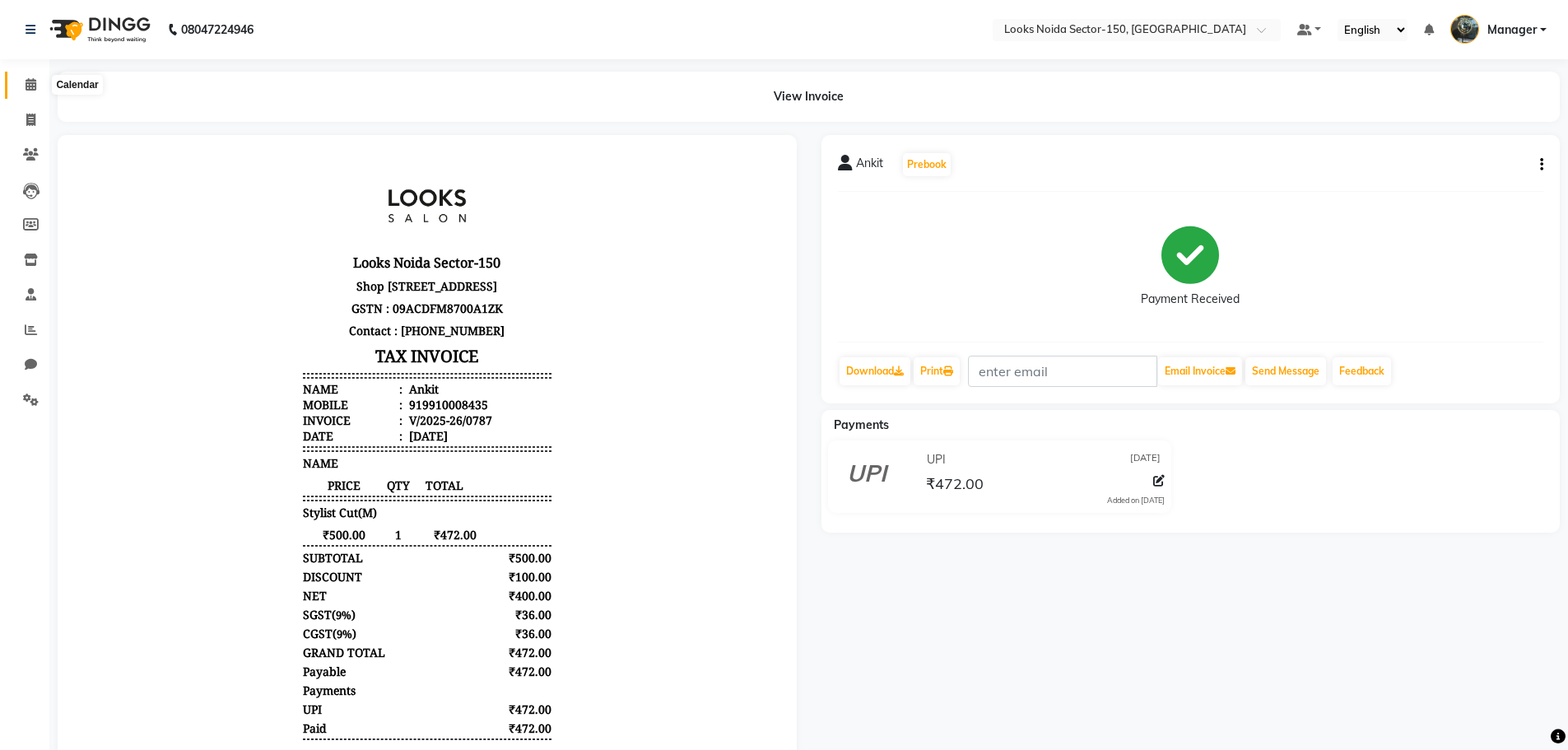
click at [28, 85] on icon at bounding box center [30, 84] width 11 height 13
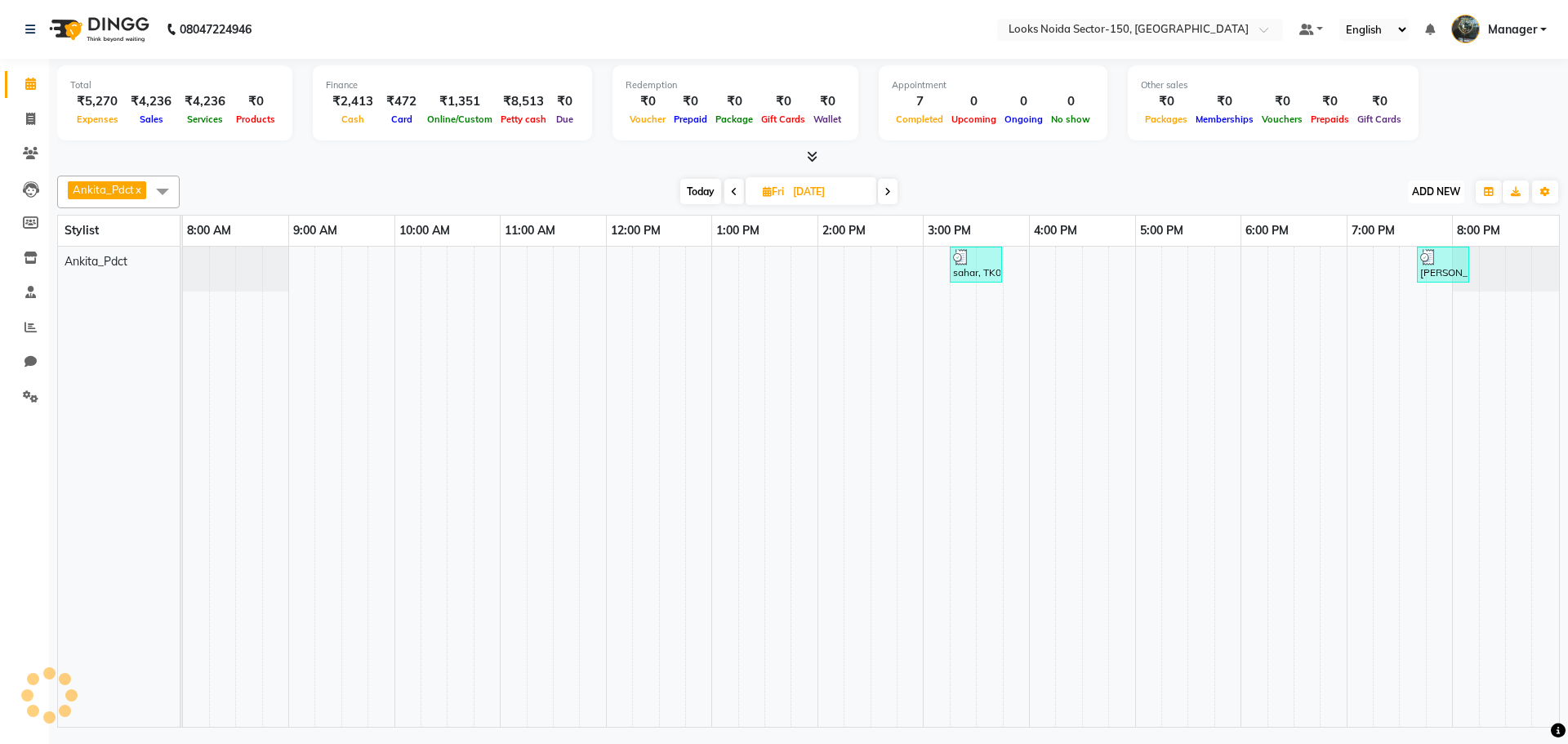
click at [1435, 190] on span "ADD NEW" at bounding box center [1435, 191] width 48 height 12
click at [1378, 264] on link "Add Expense" at bounding box center [1399, 265] width 129 height 21
select select "1"
select select "7800"
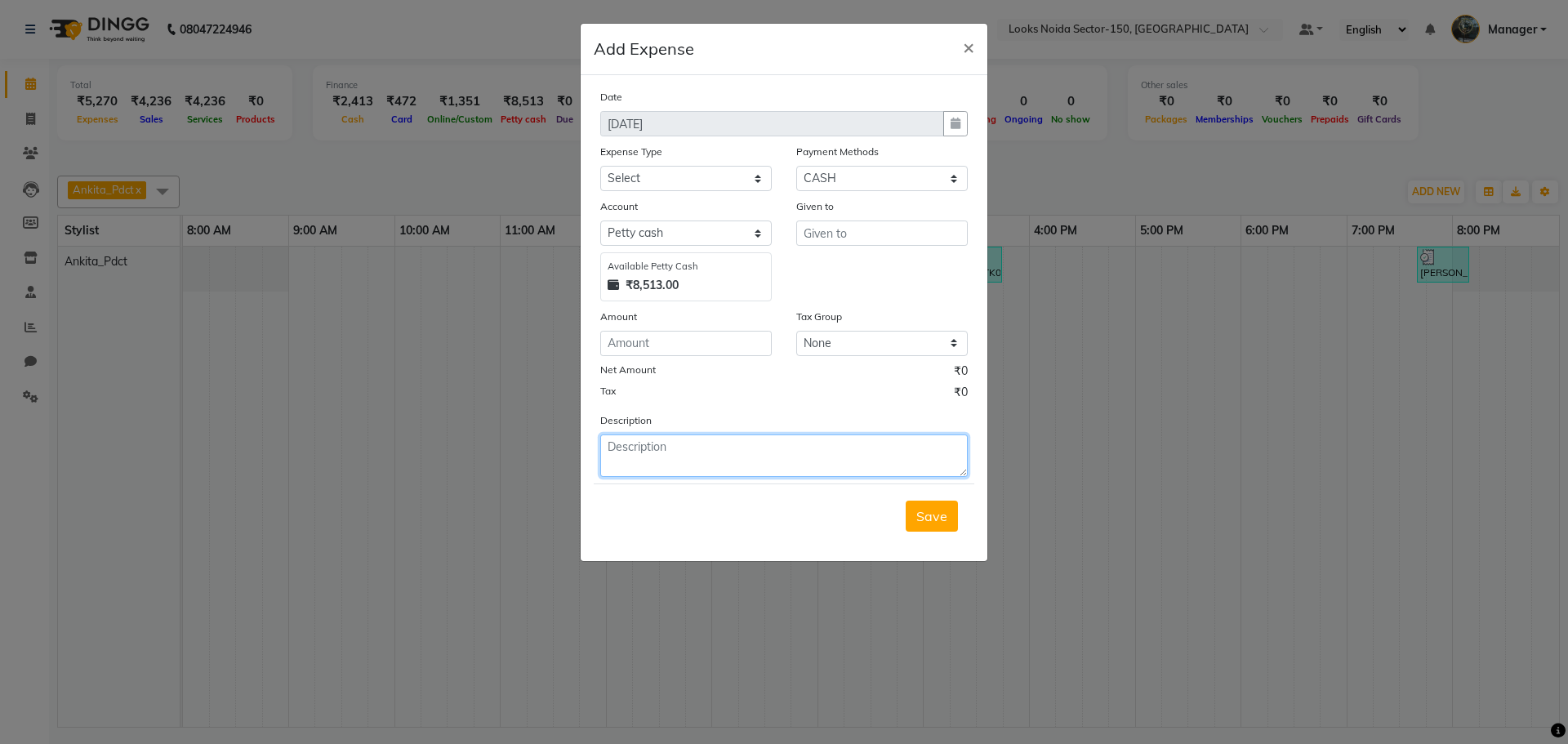
click at [659, 447] on textarea at bounding box center [784, 455] width 368 height 42
type textarea "m"
type textarea "i"
type textarea "yestrday m inc"
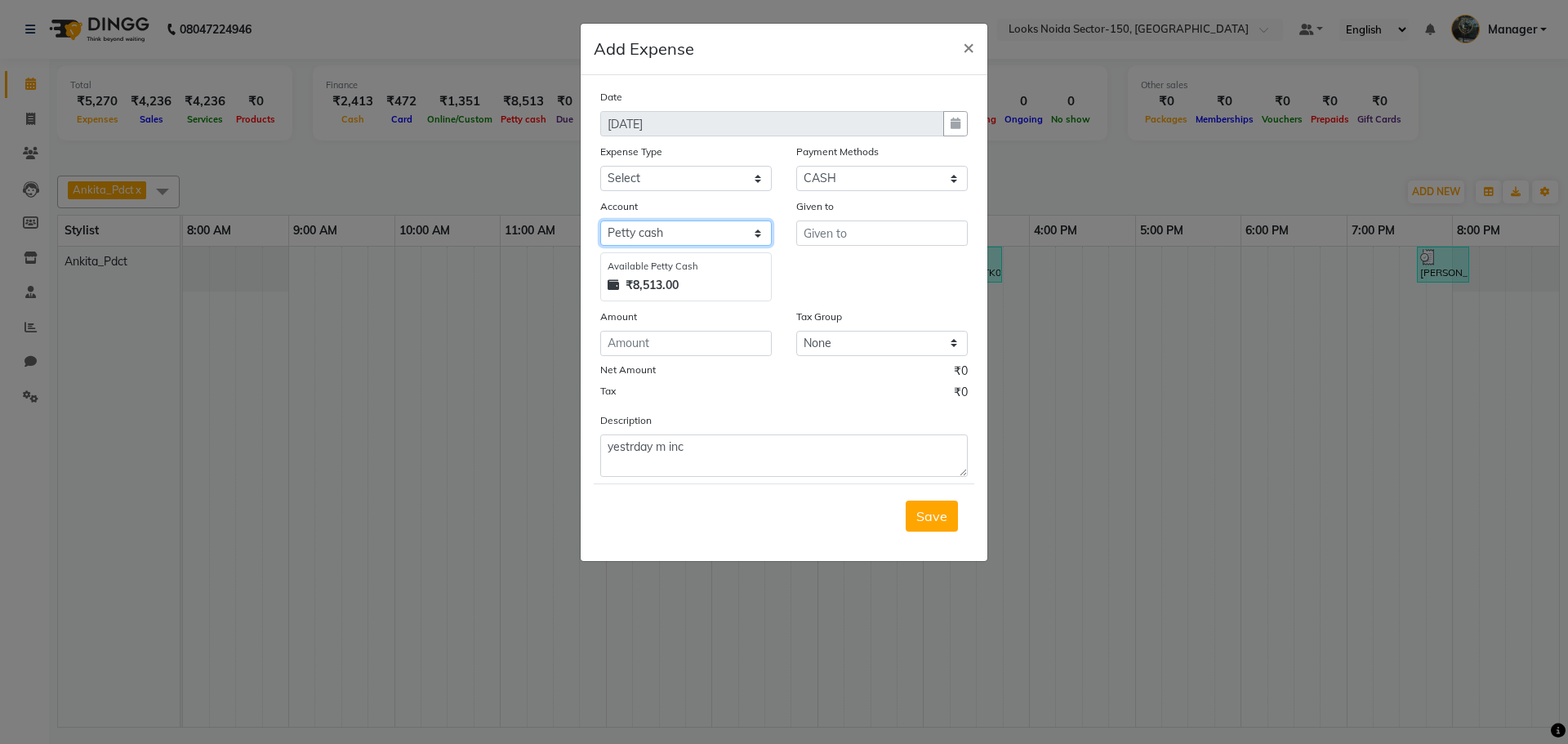
click at [640, 229] on select "Select Petty cash Default account" at bounding box center [686, 233] width 172 height 25
click at [657, 182] on select "Select Bank Deposit Blinkit Cash Handover CLIENT Client ordered food Client Ref…" at bounding box center [686, 179] width 172 height 25
click at [600, 166] on select "Select Bank Deposit Blinkit Cash Handover CLIENT Client ordered food Client Ref…" at bounding box center [686, 179] width 172 height 25
click at [736, 180] on select "Select Bank Deposit Blinkit Cash Handover CLIENT Client ordered food Client Ref…" at bounding box center [686, 179] width 172 height 25
select select "24281"
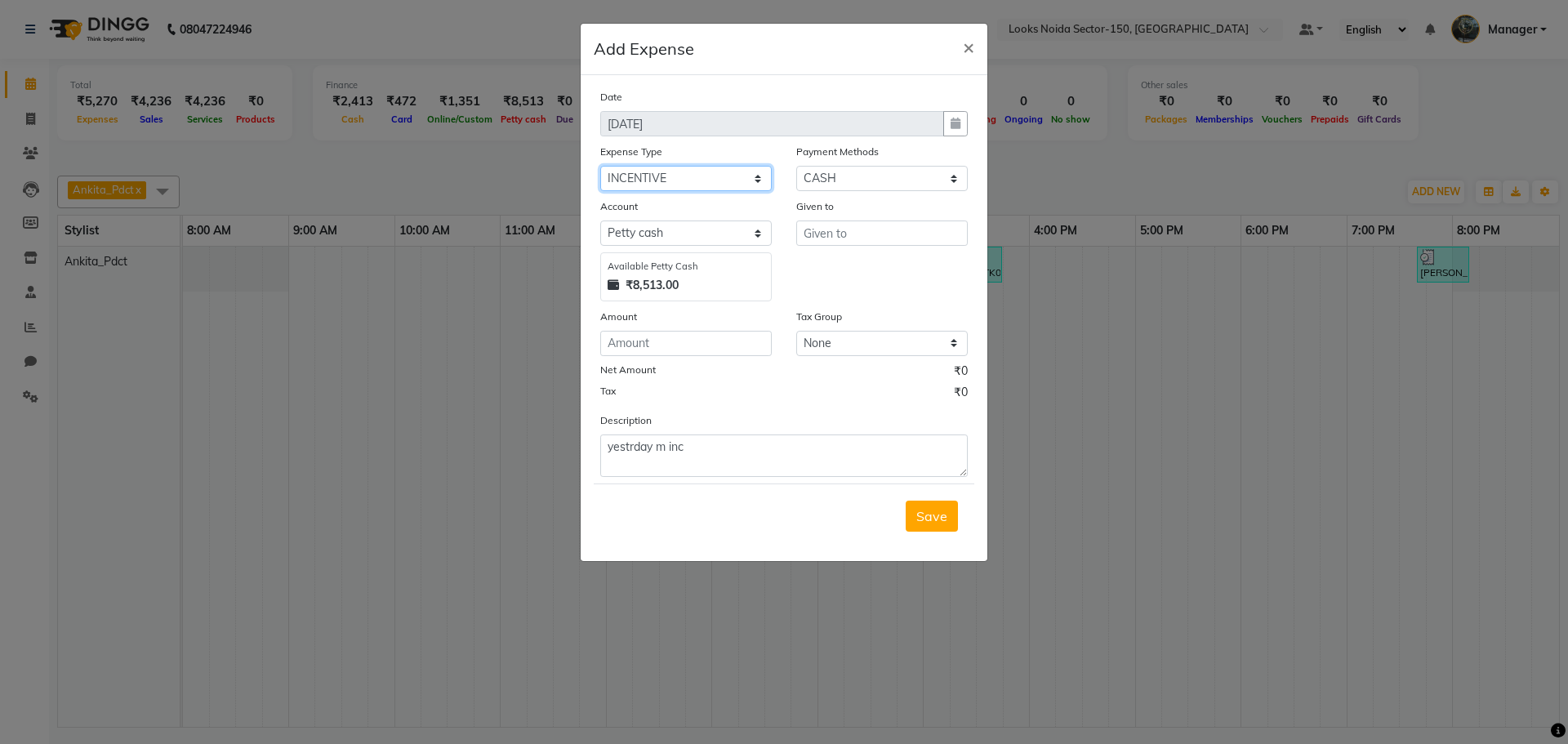
click at [600, 166] on select "Select Bank Deposit Blinkit Cash Handover CLIENT Client ordered food Client Ref…" at bounding box center [686, 179] width 172 height 25
click at [832, 235] on input "text" at bounding box center [881, 233] width 172 height 25
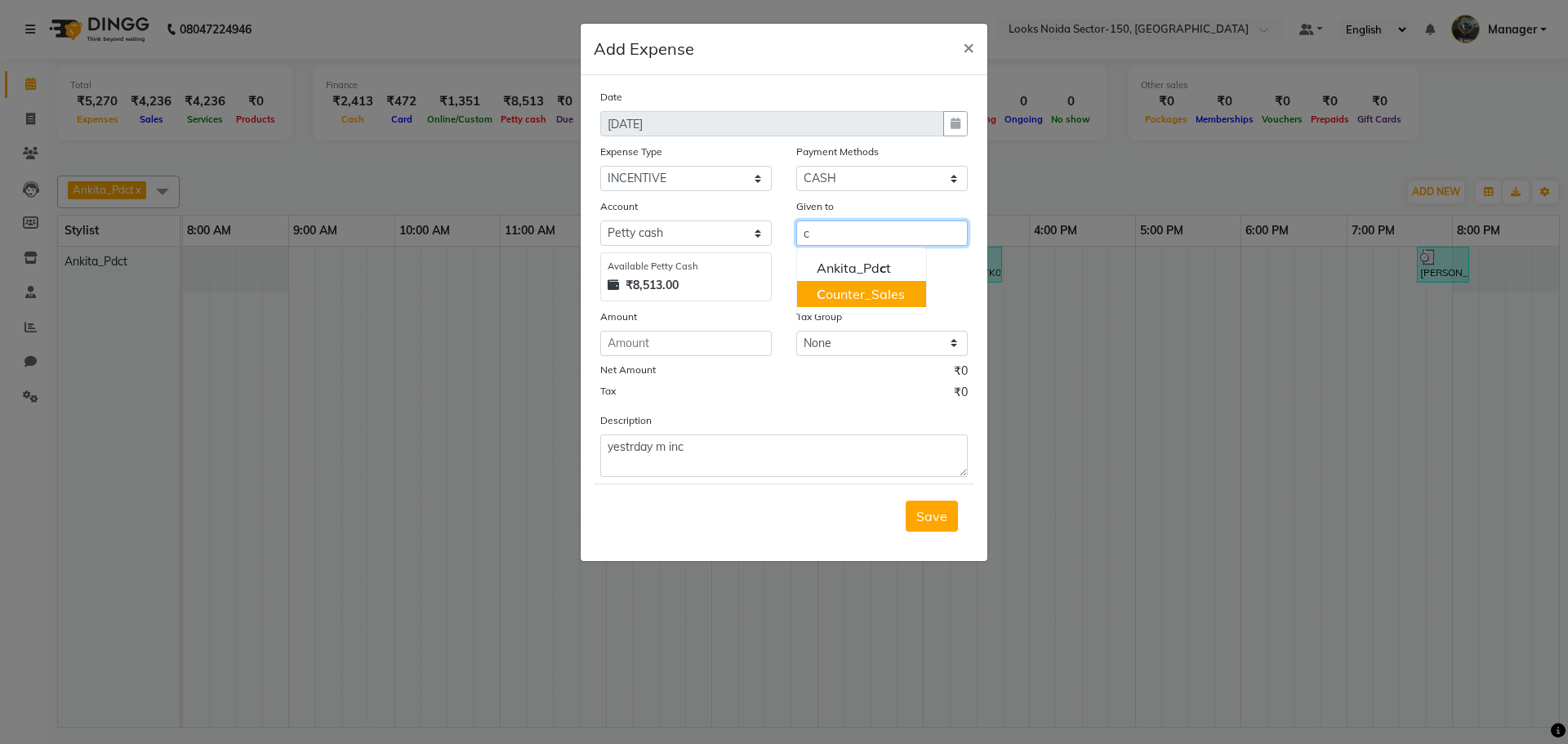
click at [849, 289] on ngb-highlight "C ounter_Sales" at bounding box center [860, 294] width 88 height 16
type input "Counter_Sales"
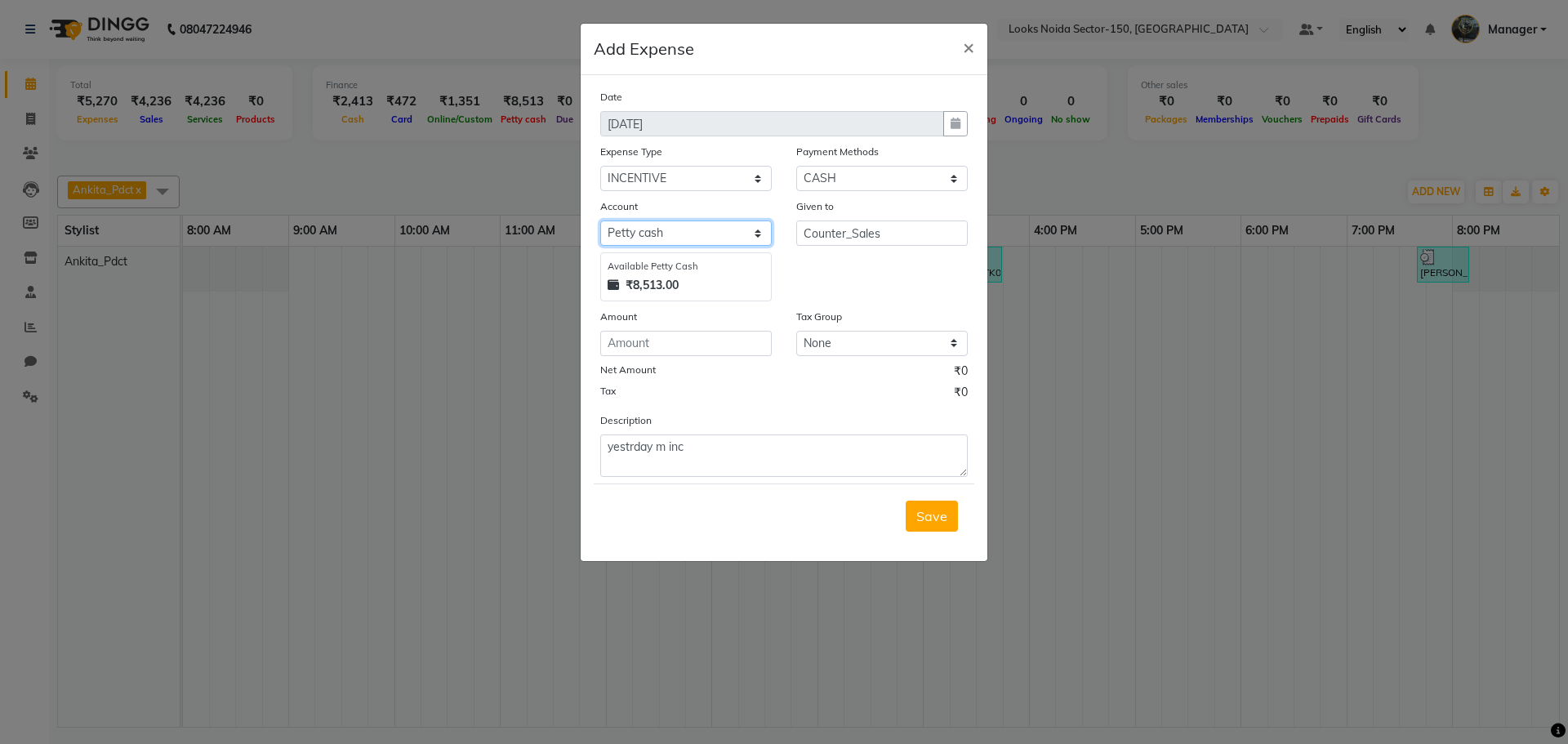
click at [714, 236] on select "Select Petty cash Default account" at bounding box center [686, 233] width 172 height 25
click at [1168, 314] on ngb-modal-window "Add Expense × Date 01-09-2025 Expense Type Select Bank Deposit Blinkit Cash Han…" at bounding box center [784, 372] width 1568 height 744
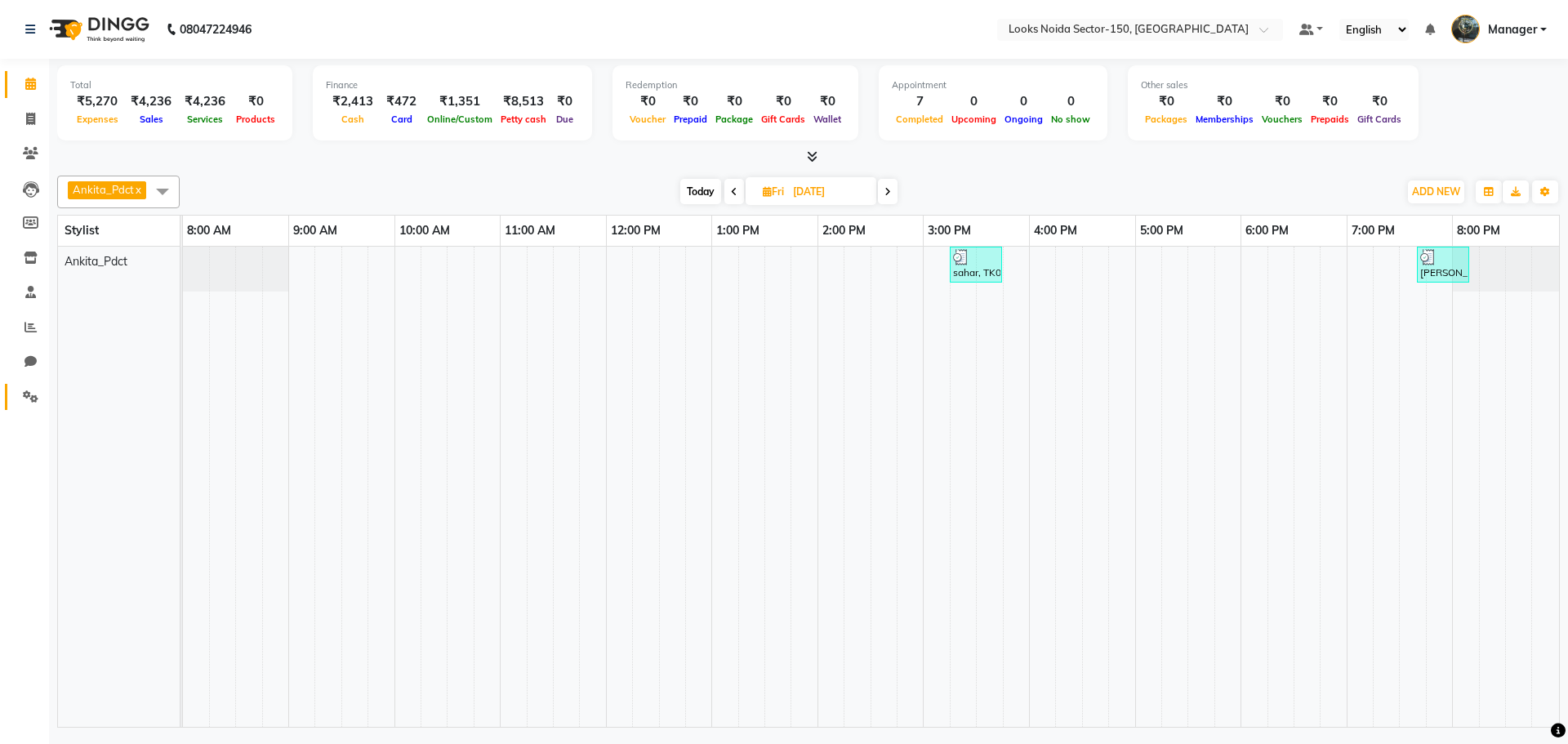
click at [35, 386] on link "Settings" at bounding box center [24, 397] width 39 height 27
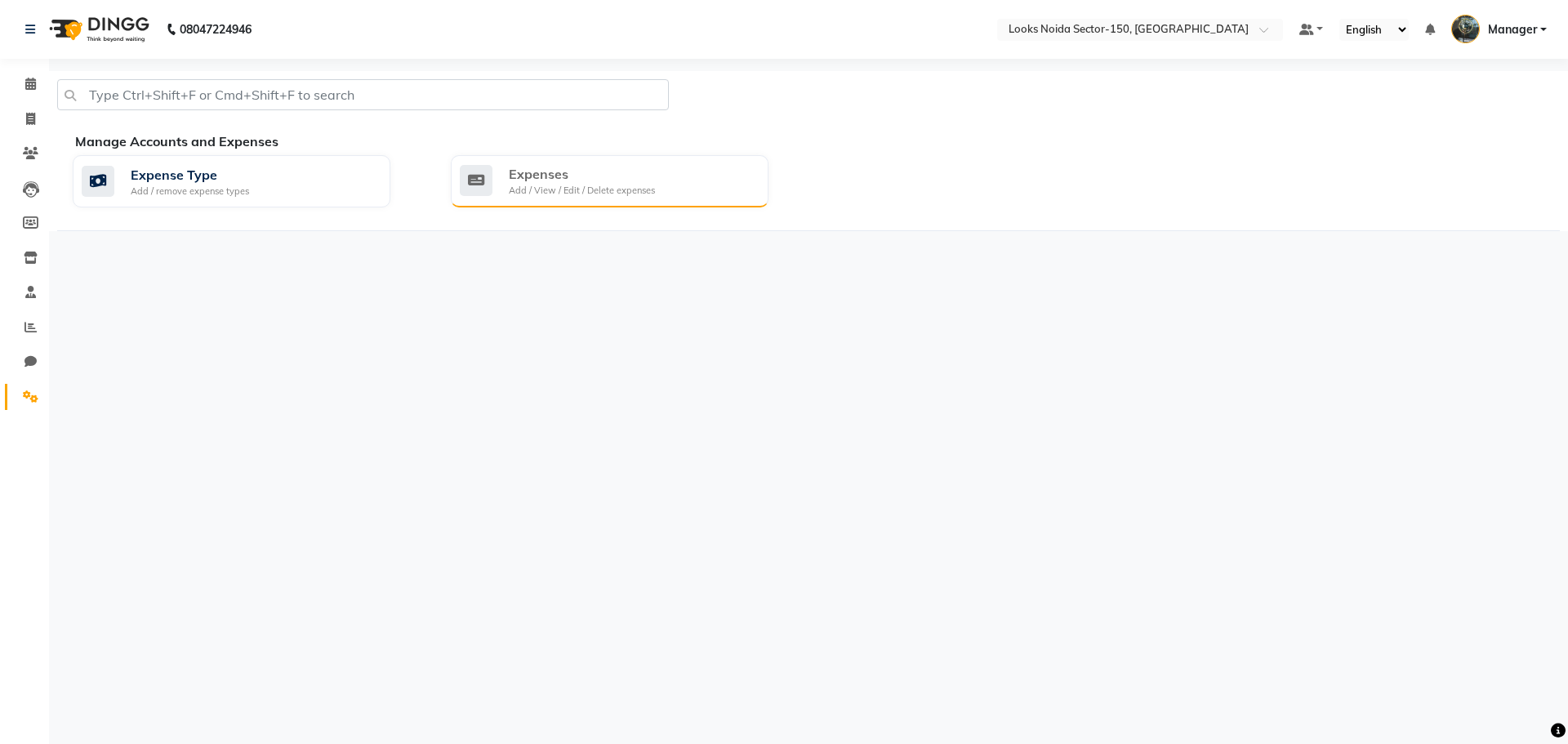
click at [622, 166] on div "Expenses" at bounding box center [582, 174] width 146 height 19
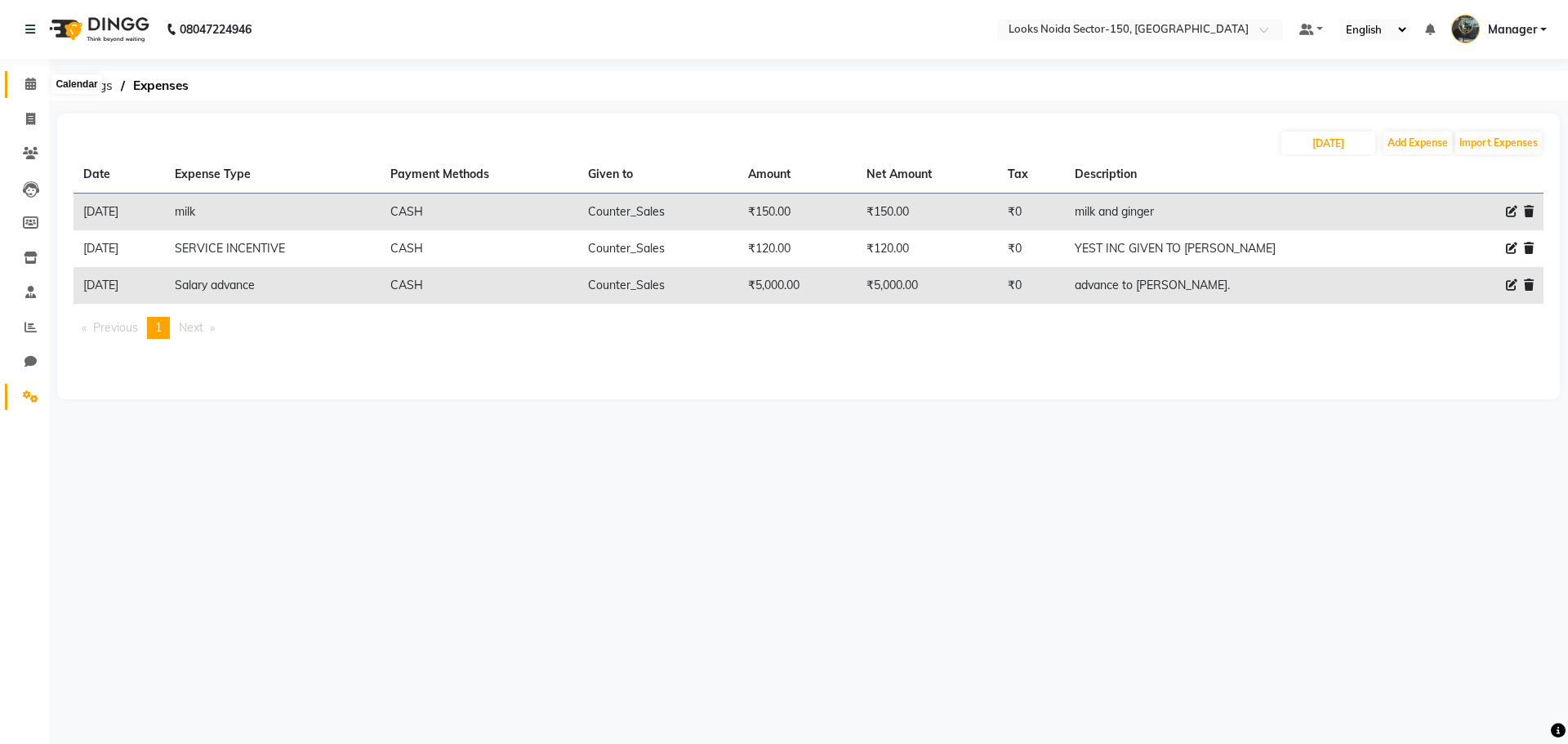
click at [23, 84] on span at bounding box center [31, 84] width 29 height 19
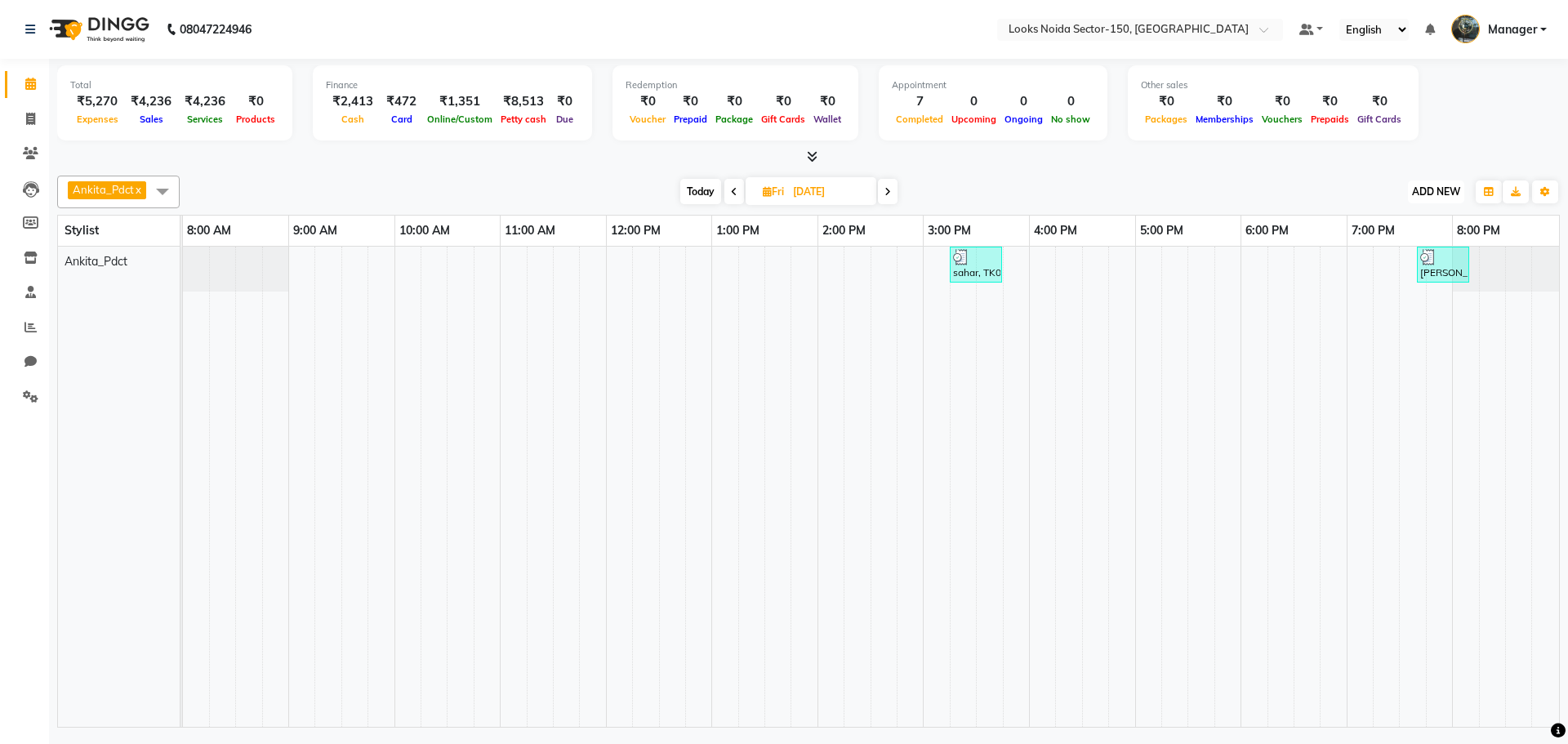
click at [1426, 192] on span "ADD NEW" at bounding box center [1435, 191] width 48 height 12
click at [1428, 270] on link "Add Expense" at bounding box center [1399, 265] width 129 height 21
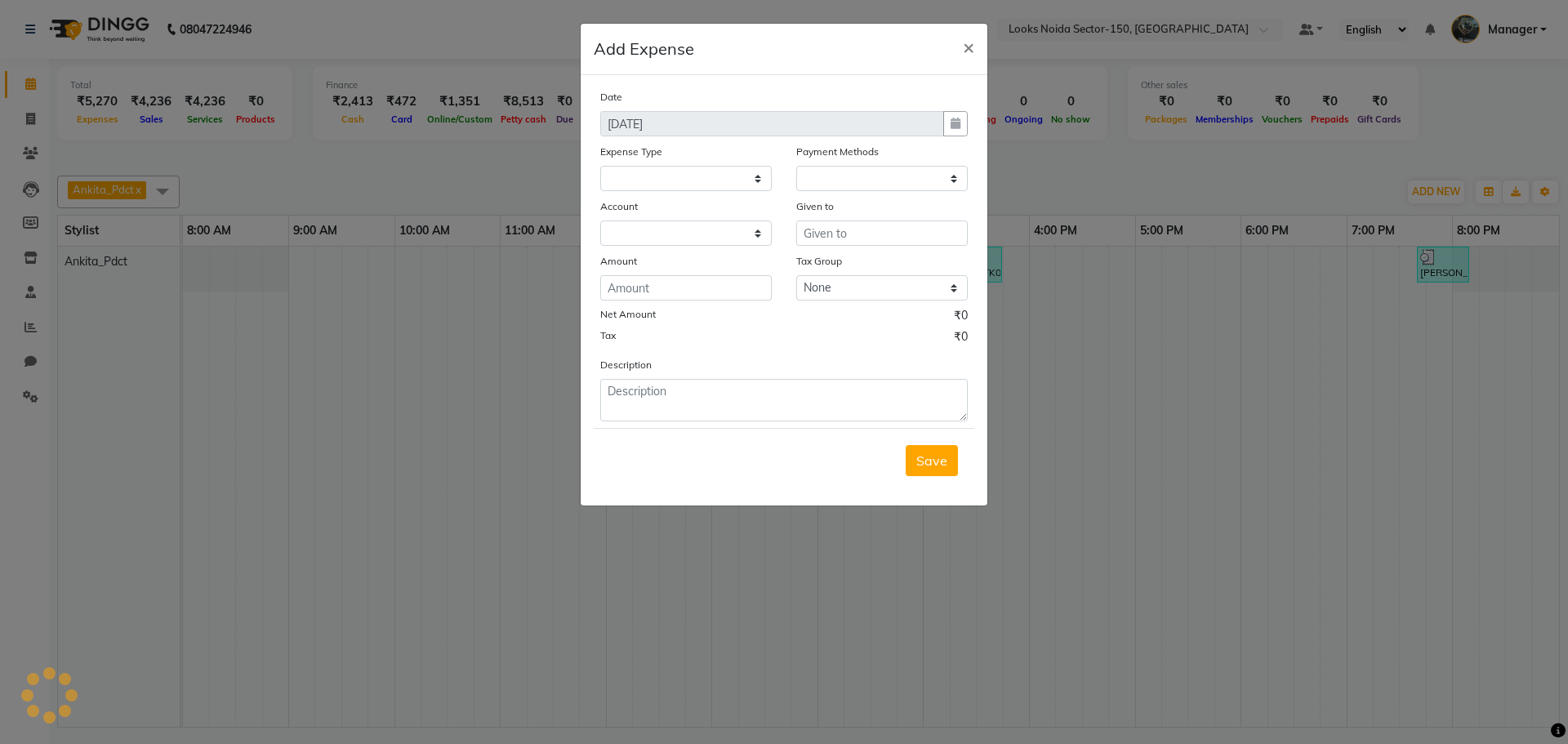
select select "1"
select select "7800"
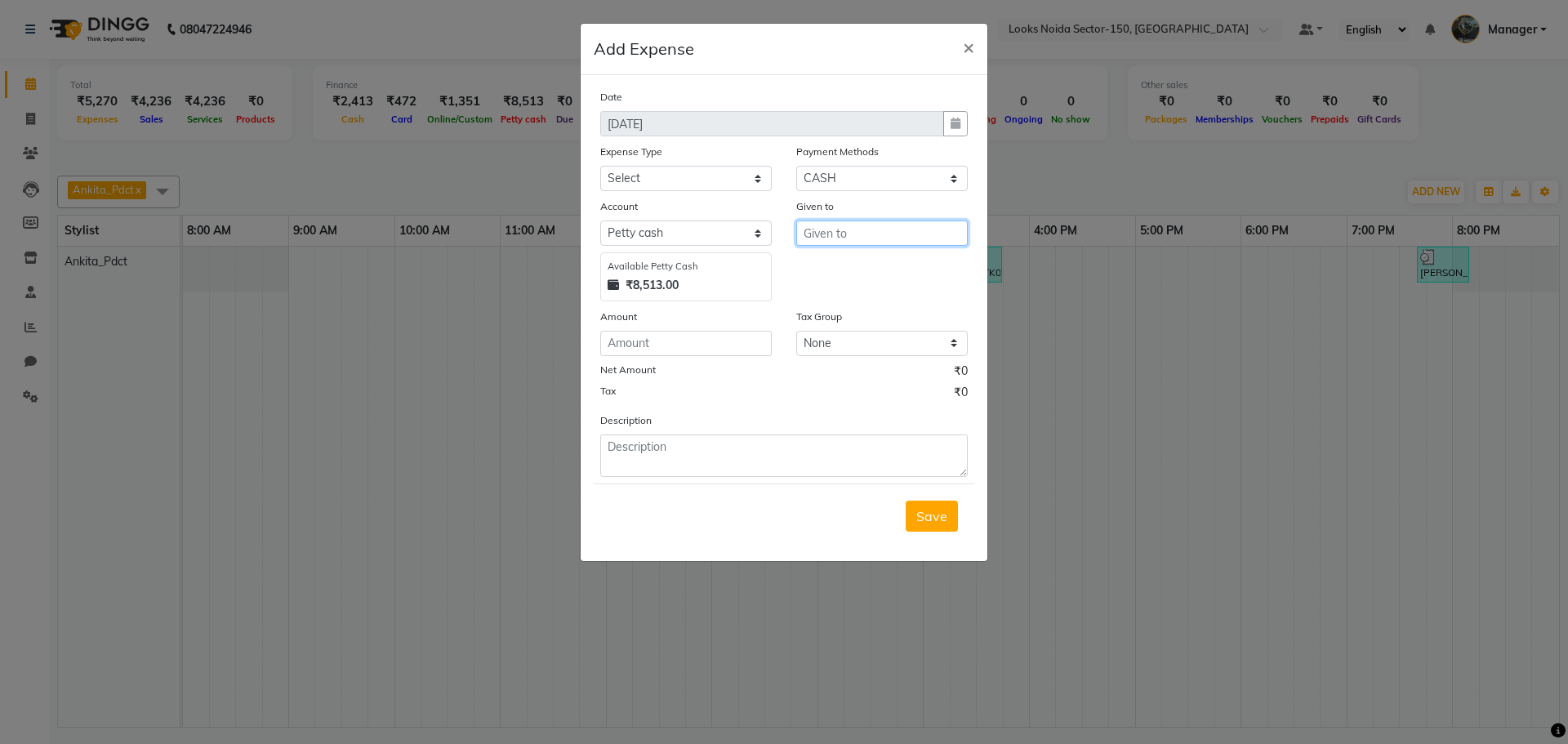
click at [894, 222] on input "text" at bounding box center [881, 233] width 172 height 25
click at [846, 282] on button "C ounter_Sales" at bounding box center [861, 294] width 129 height 26
type input "Counter_Sales"
click at [637, 170] on select "Select Bank Deposit Blinkit Cash Handover CLIENT Client ordered food Client Ref…" at bounding box center [686, 179] width 172 height 25
select select "24281"
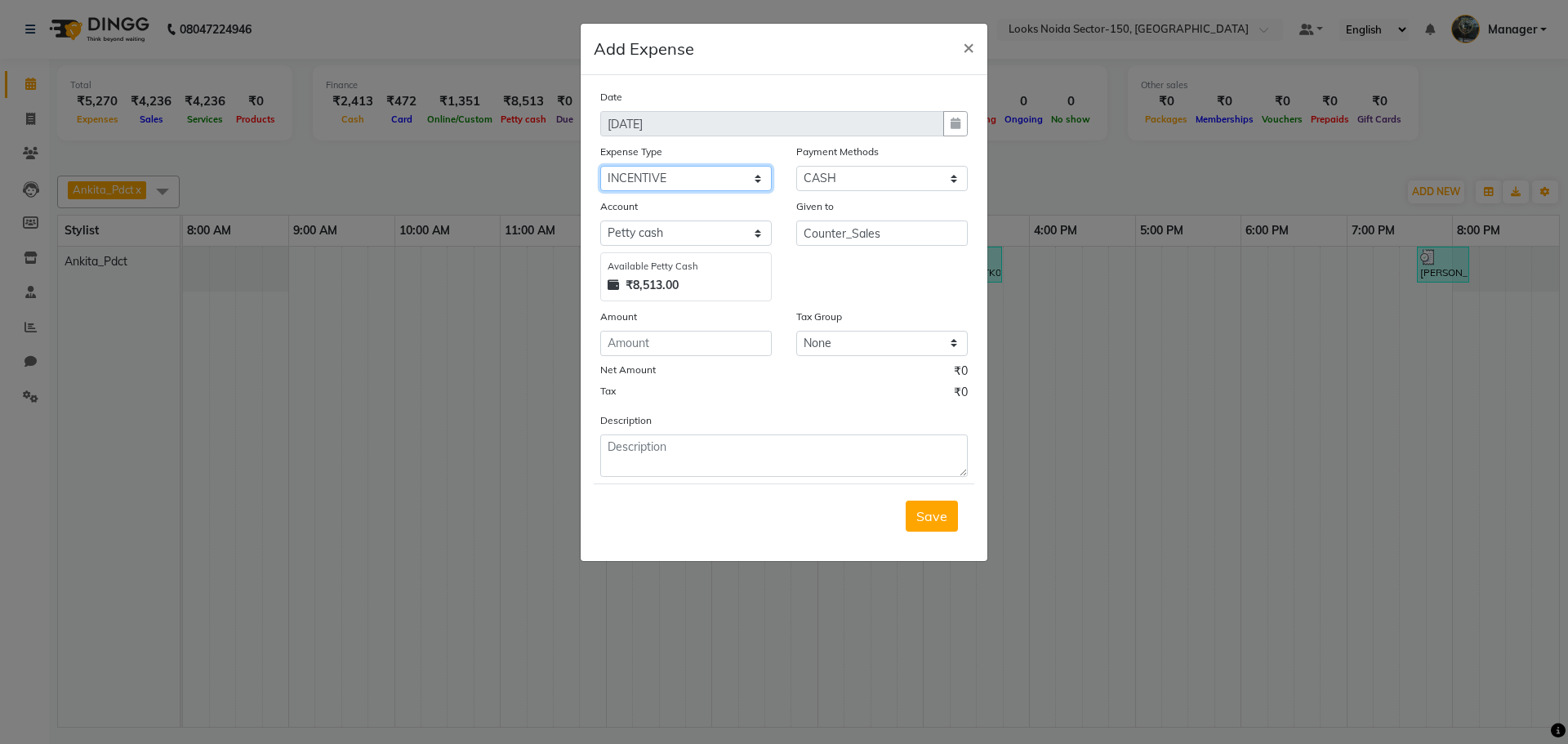
click at [600, 166] on select "Select Bank Deposit Blinkit Cash Handover CLIENT Client ordered food Client Ref…" at bounding box center [686, 179] width 172 height 25
click at [702, 335] on input "number" at bounding box center [686, 343] width 172 height 25
type input "325"
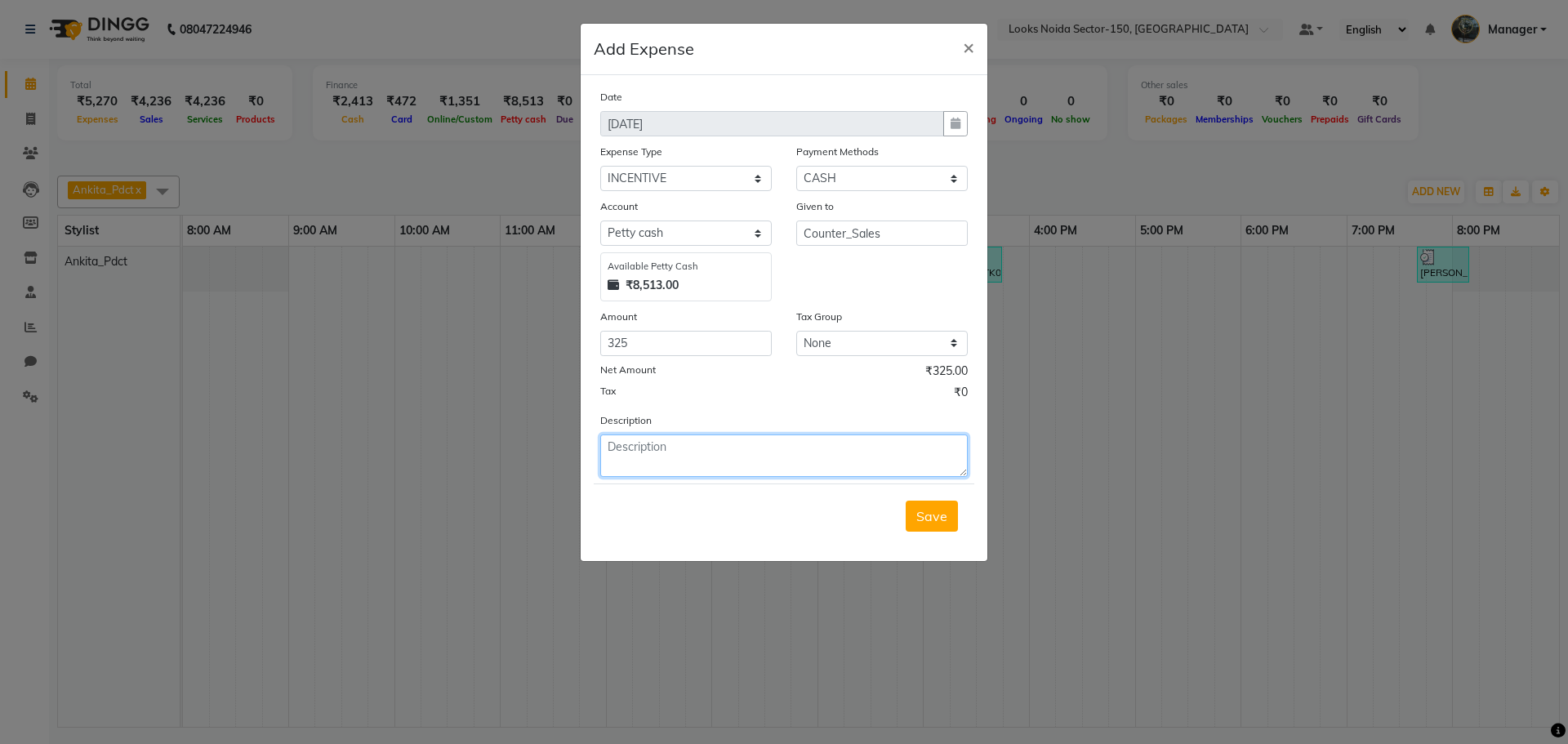
click at [653, 444] on textarea at bounding box center [784, 455] width 368 height 42
click at [606, 444] on textarea "yest inc to shivani" at bounding box center [784, 455] width 368 height 42
click at [778, 447] on textarea "makeup yest inc to shivani" at bounding box center [784, 455] width 368 height 42
type textarea "makeup yest inc to shivani."
click at [926, 516] on span "Save" at bounding box center [931, 516] width 31 height 16
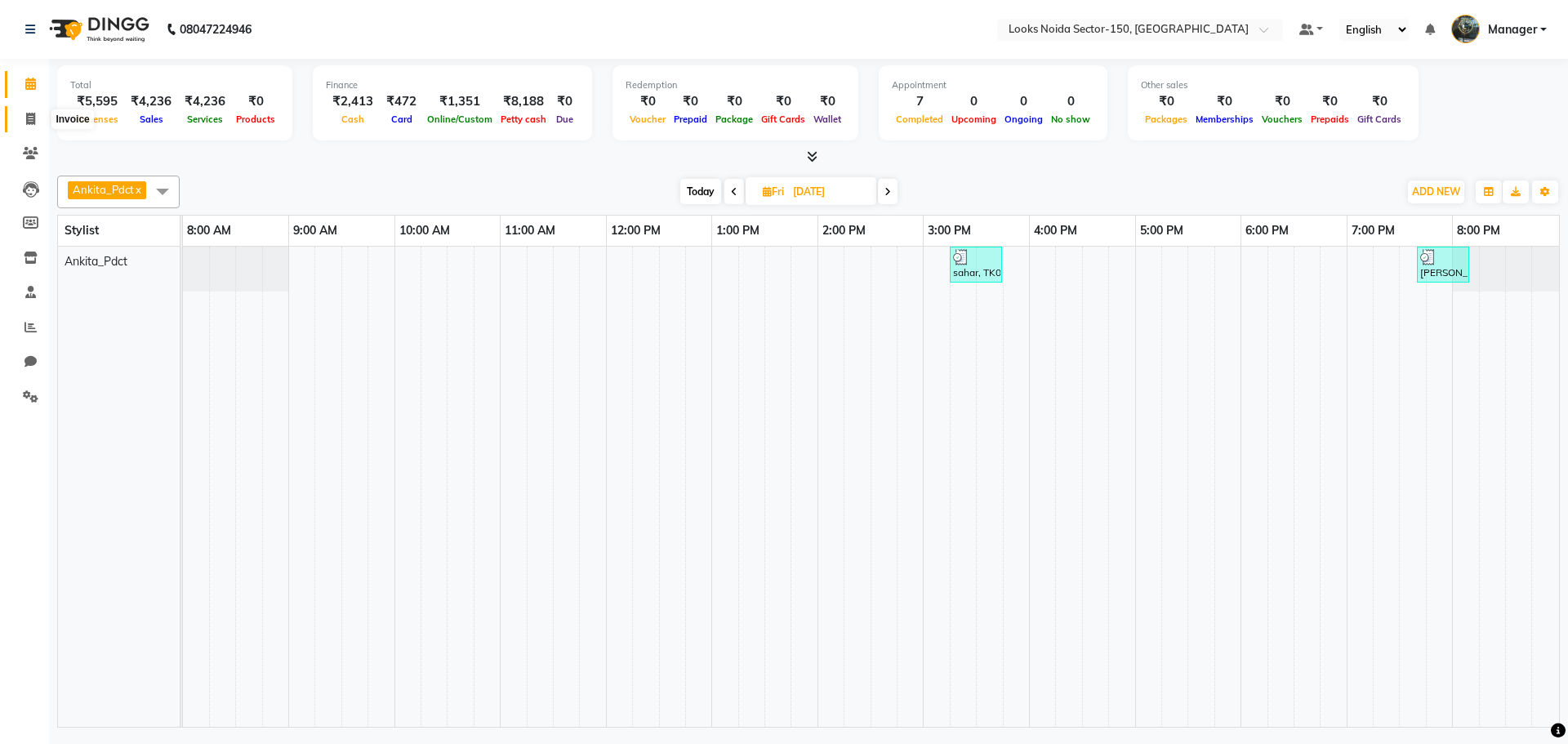
click at [19, 117] on span at bounding box center [31, 120] width 29 height 19
select select "service"
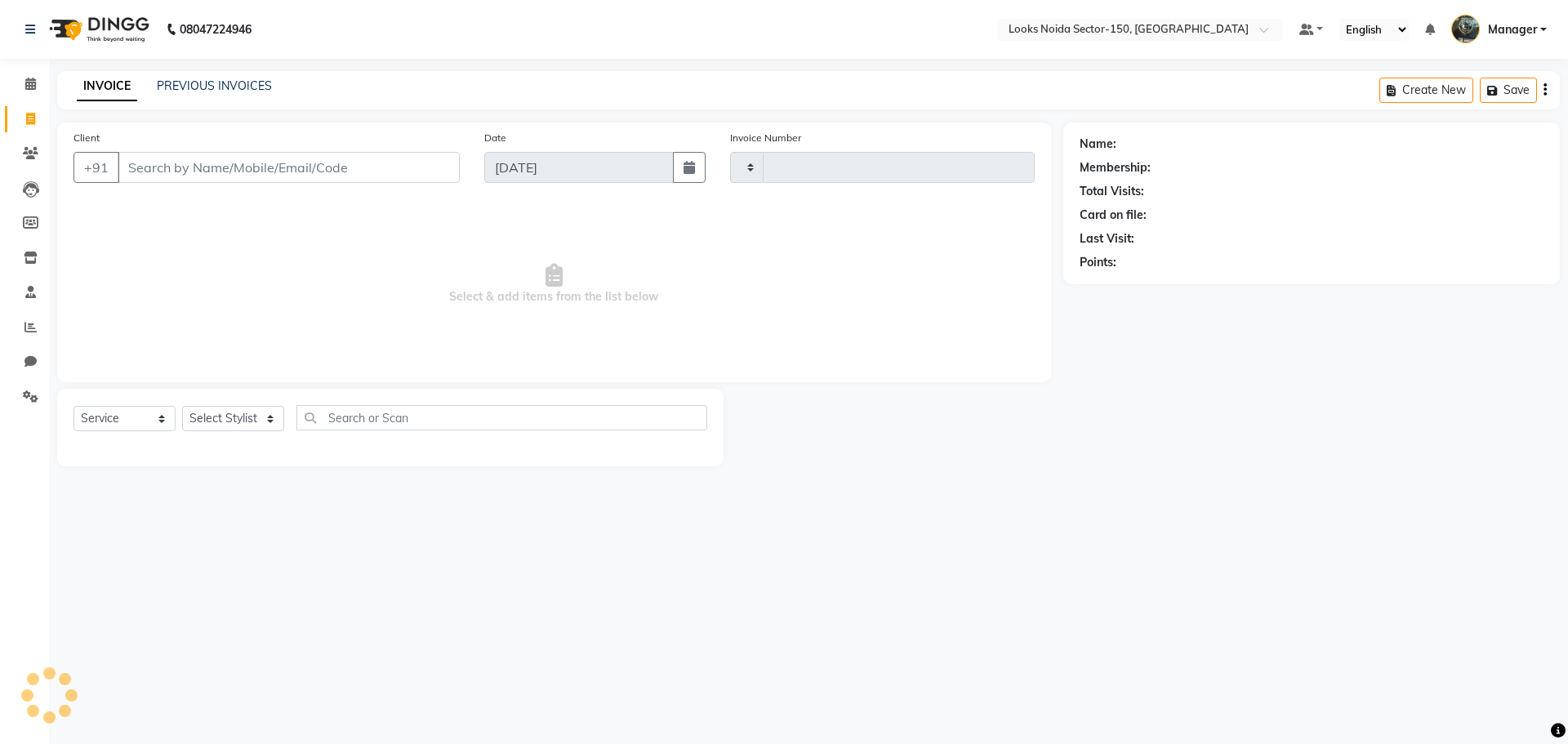
type input "0788"
select select "8587"
click at [232, 429] on select "Select Stylist" at bounding box center [233, 419] width 102 height 25
select select "85912"
click at [182, 406] on select "Select Stylist Amir_BRB Ankita_Pdct Arshad Counter_Sales Deepa Farman_BRB Jawed…" at bounding box center [233, 419] width 102 height 25
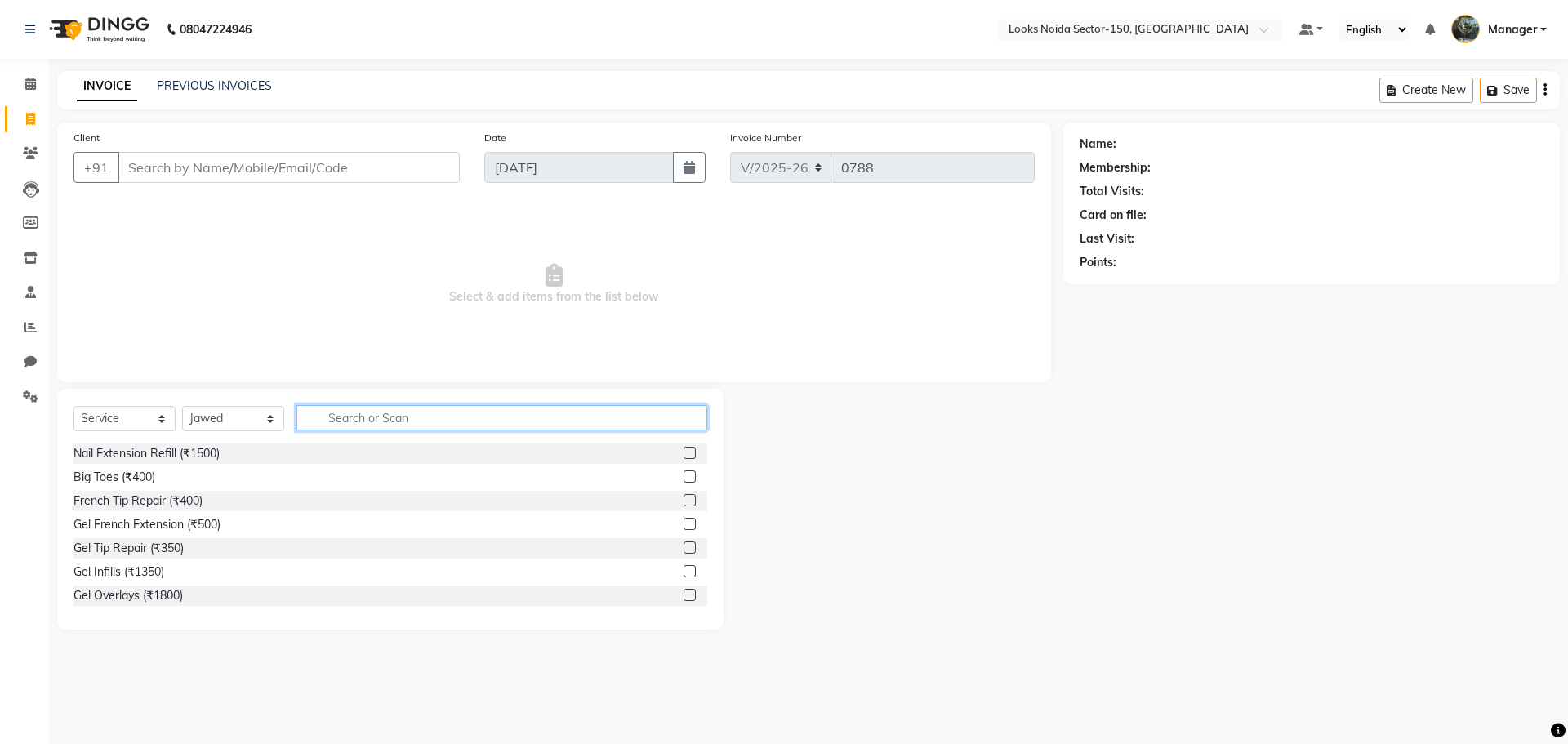
click at [396, 418] on input "text" at bounding box center [502, 418] width 411 height 25
type input "cut"
click at [684, 475] on label at bounding box center [689, 476] width 12 height 12
click at [684, 475] on input "checkbox" at bounding box center [688, 477] width 11 height 11
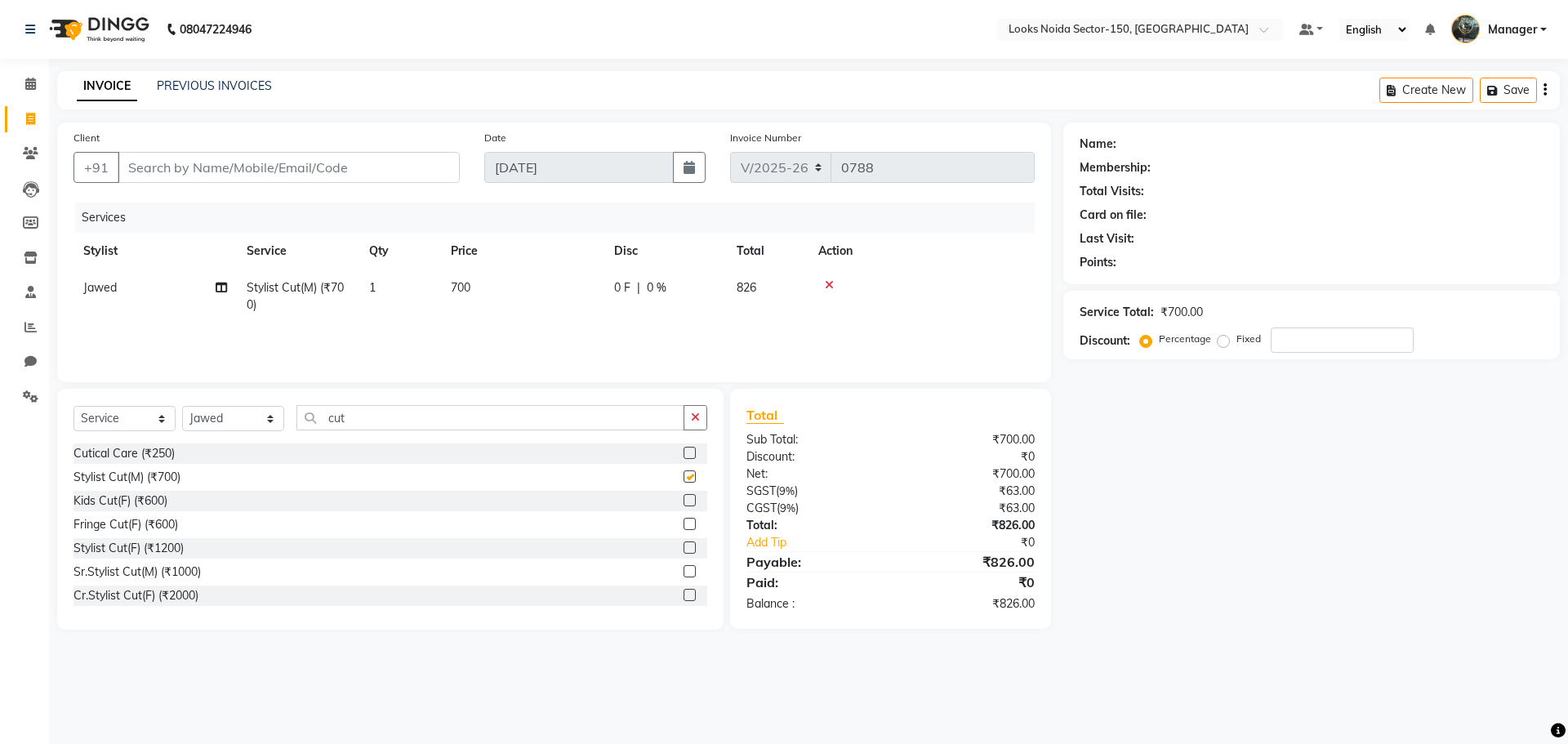
checkbox input "false"
click at [467, 286] on span "700" at bounding box center [460, 287] width 19 height 14
select select "85912"
click at [569, 297] on input "700" at bounding box center [599, 292] width 144 height 25
type input "7"
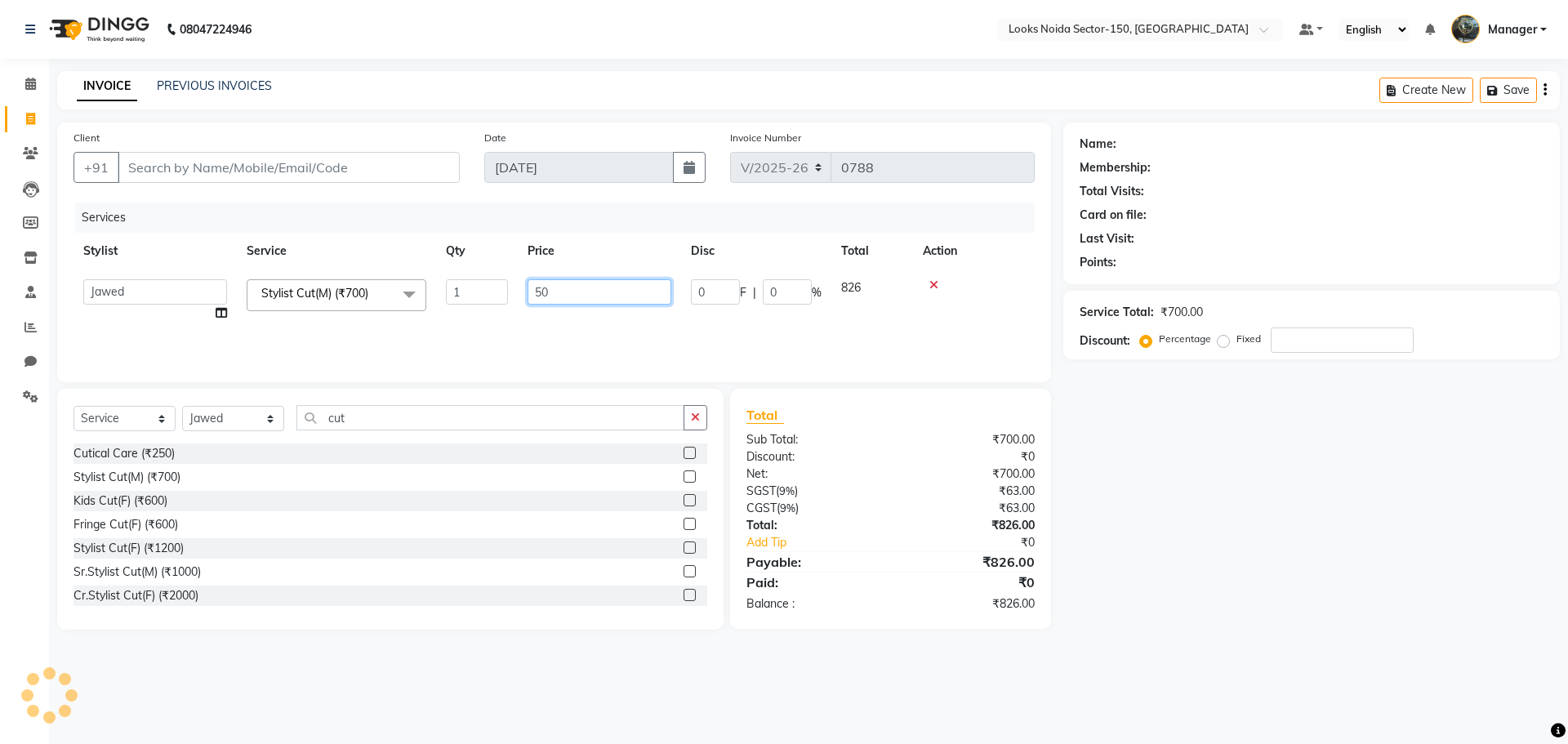
type input "500"
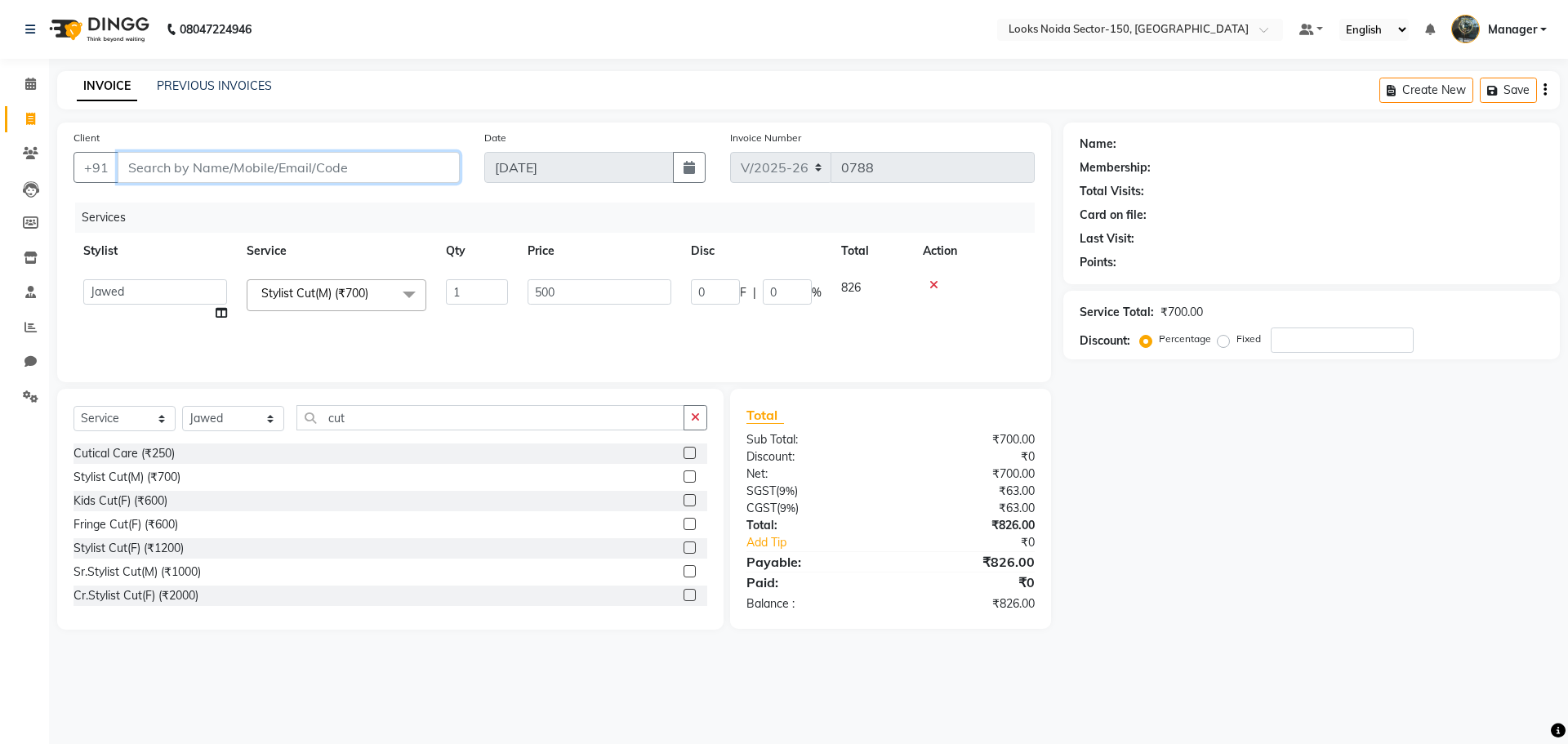
click at [392, 169] on input "Client" at bounding box center [288, 167] width 342 height 31
type input "9"
type input "0"
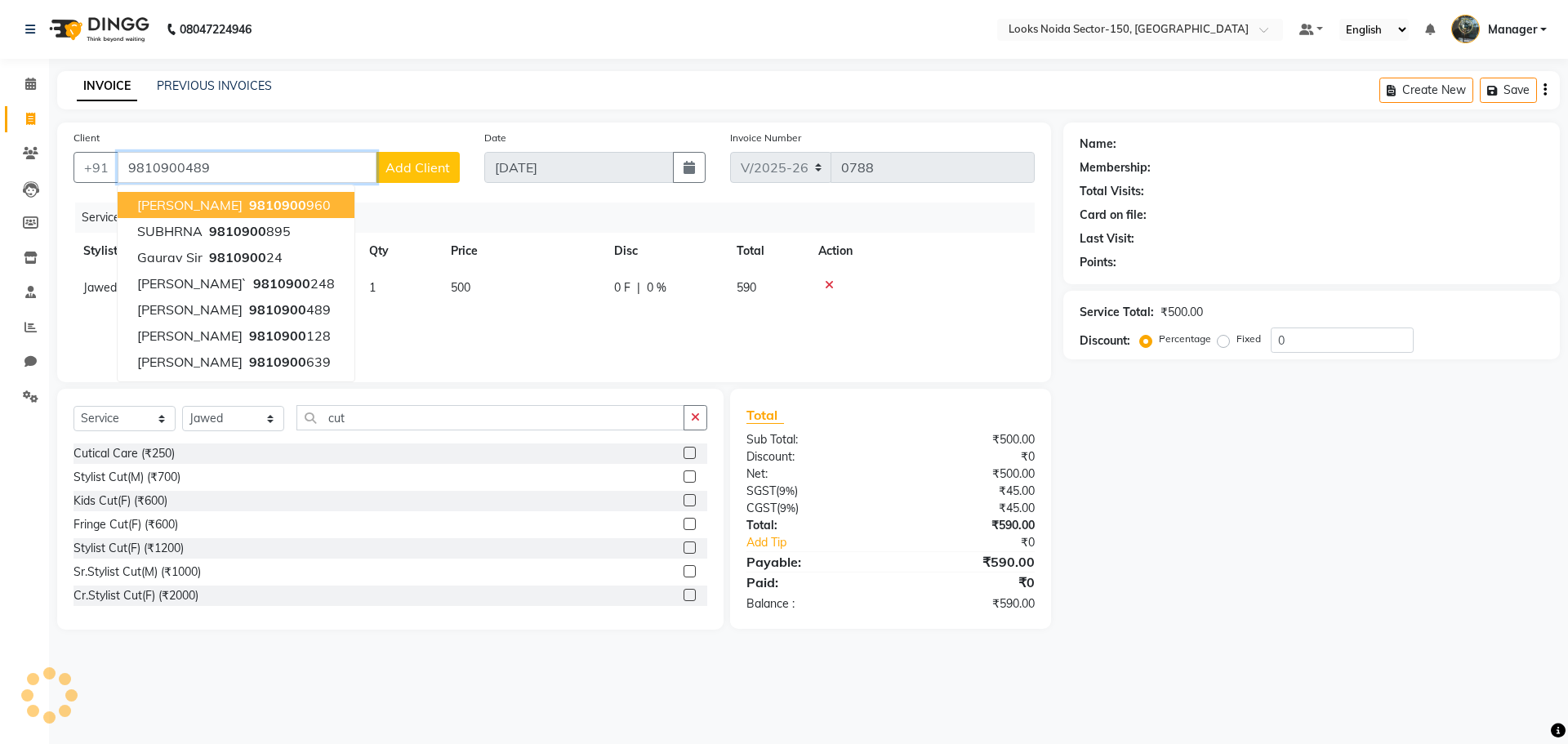
type input "9810900489"
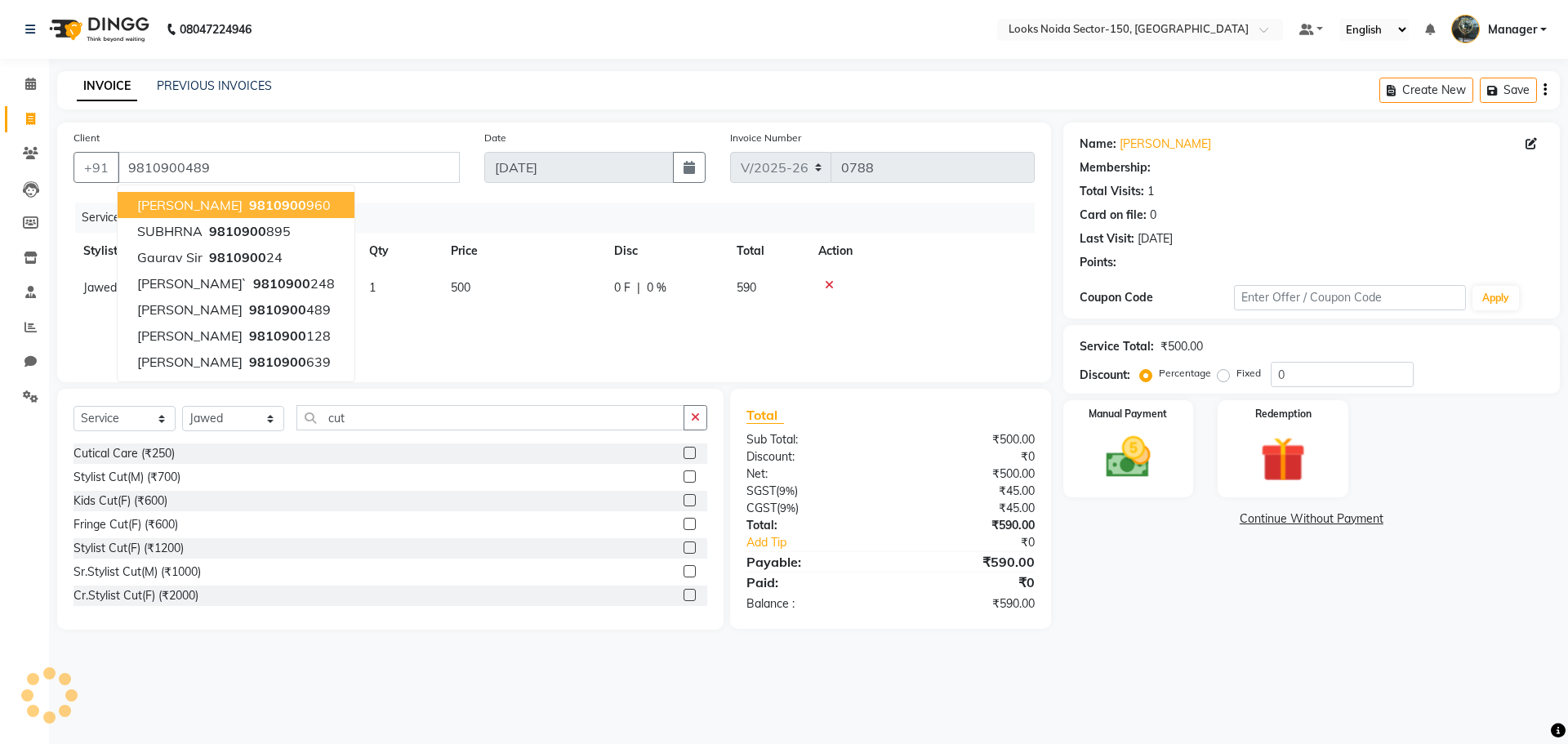
select select "1: Object"
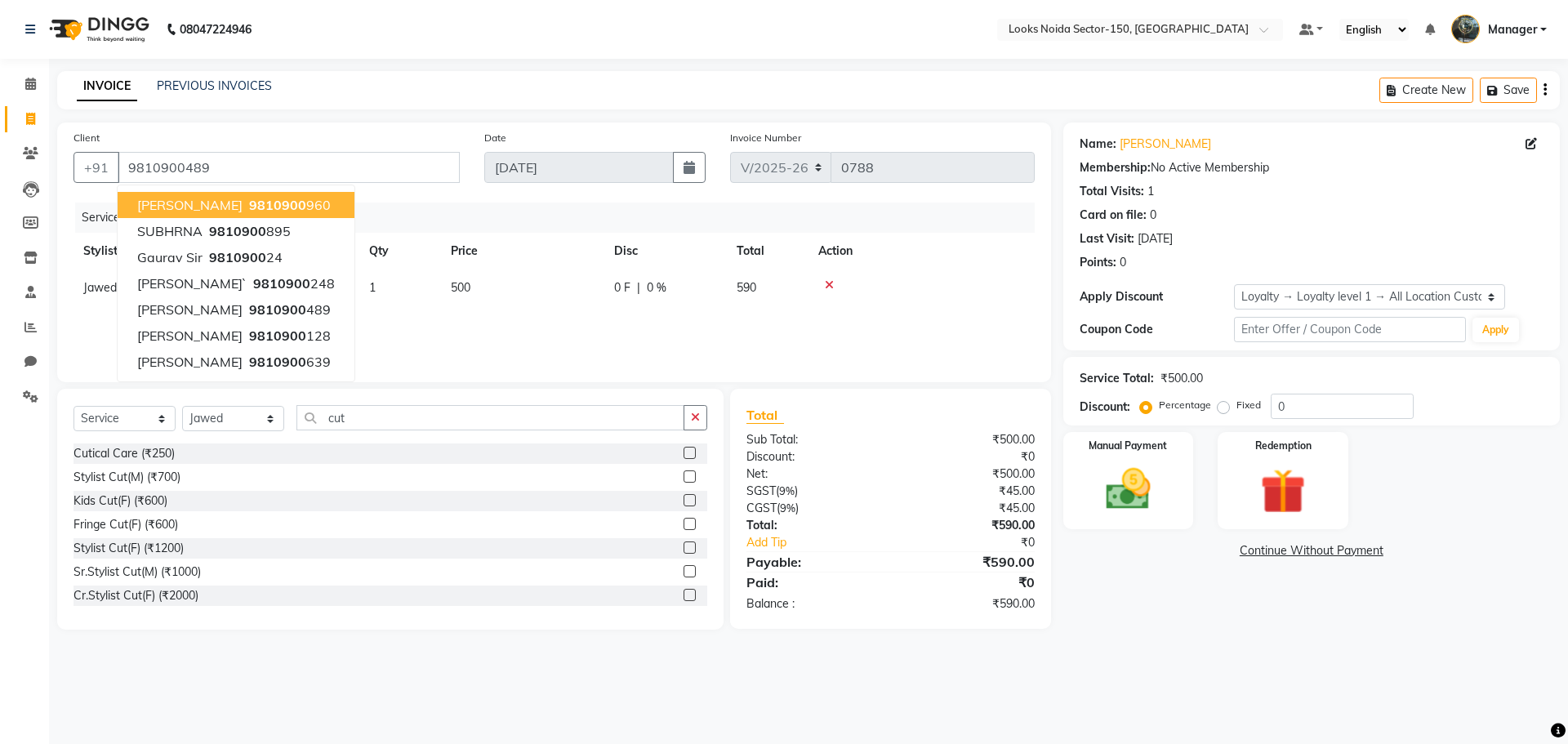
click at [1143, 609] on div "Name: Dhruv Vashney Membership: No Active Membership Total Visits: 1 Card on fi…" at bounding box center [1317, 376] width 509 height 507
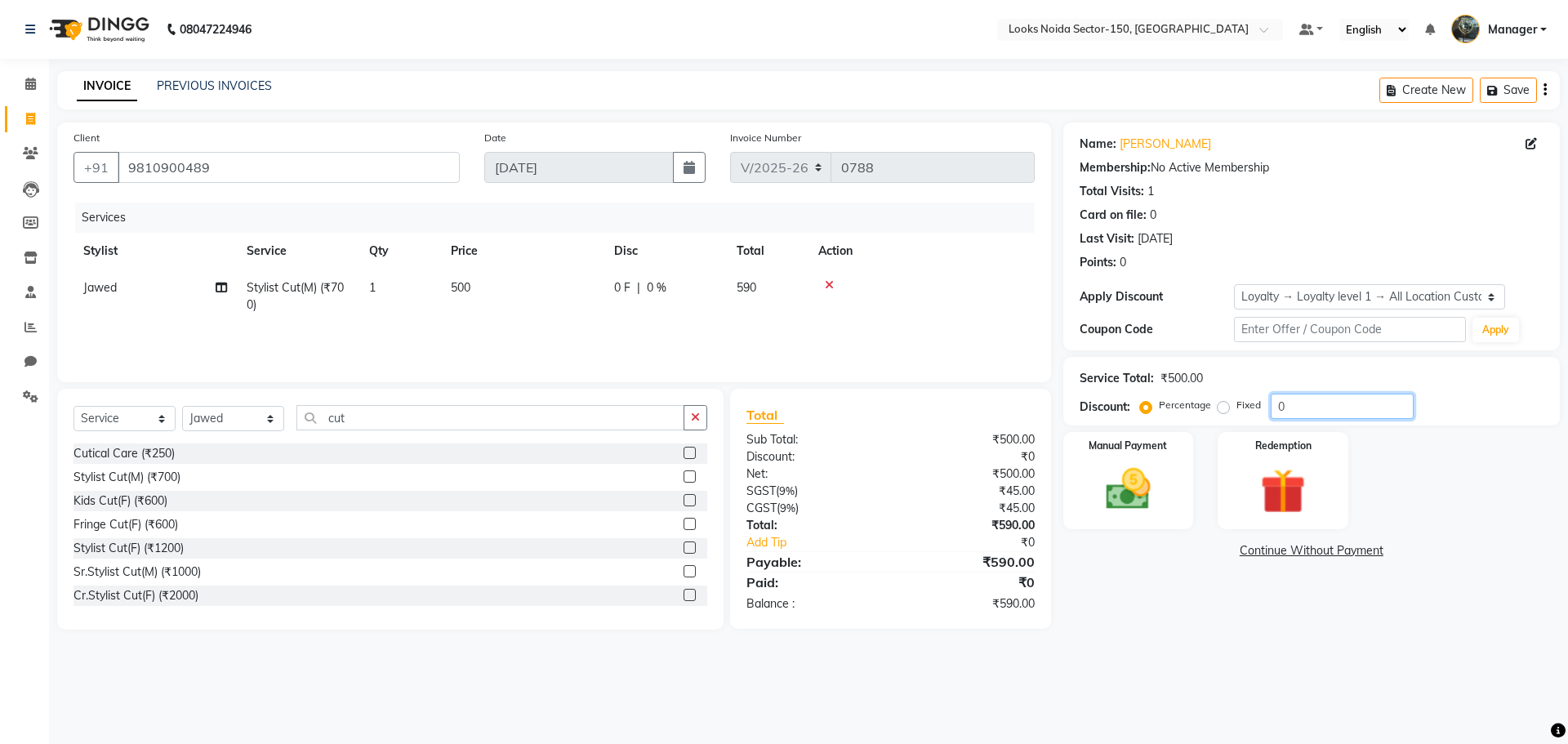
click at [1385, 407] on input "0" at bounding box center [1341, 406] width 143 height 25
type input "20"
click at [1124, 473] on img at bounding box center [1127, 489] width 76 height 54
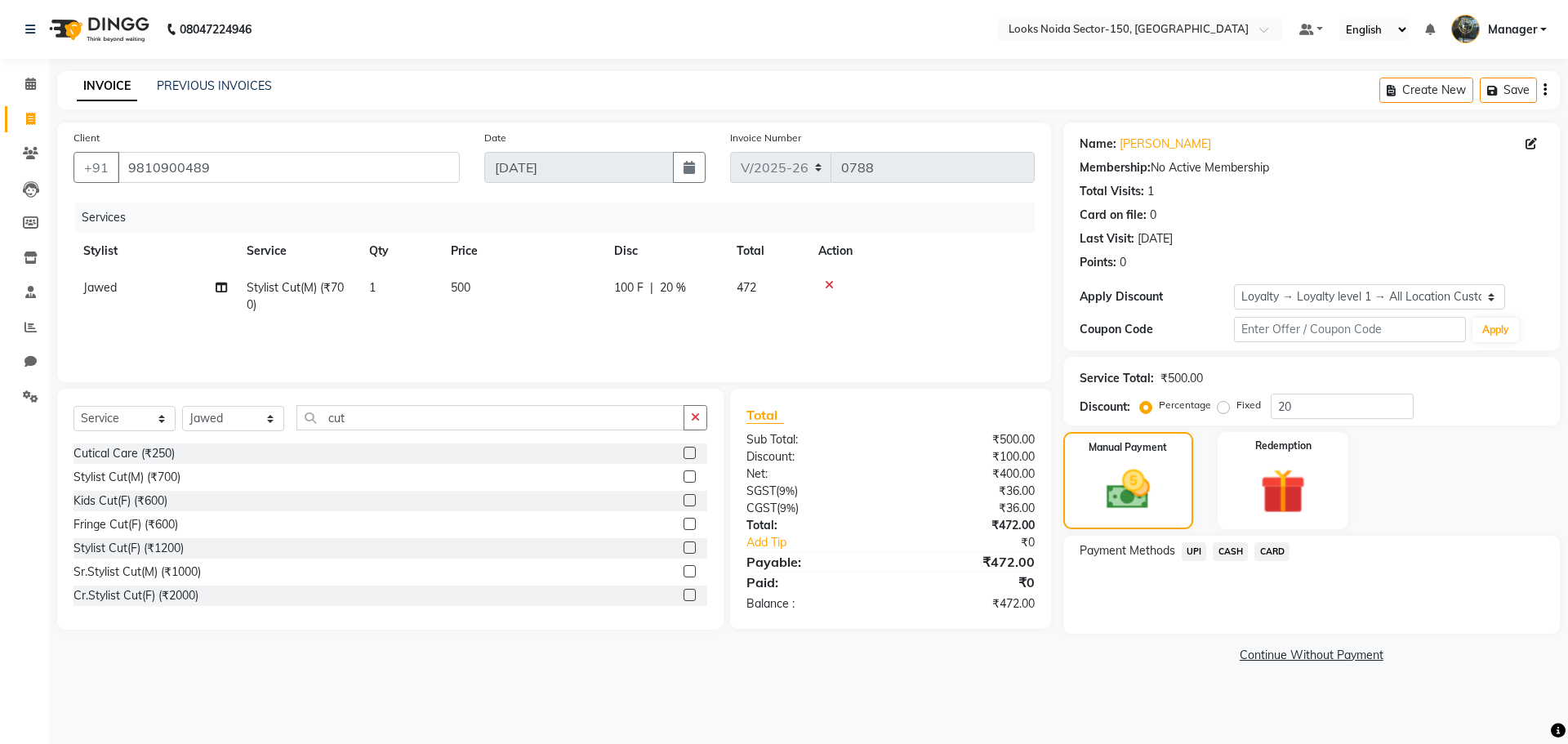
click at [1196, 548] on span "UPI" at bounding box center [1194, 552] width 25 height 19
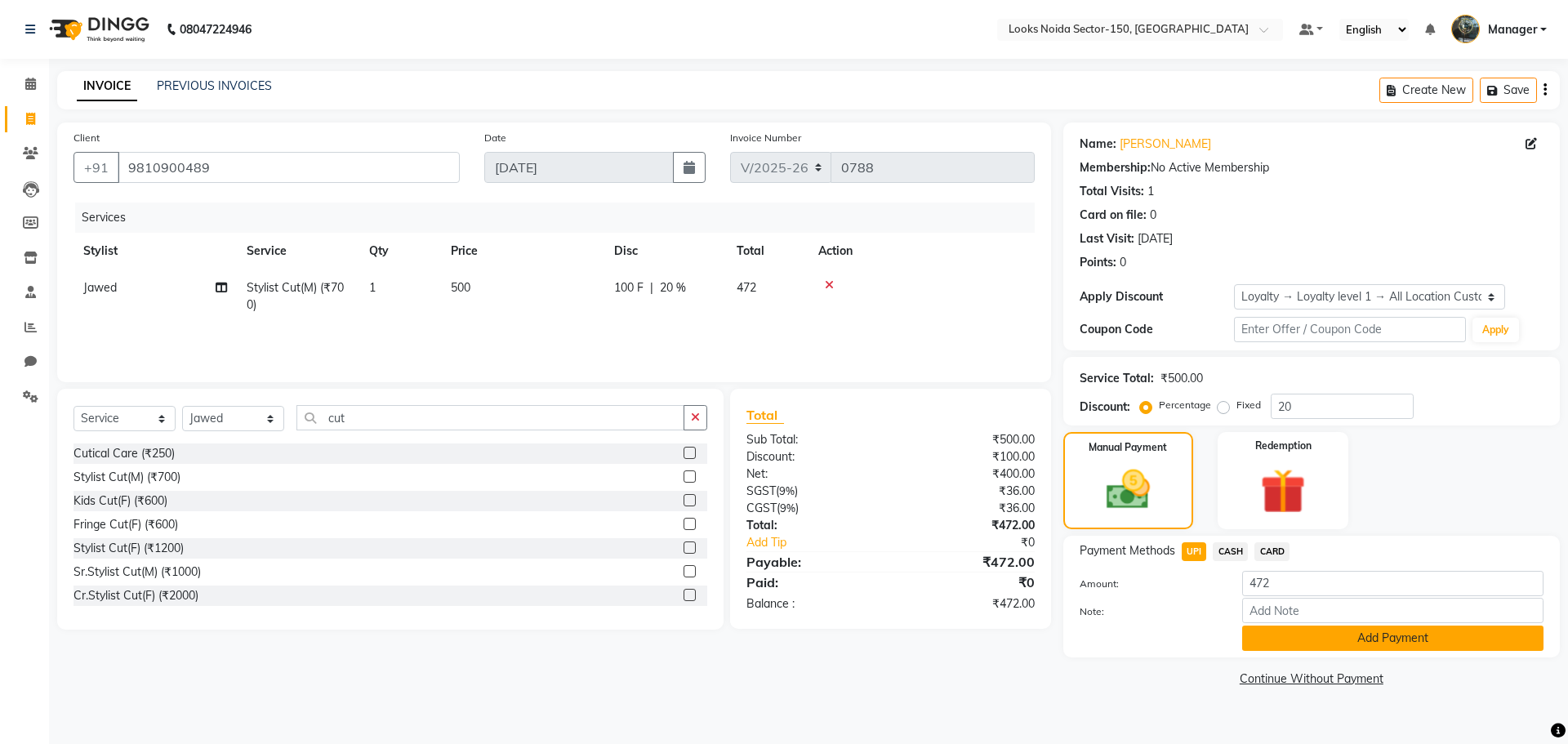
click at [1275, 635] on button "Add Payment" at bounding box center [1393, 637] width 302 height 25
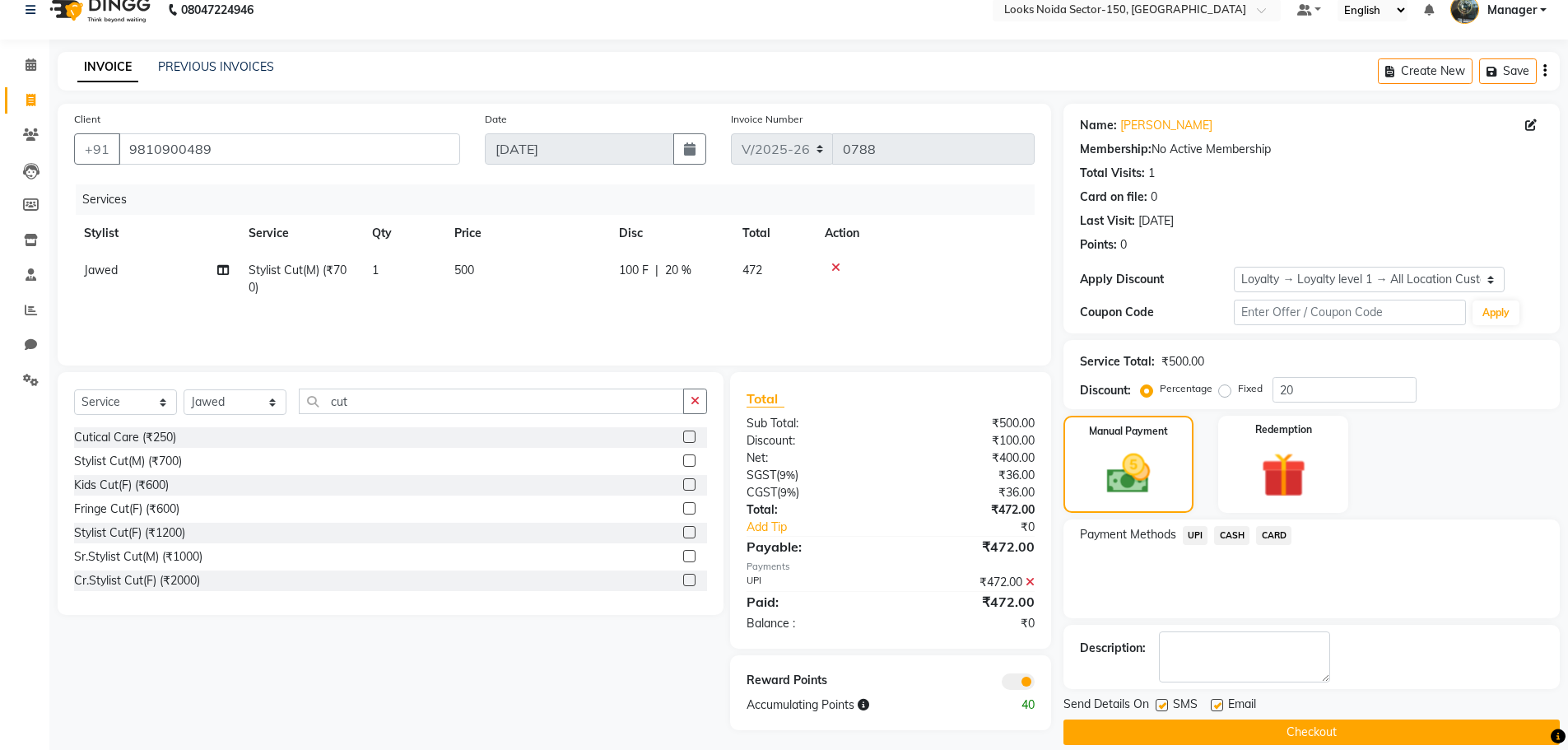
scroll to position [40, 0]
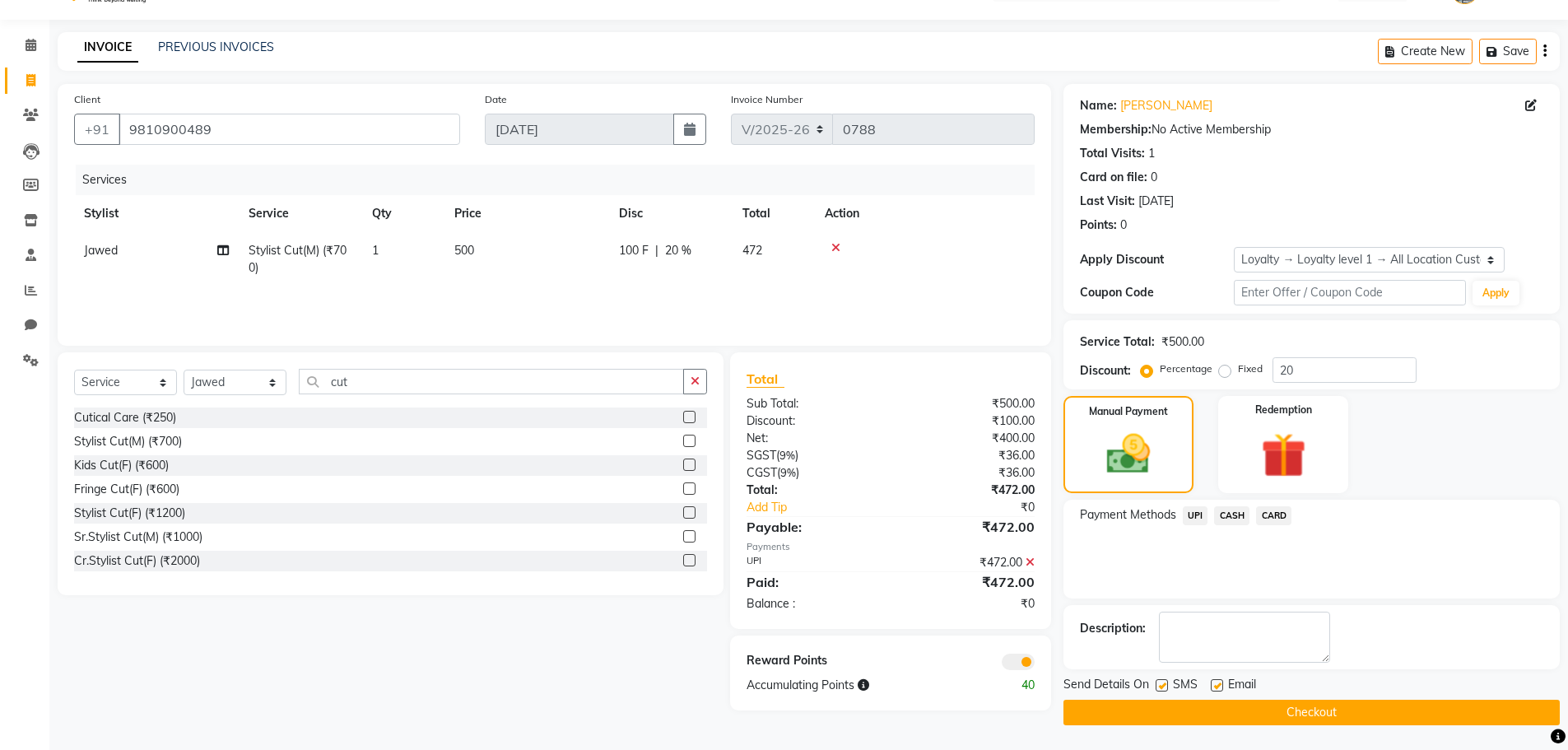
click at [1021, 660] on span at bounding box center [1018, 661] width 33 height 16
click at [1035, 664] on input "checkbox" at bounding box center [1035, 664] width 0 height 0
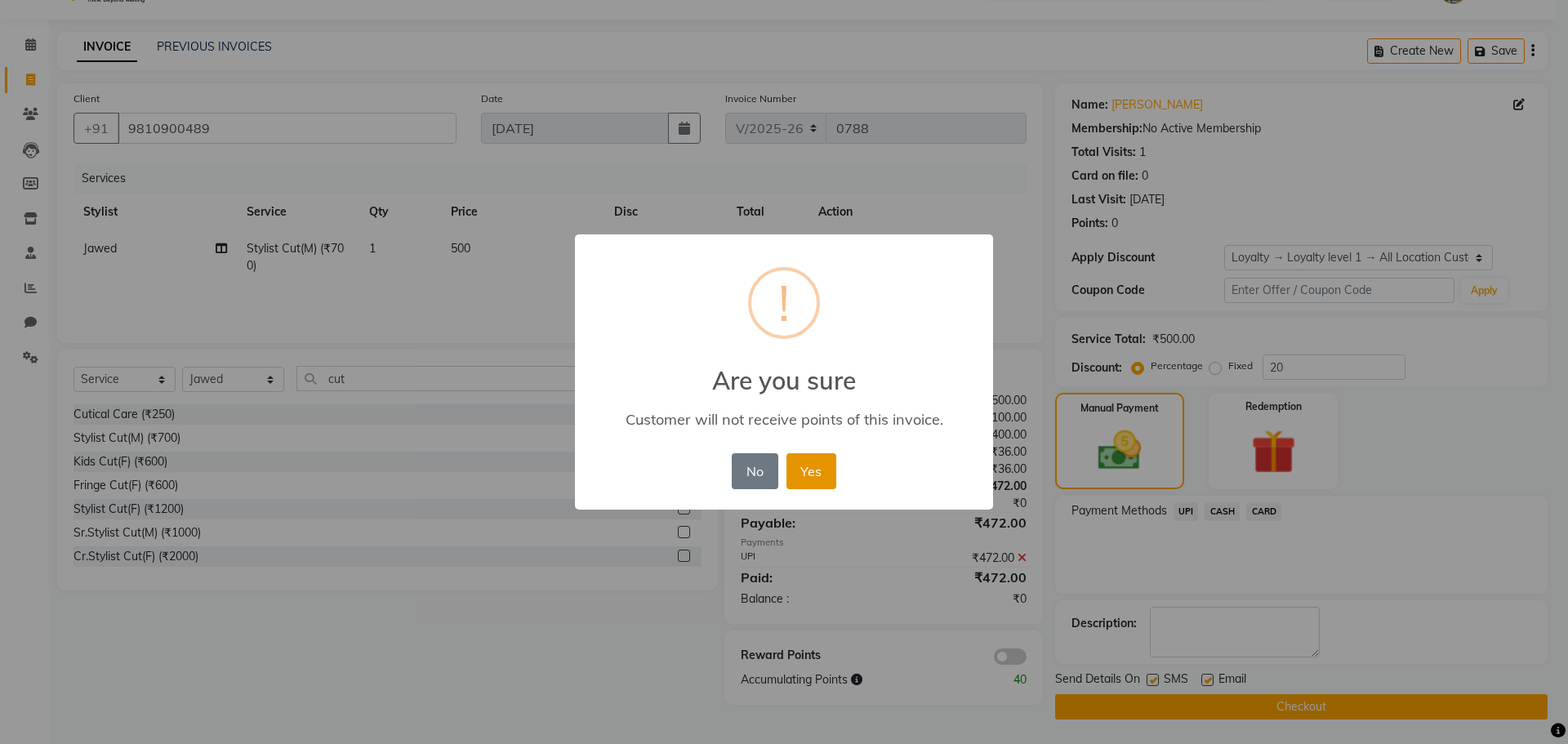
click at [798, 460] on button "Yes" at bounding box center [811, 470] width 50 height 36
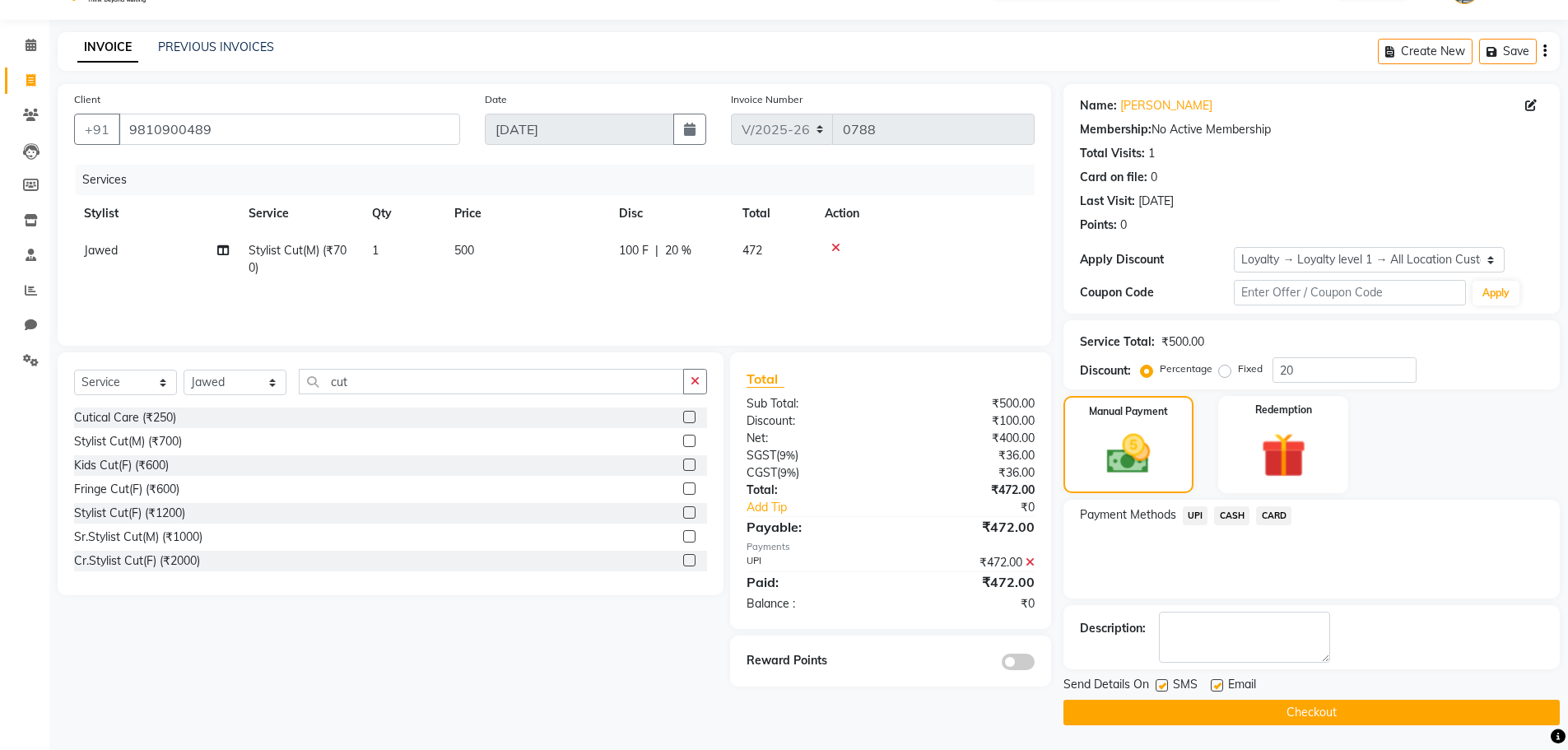
click at [1103, 711] on button "Checkout" at bounding box center [1312, 712] width 497 height 25
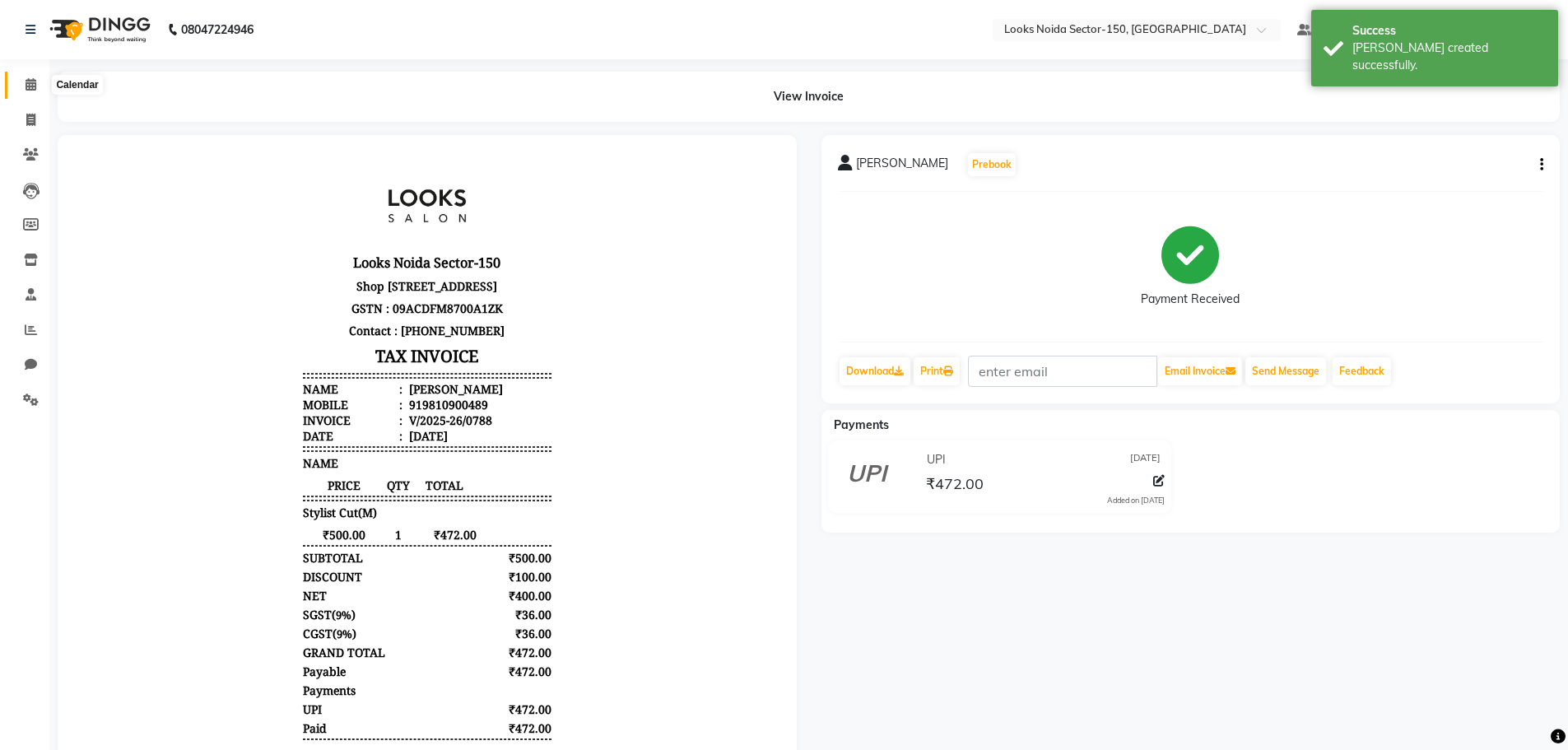
click at [34, 84] on icon at bounding box center [30, 84] width 11 height 13
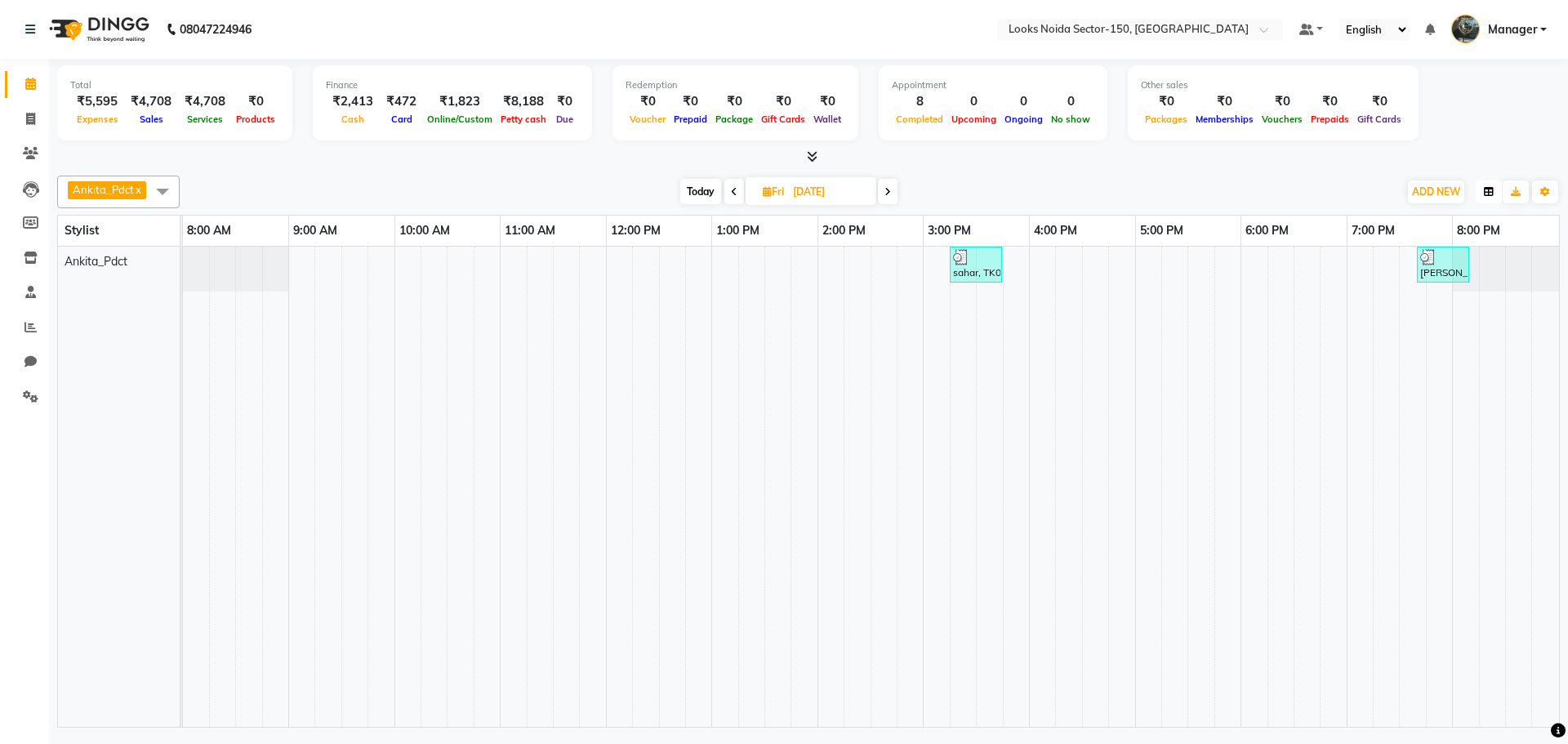
click at [1488, 194] on icon "button" at bounding box center [1488, 192] width 10 height 10
click at [1444, 194] on span "ADD NEW" at bounding box center [1435, 191] width 48 height 12
click at [34, 117] on icon at bounding box center [30, 118] width 9 height 12
select select "service"
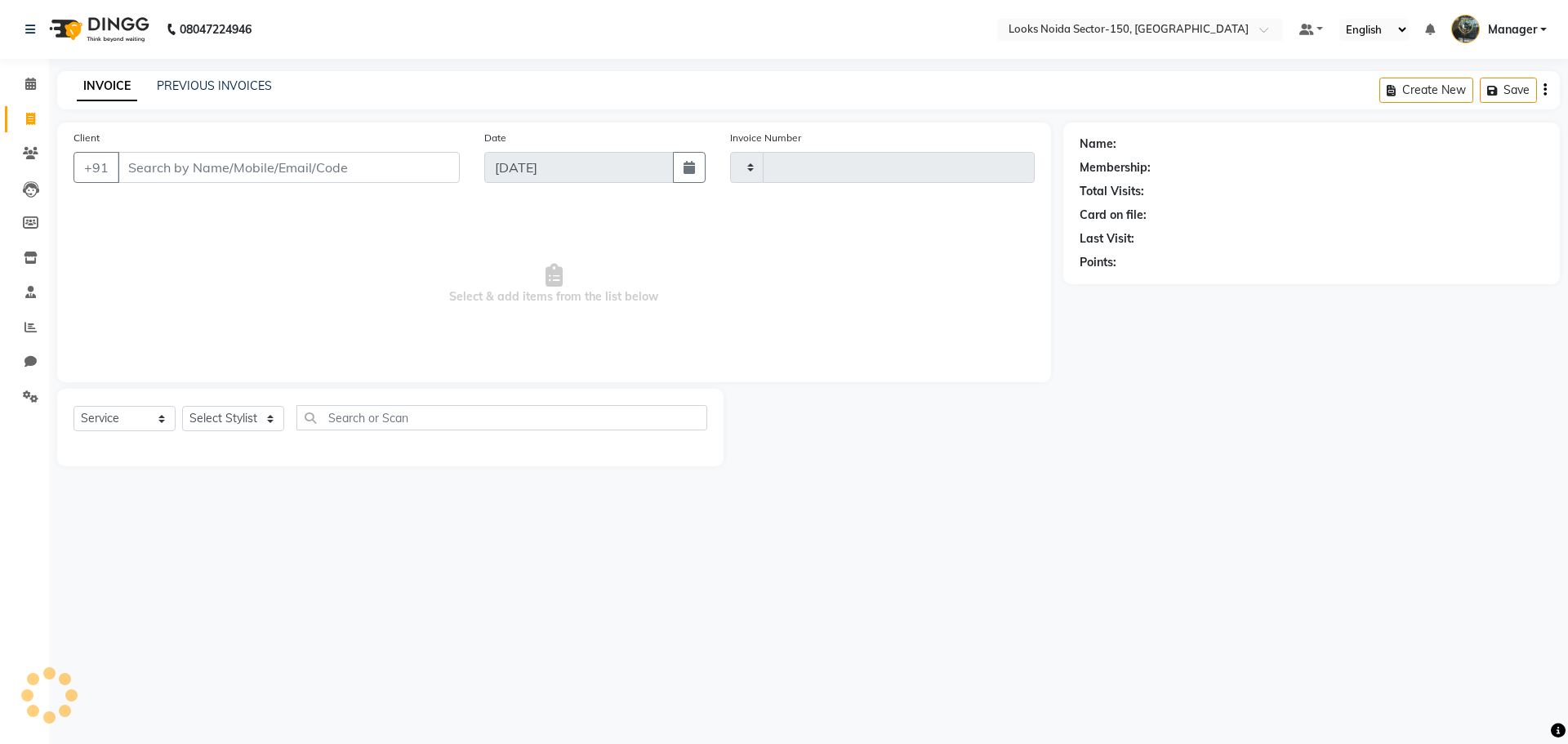
type input "0789"
select select "8587"
click at [30, 78] on icon at bounding box center [30, 84] width 11 height 12
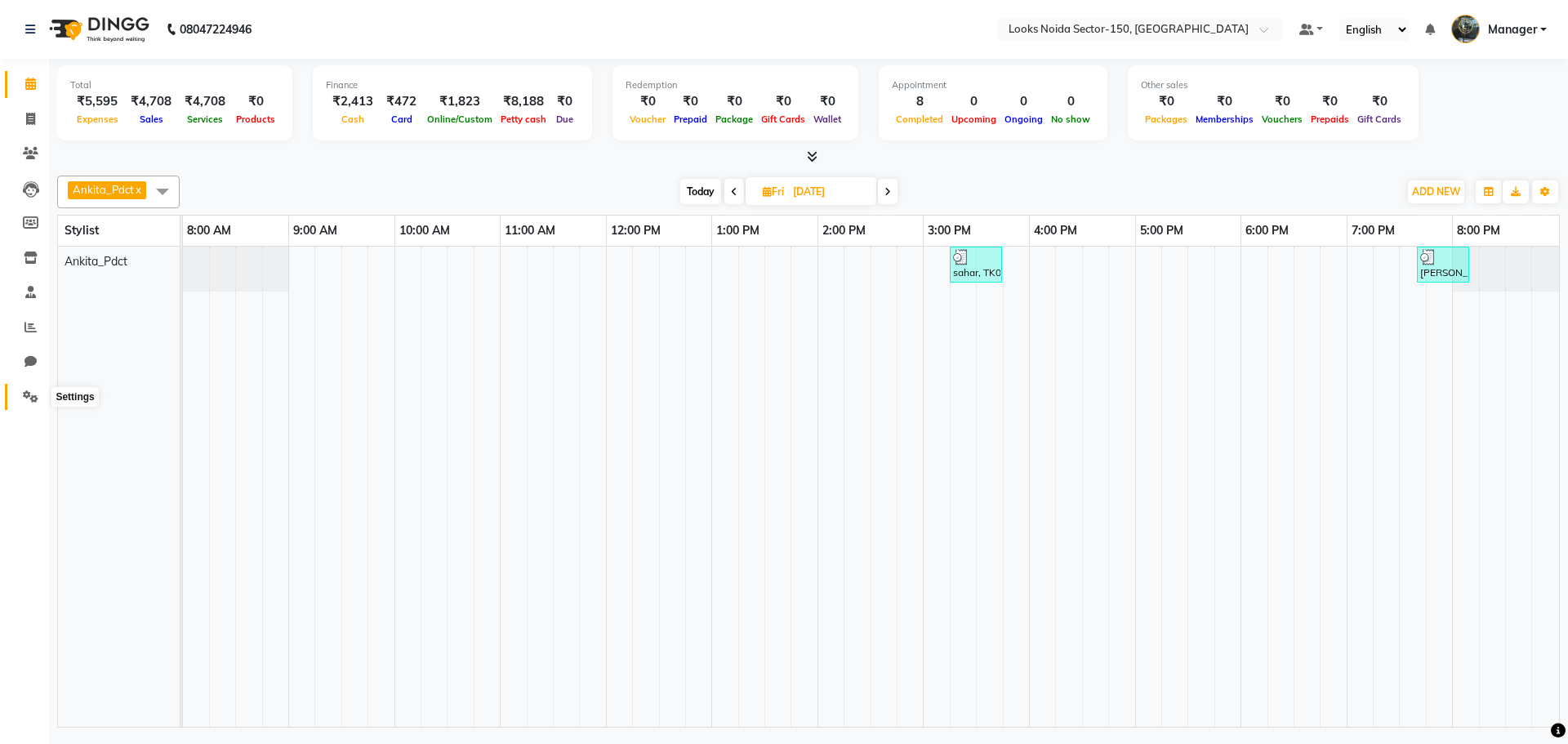
click at [19, 388] on span at bounding box center [31, 397] width 29 height 19
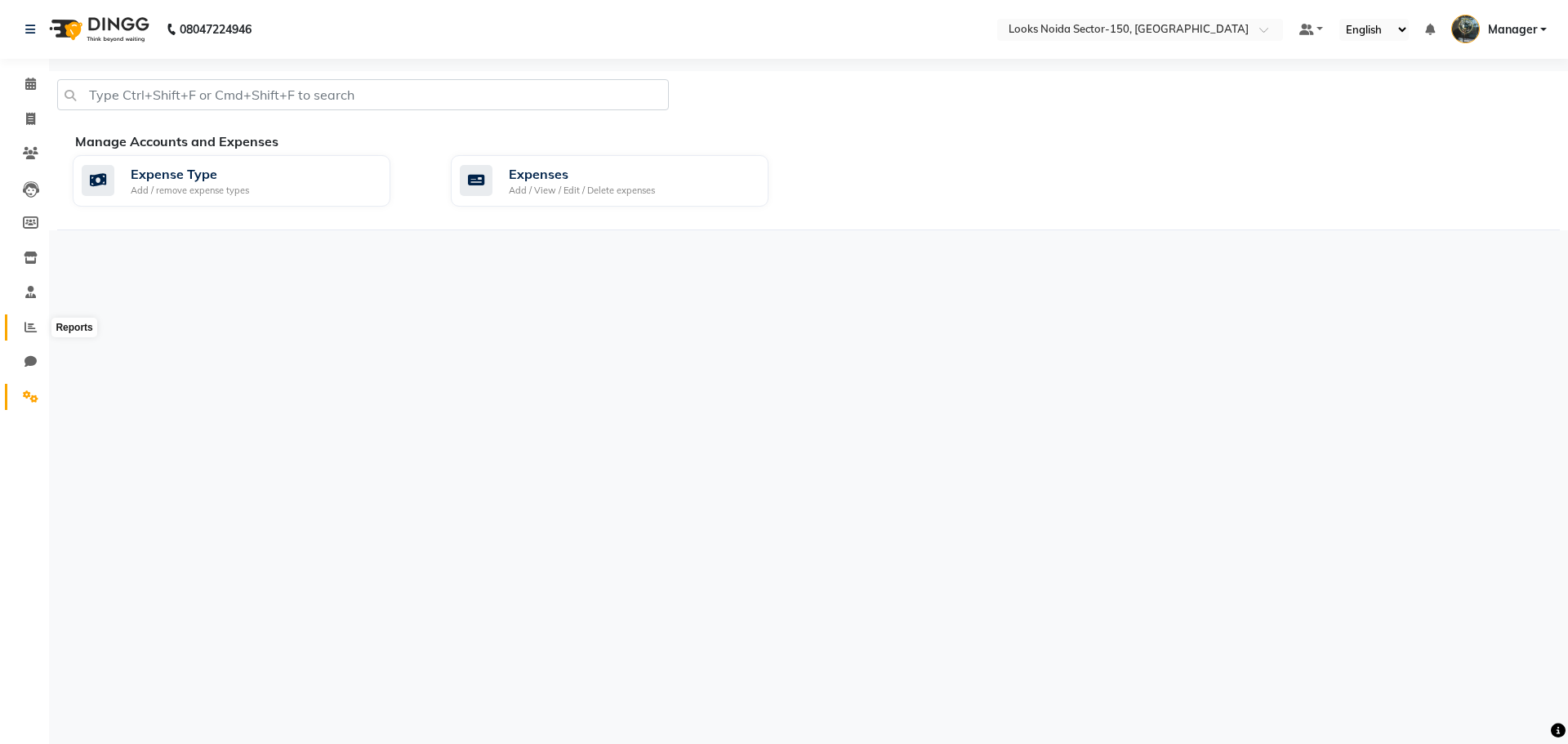
click at [25, 324] on icon at bounding box center [31, 326] width 12 height 12
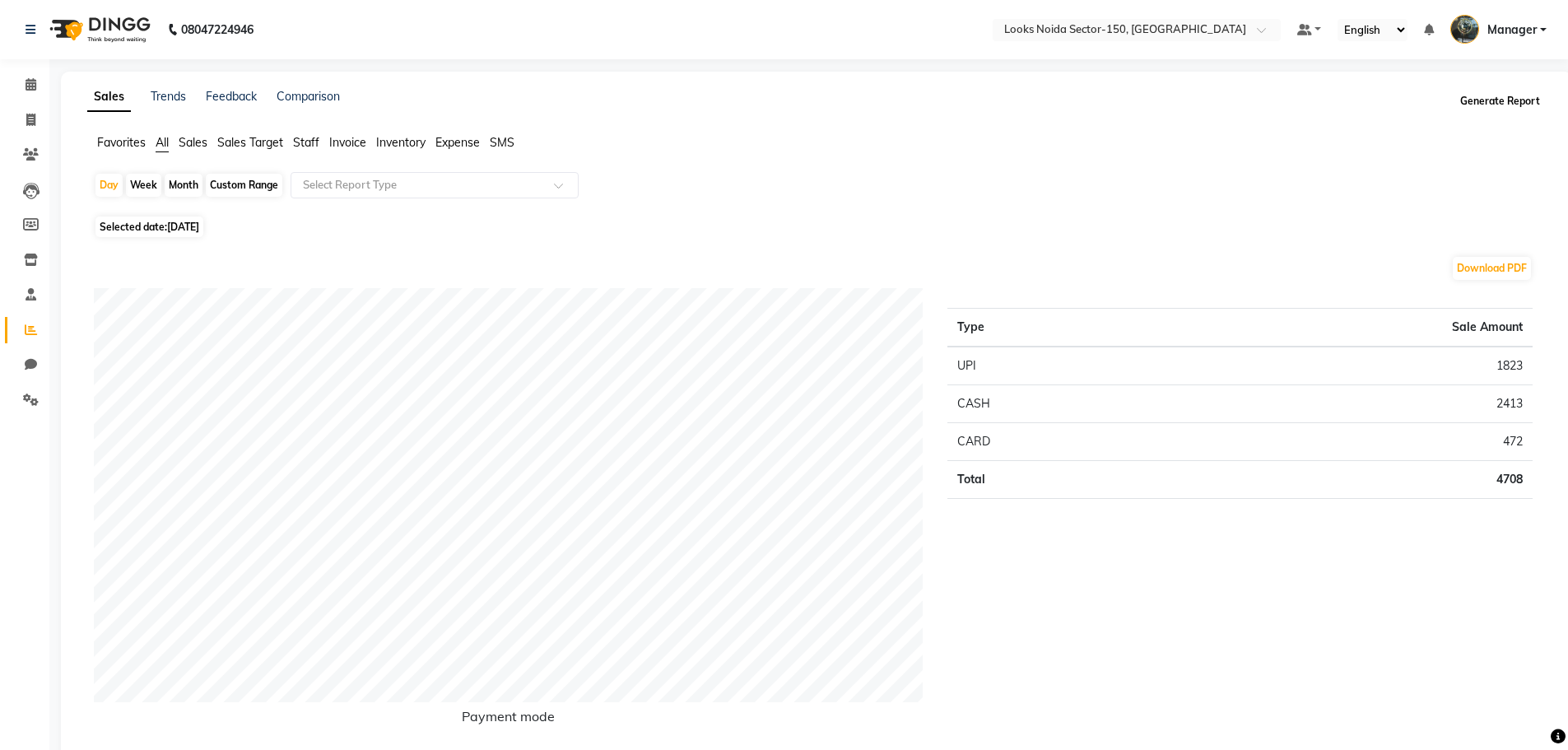
click at [1494, 91] on button "Generate Report" at bounding box center [1499, 102] width 88 height 23
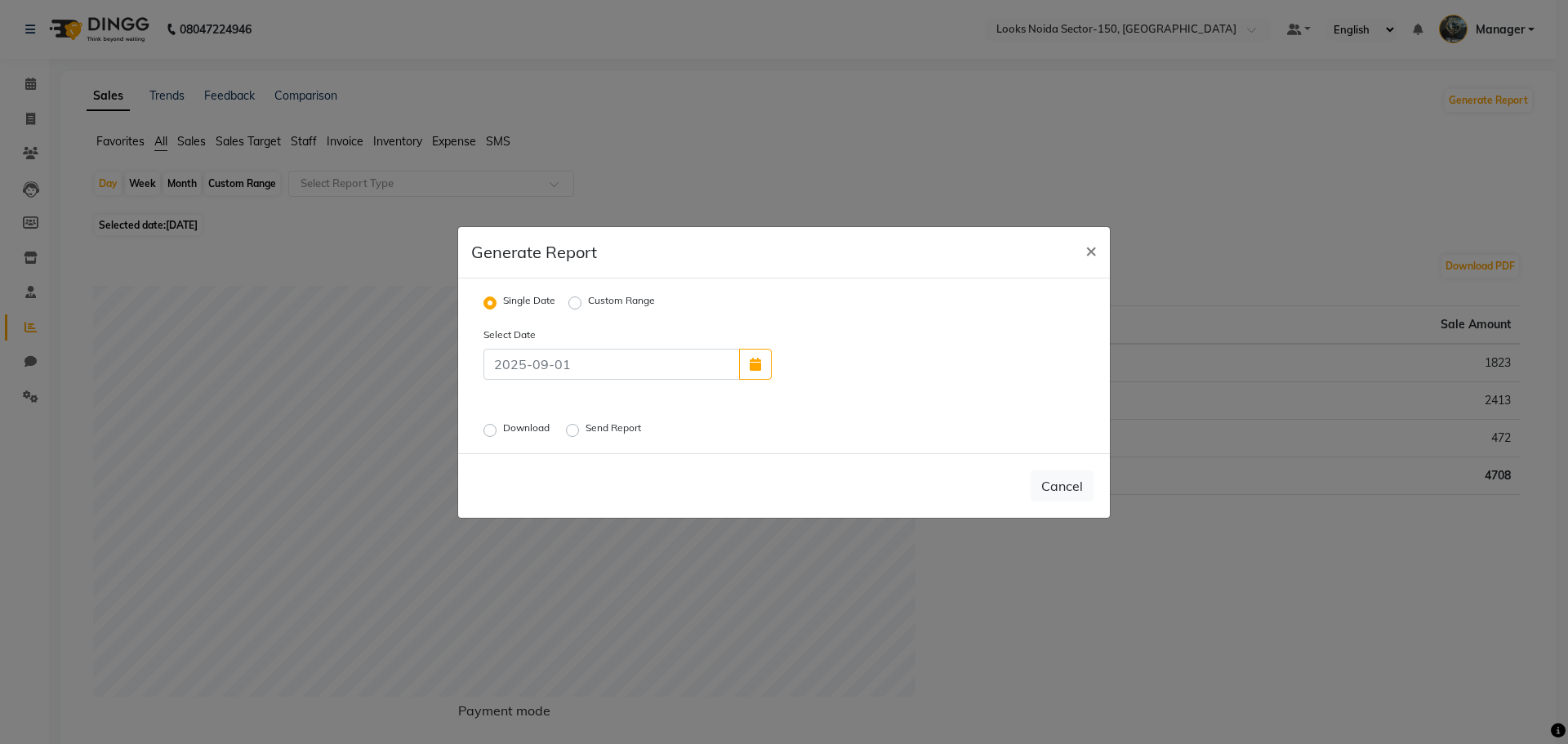
click at [490, 418] on div "Select Date Download Send Report" at bounding box center [784, 382] width 625 height 114
click at [503, 426] on label "Download" at bounding box center [528, 430] width 50 height 19
click at [492, 426] on input "Download" at bounding box center [493, 429] width 12 height 12
radio input "true"
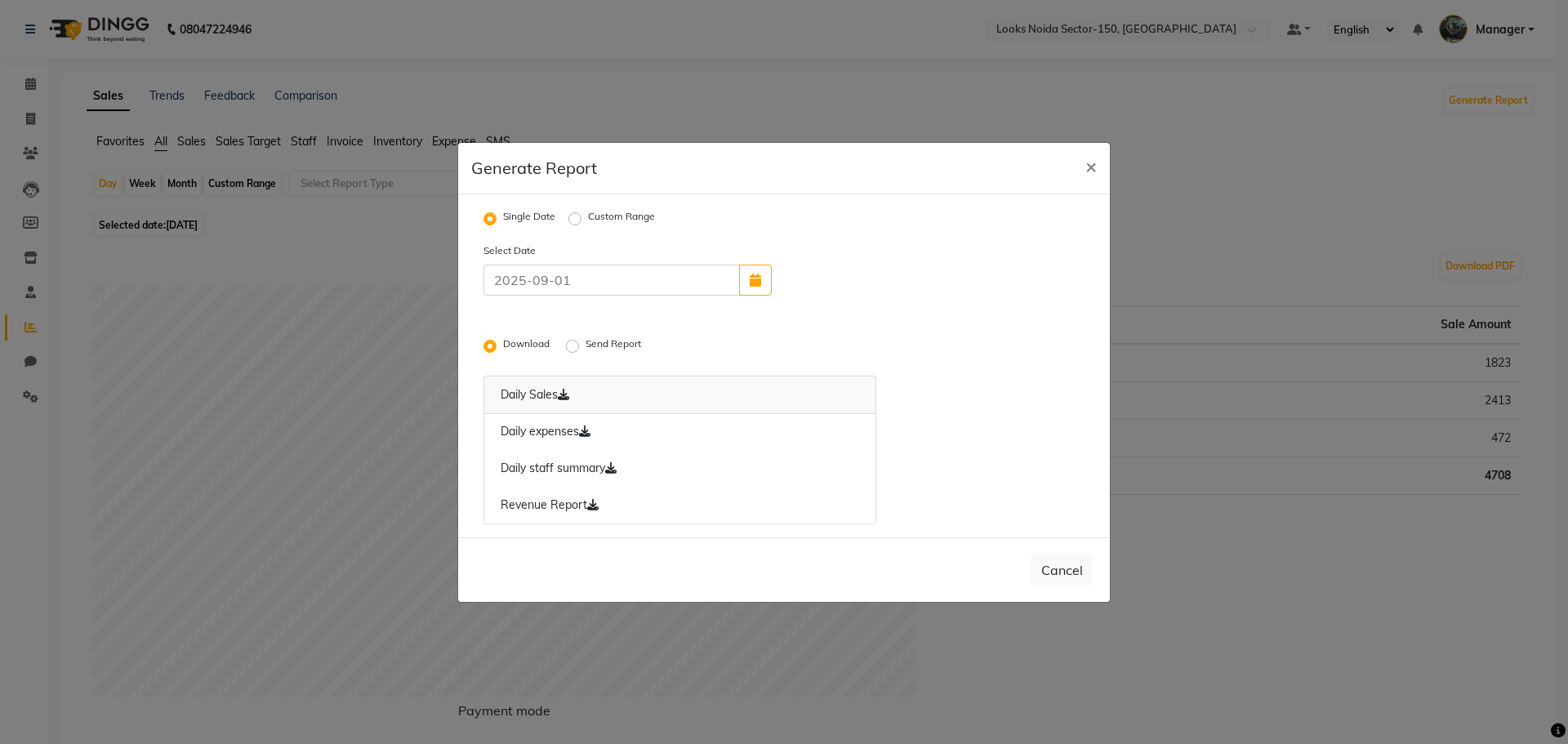
click at [566, 393] on icon at bounding box center [564, 395] width 12 height 12
click at [591, 434] on icon at bounding box center [585, 431] width 12 height 12
click at [592, 501] on icon at bounding box center [592, 505] width 12 height 12
click at [569, 396] on icon at bounding box center [564, 395] width 12 height 12
